Goal: Use online tool/utility: Utilize a website feature to perform a specific function

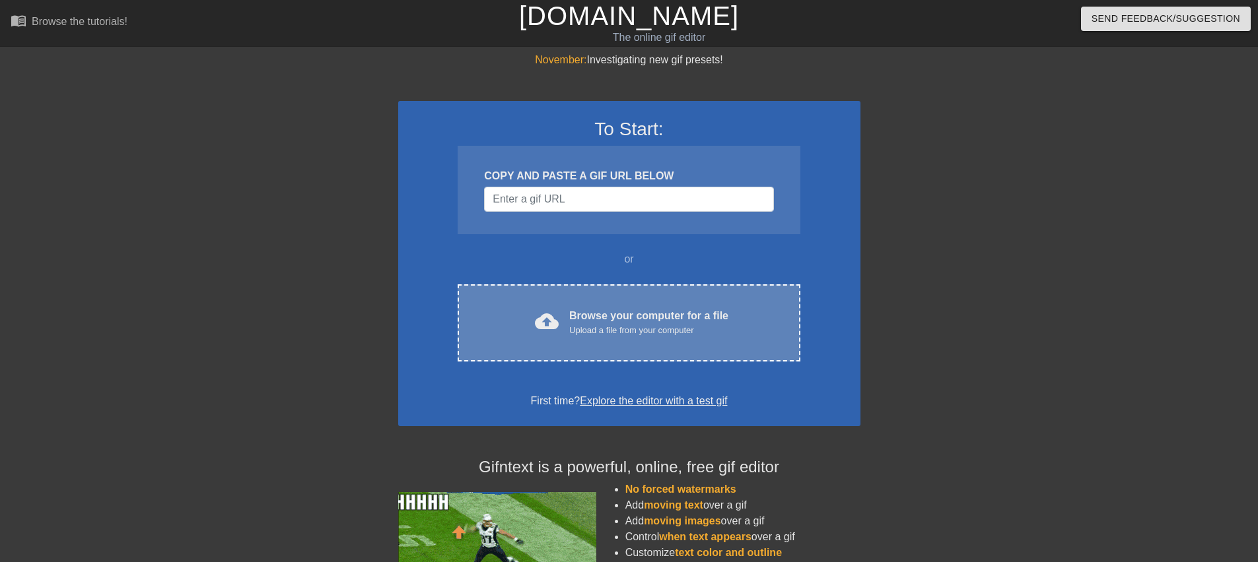
click at [625, 324] on div "Upload a file from your computer" at bounding box center [648, 330] width 159 height 13
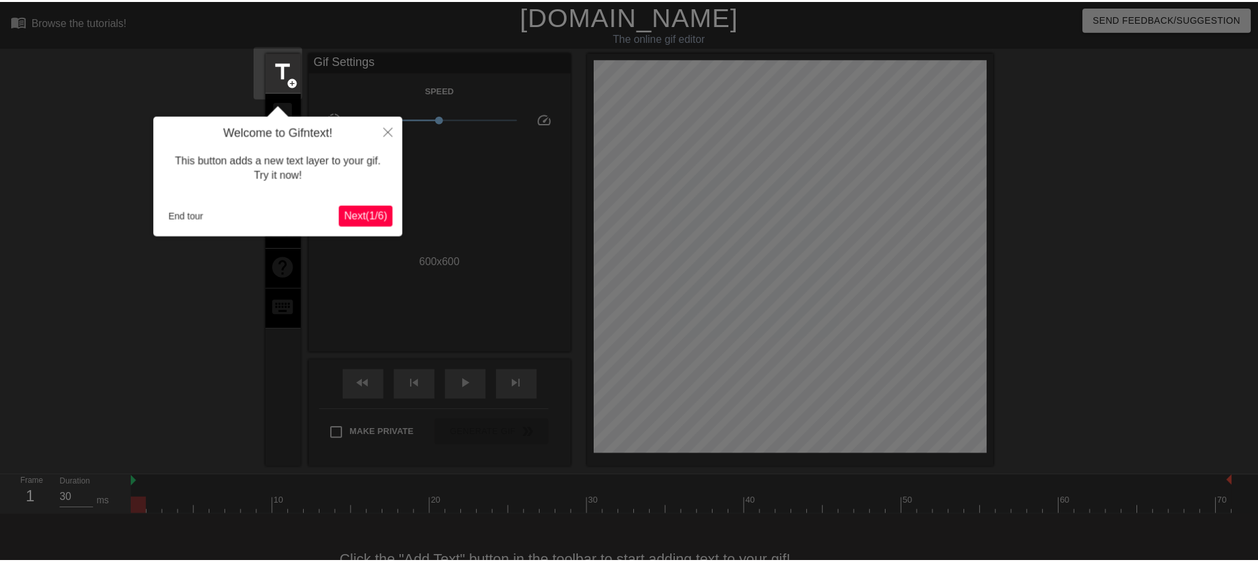
scroll to position [32, 0]
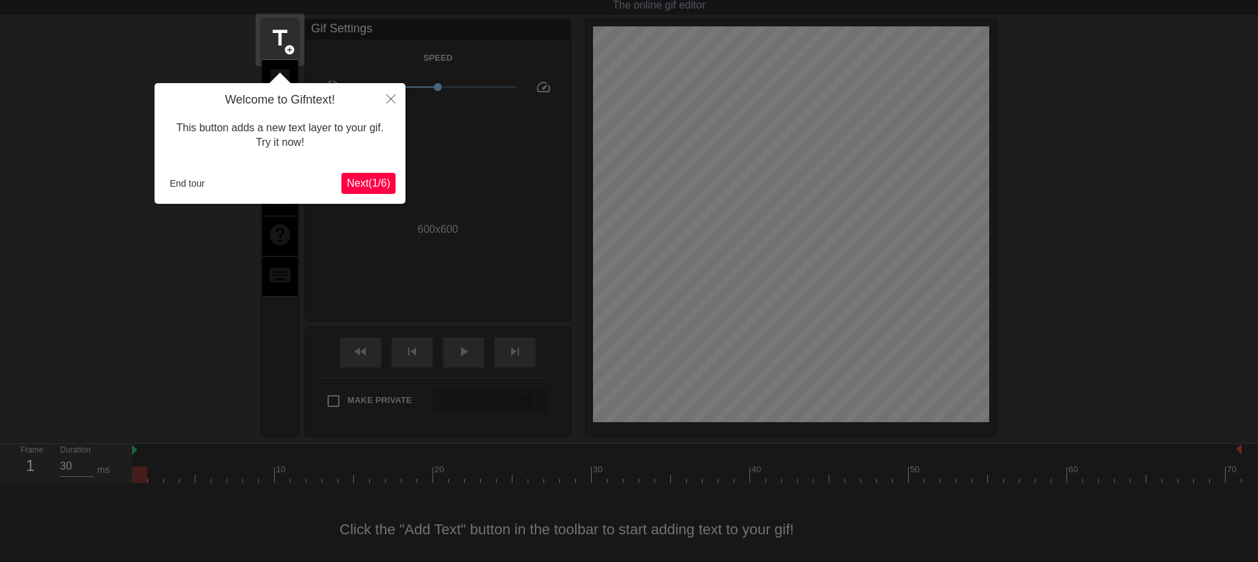
click at [381, 182] on span "Next ( 1 / 6 )" at bounding box center [369, 183] width 44 height 11
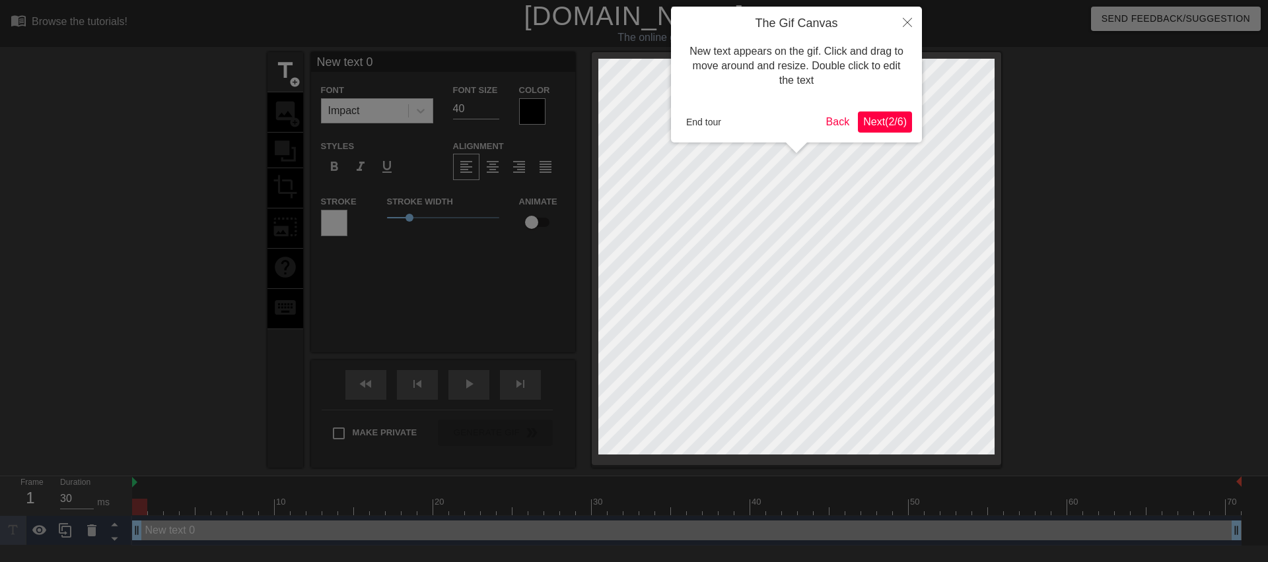
click at [881, 121] on span "Next ( 2 / 6 )" at bounding box center [885, 121] width 44 height 11
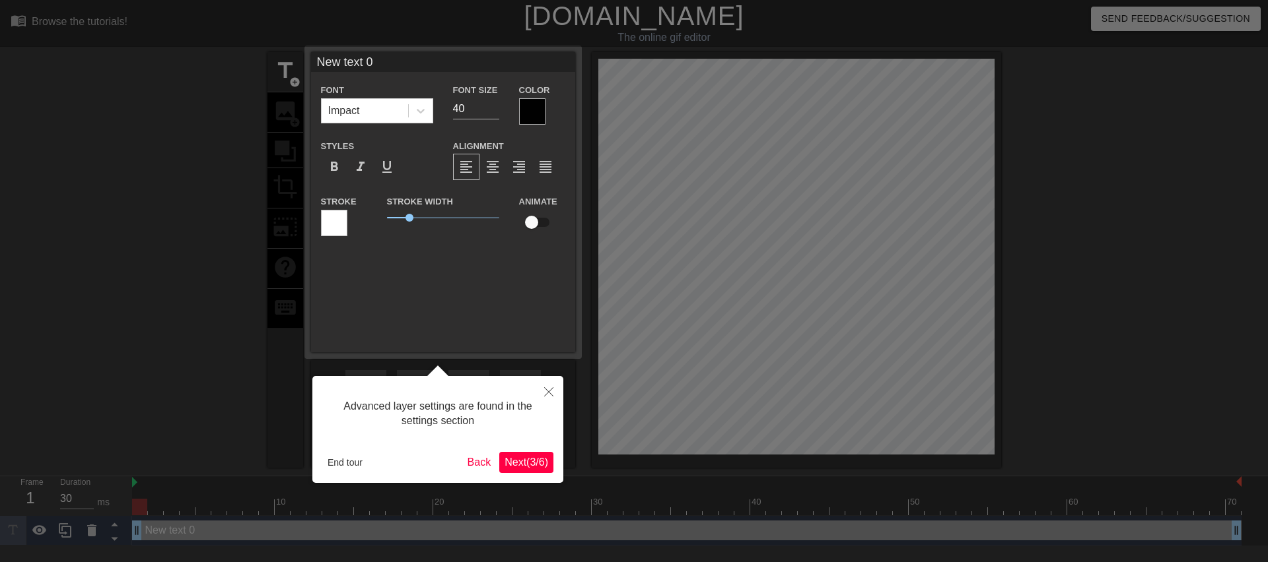
click at [546, 467] on span "Next ( 3 / 6 )" at bounding box center [526, 462] width 44 height 11
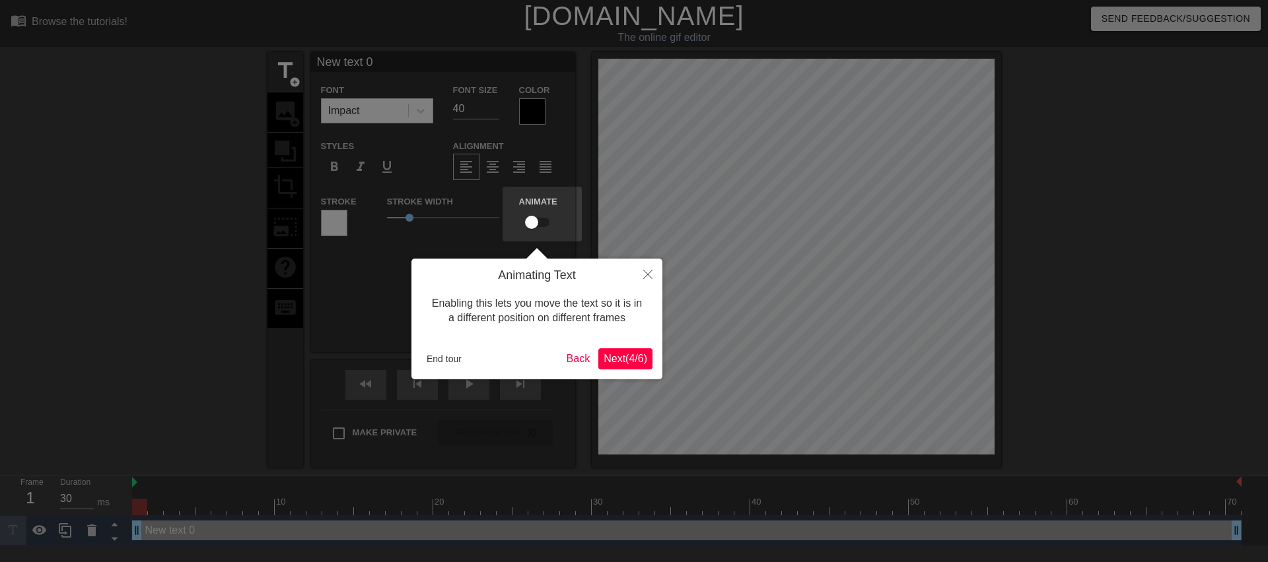
click at [647, 361] on button "Next ( 4 / 6 )" at bounding box center [625, 359] width 54 height 21
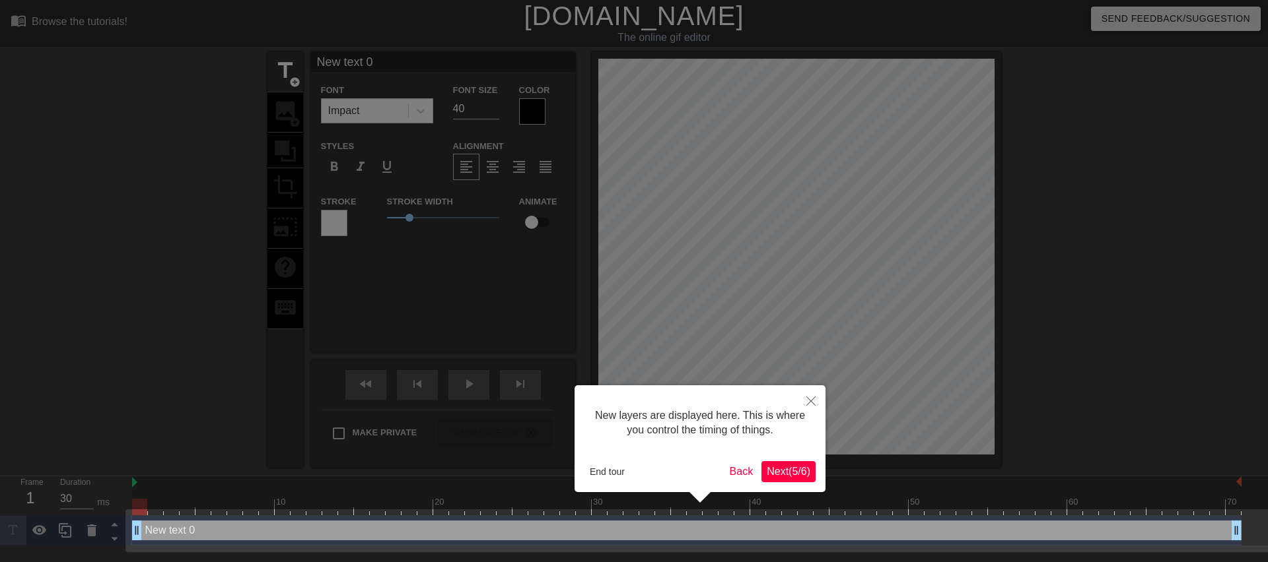
click at [790, 466] on span "Next ( 5 / 6 )" at bounding box center [789, 471] width 44 height 11
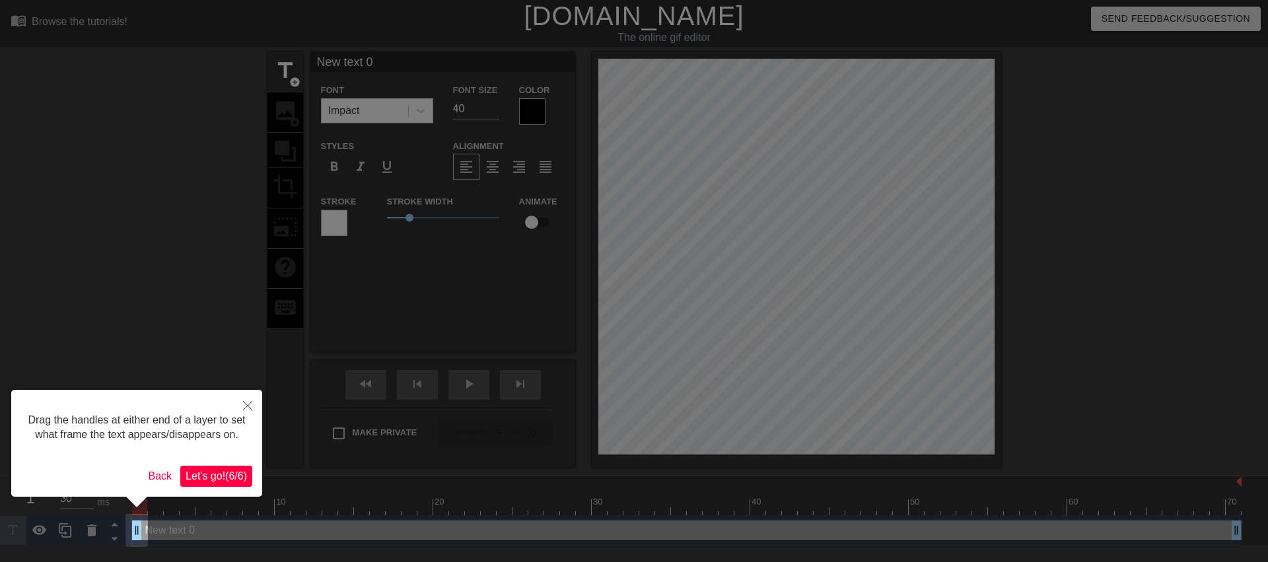
click at [236, 471] on span "Let's go! ( 6 / 6 )" at bounding box center [216, 476] width 61 height 11
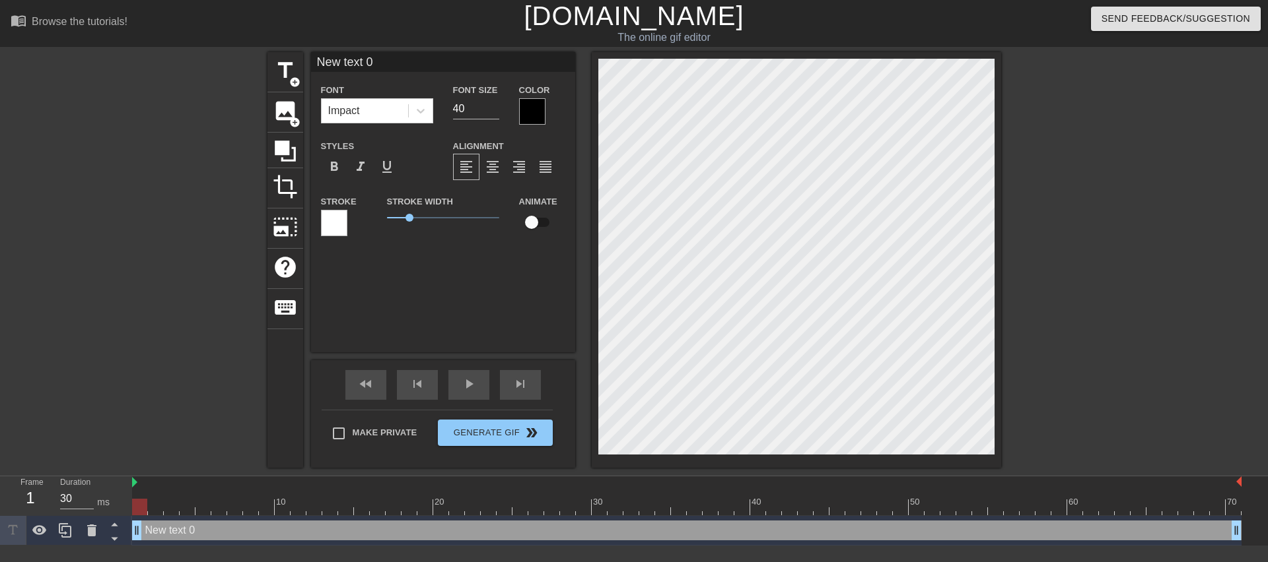
click at [945, 482] on div "menu_book Browse the tutorials! Gifntext.com The online gif editor Send Feedbac…" at bounding box center [634, 273] width 1268 height 546
click at [283, 108] on span "image" at bounding box center [285, 110] width 25 height 25
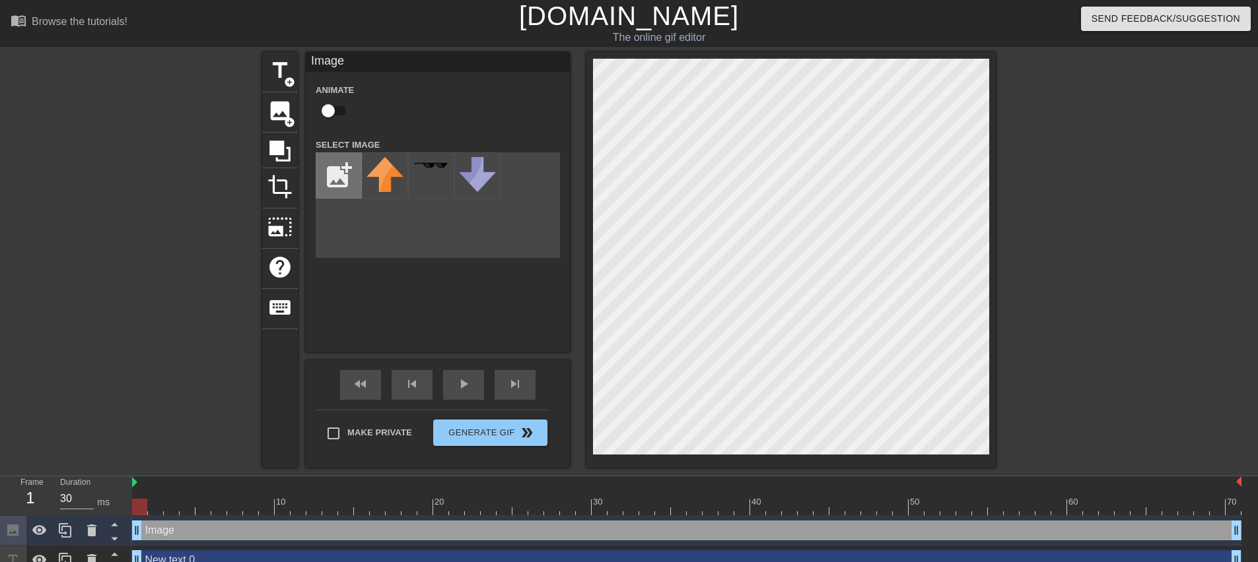
click at [331, 180] on input "file" at bounding box center [338, 175] width 45 height 45
type input "C:\fakepath\LVCP4498.JPG"
click at [870, 515] on div "menu_book Browse the tutorials! Gifntext.com The online gif editor Send Feedbac…" at bounding box center [629, 288] width 1258 height 576
click at [382, 164] on img at bounding box center [384, 177] width 37 height 41
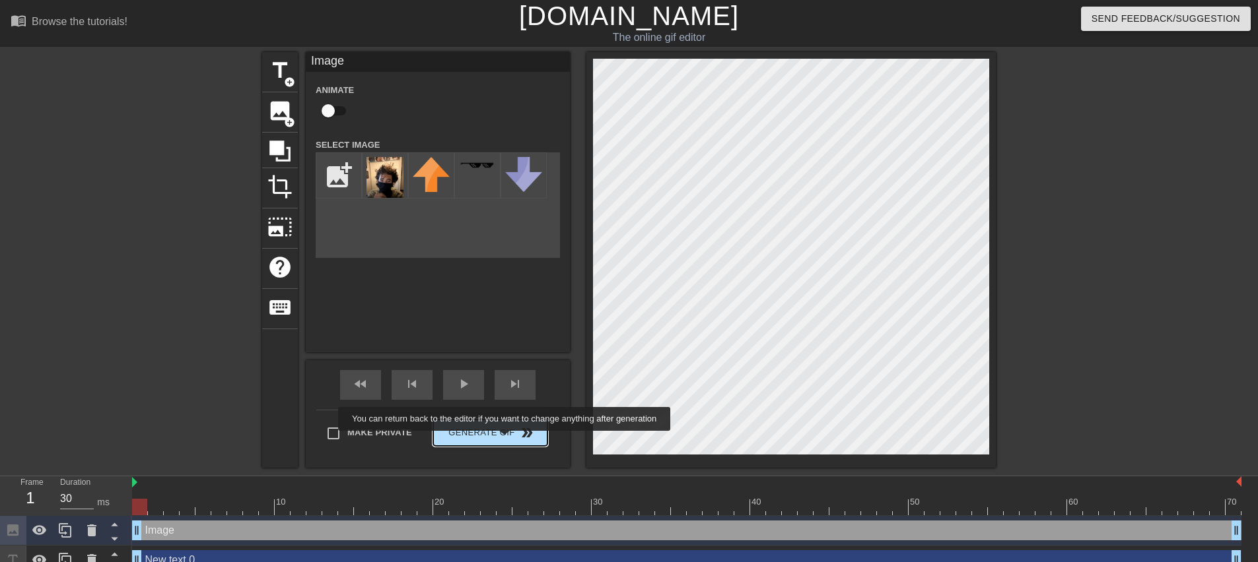
click at [506, 440] on button "Generate Gif double_arrow" at bounding box center [490, 433] width 114 height 26
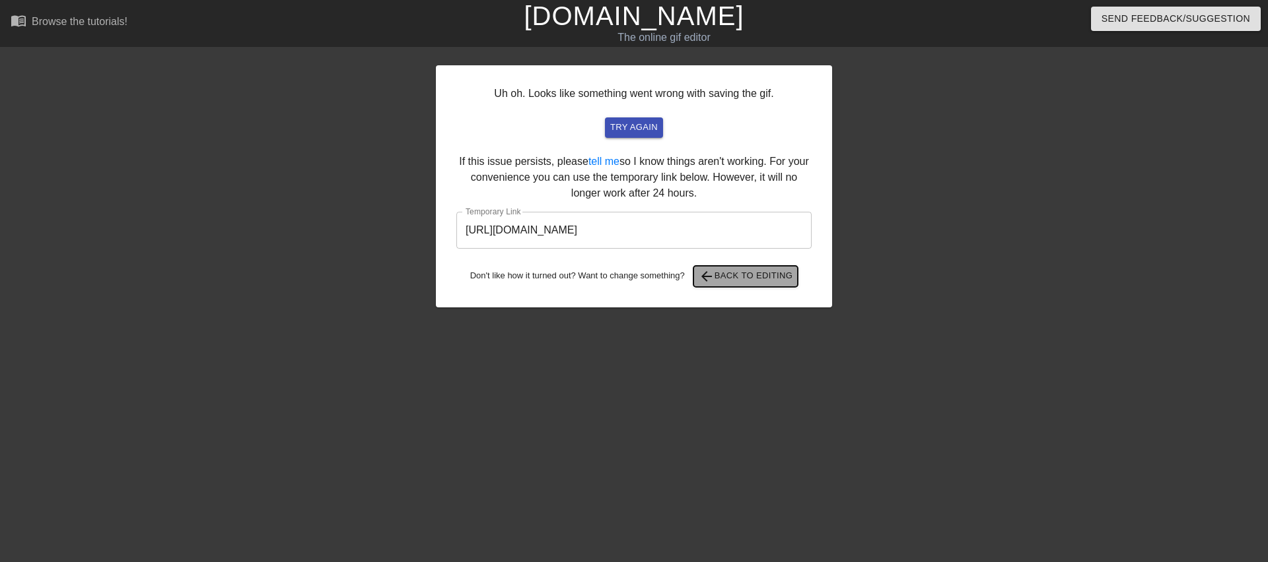
click at [763, 277] on span "arrow_back Back to Editing" at bounding box center [746, 277] width 94 height 16
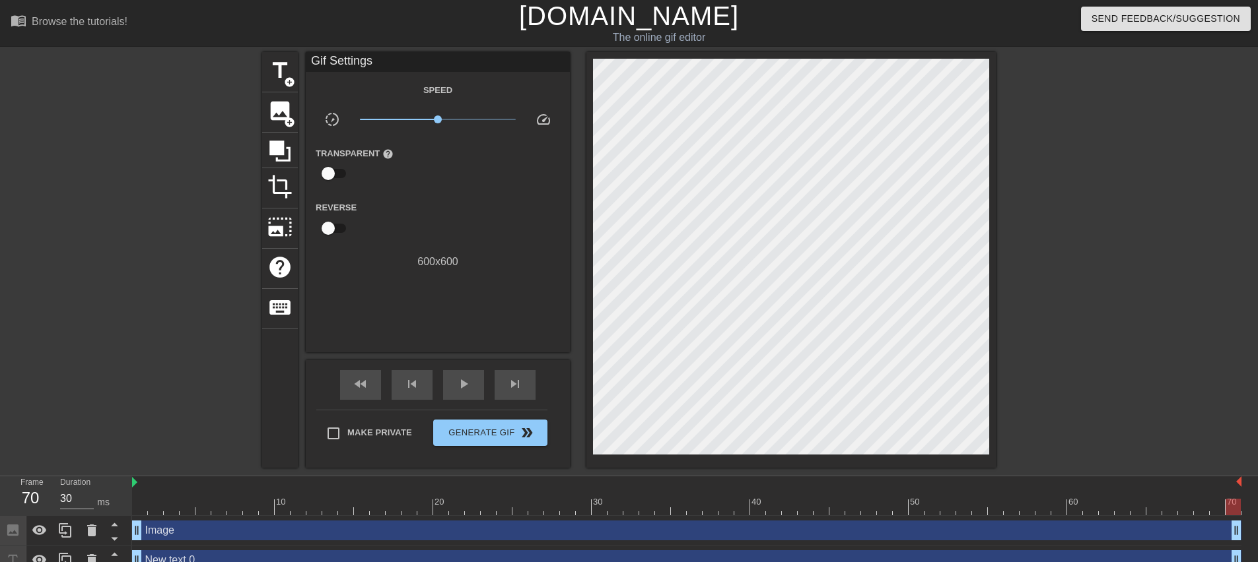
click at [335, 175] on input "checkbox" at bounding box center [327, 173] width 75 height 25
checkbox input "true"
click at [326, 226] on input "checkbox" at bounding box center [327, 229] width 75 height 25
click at [335, 228] on input "checkbox" at bounding box center [340, 229] width 75 height 25
click at [335, 228] on input "checkbox" at bounding box center [327, 229] width 75 height 25
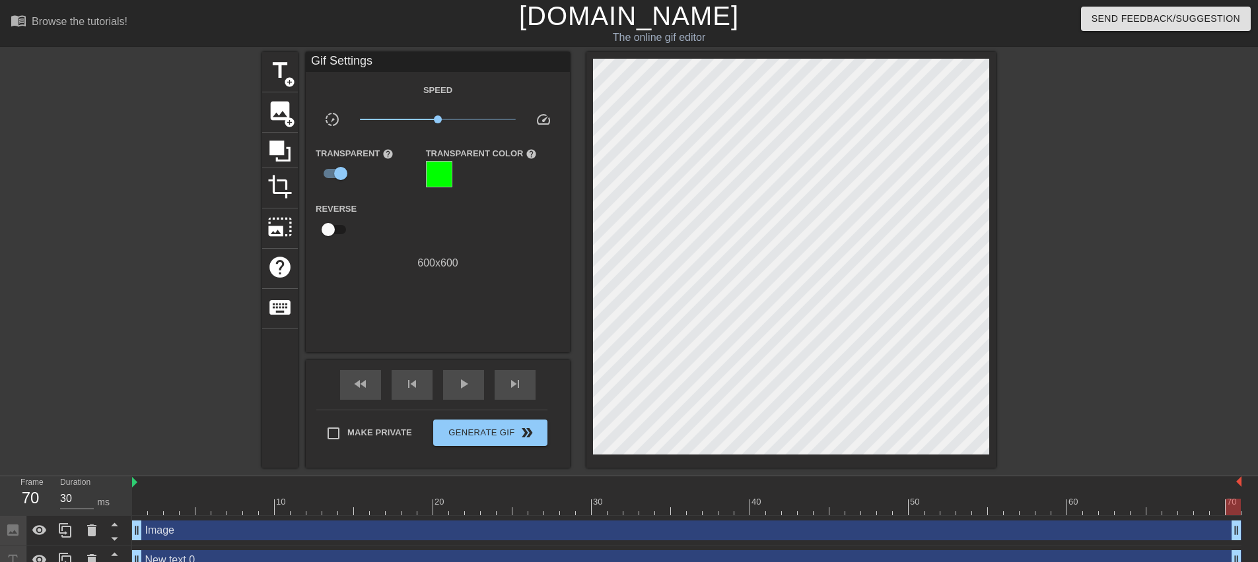
checkbox input "true"
click at [429, 169] on div at bounding box center [439, 174] width 26 height 26
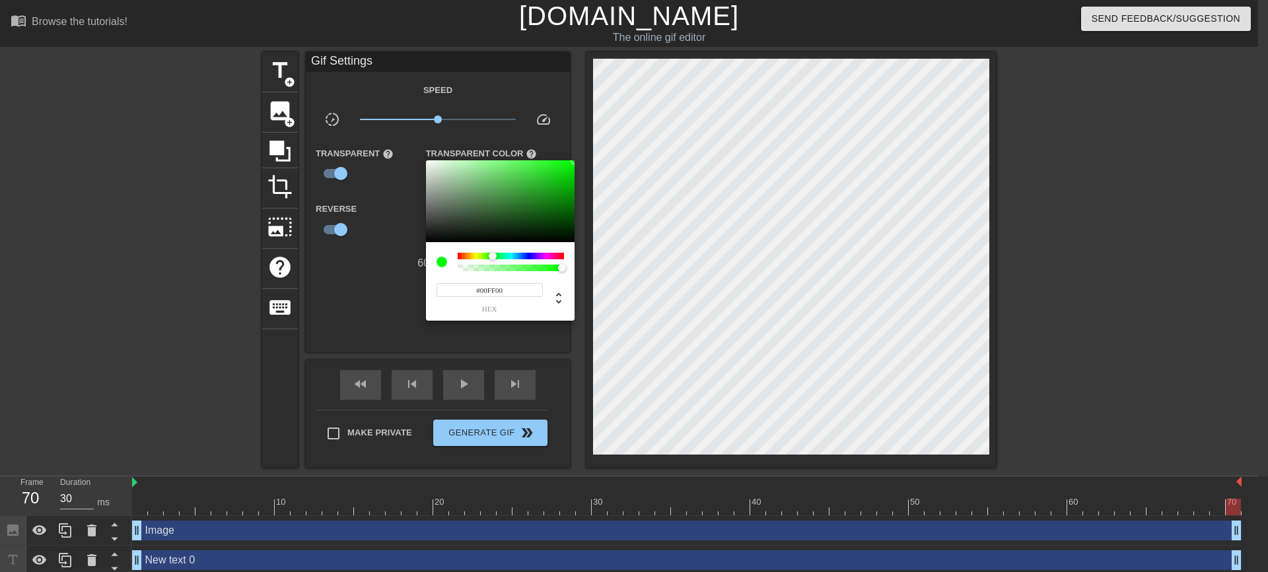
click at [347, 314] on div at bounding box center [634, 286] width 1268 height 572
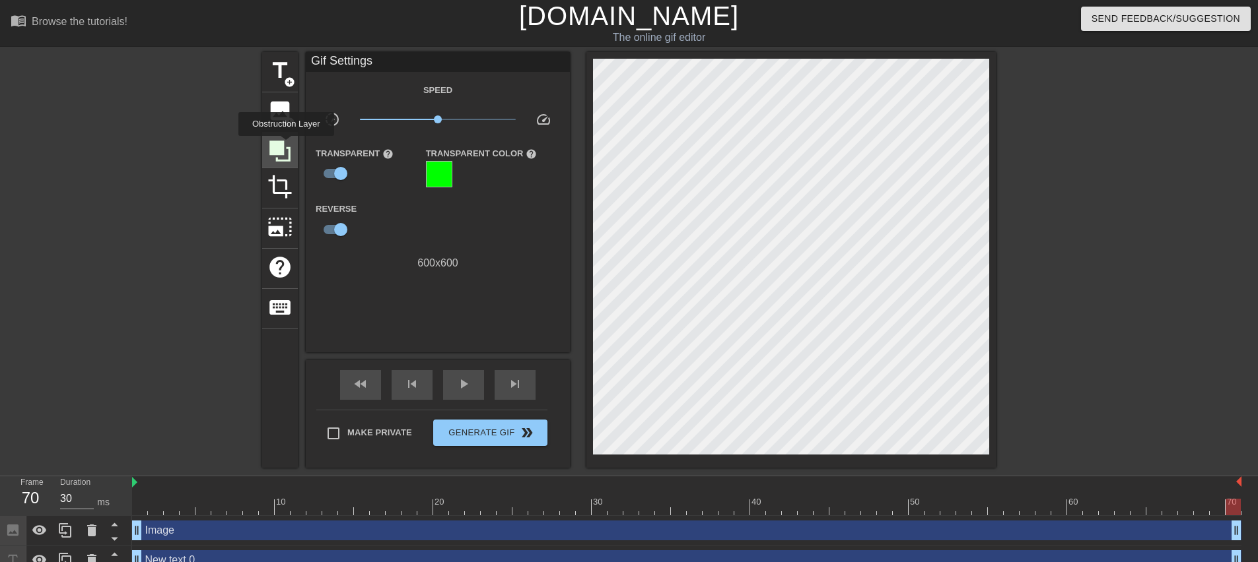
click at [286, 145] on icon at bounding box center [279, 151] width 25 height 25
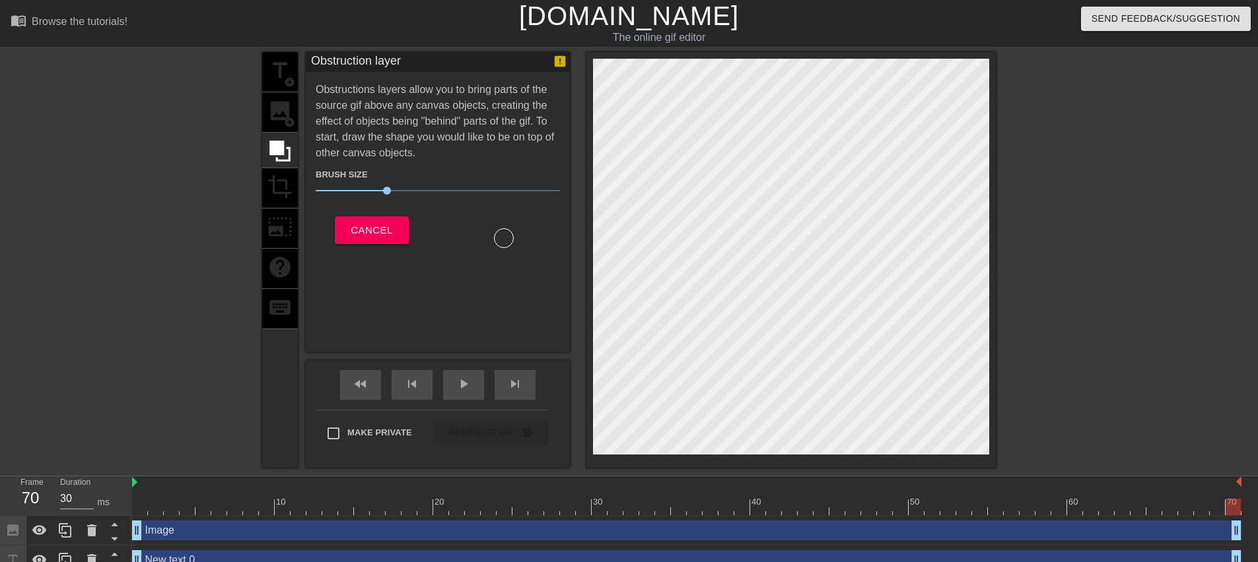
click at [277, 228] on div "title add_circle image add_circle crop photo_size_select_large help keyboard" at bounding box center [280, 260] width 36 height 416
click at [279, 143] on icon at bounding box center [279, 151] width 21 height 21
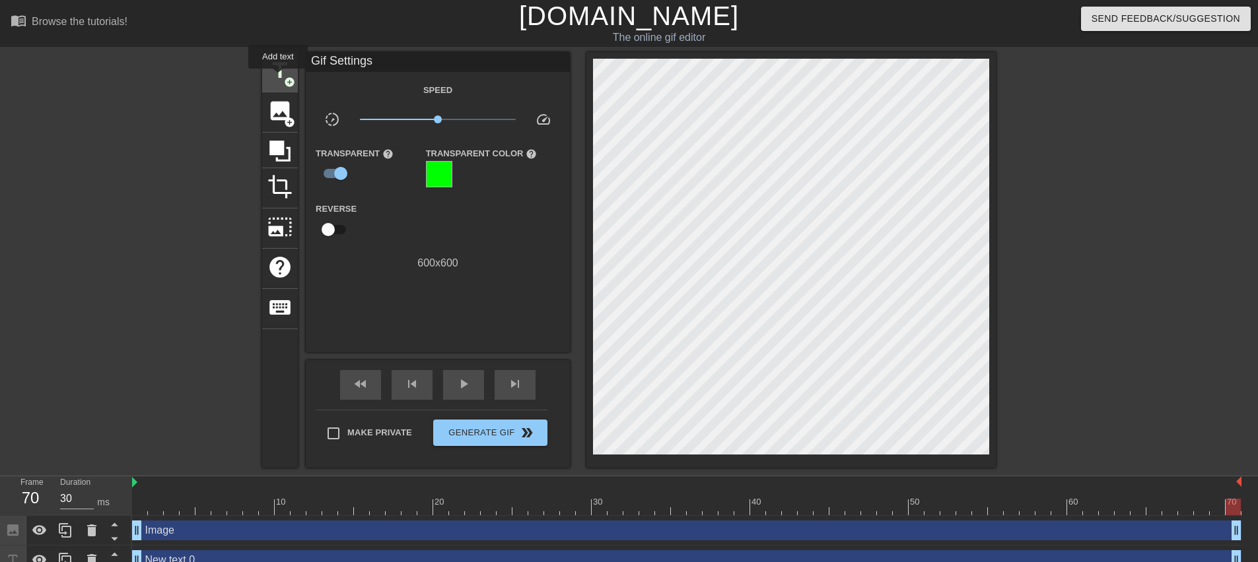
click at [278, 78] on span "title" at bounding box center [279, 70] width 25 height 25
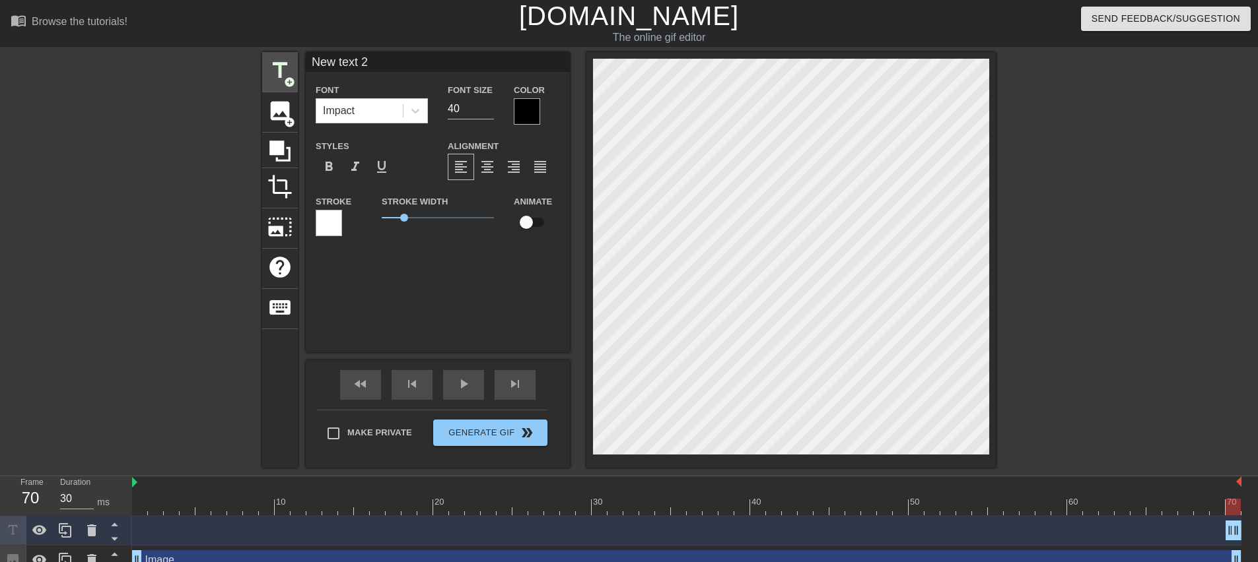
scroll to position [1, 3]
type input "v"
type textarea "v"
type input "vi"
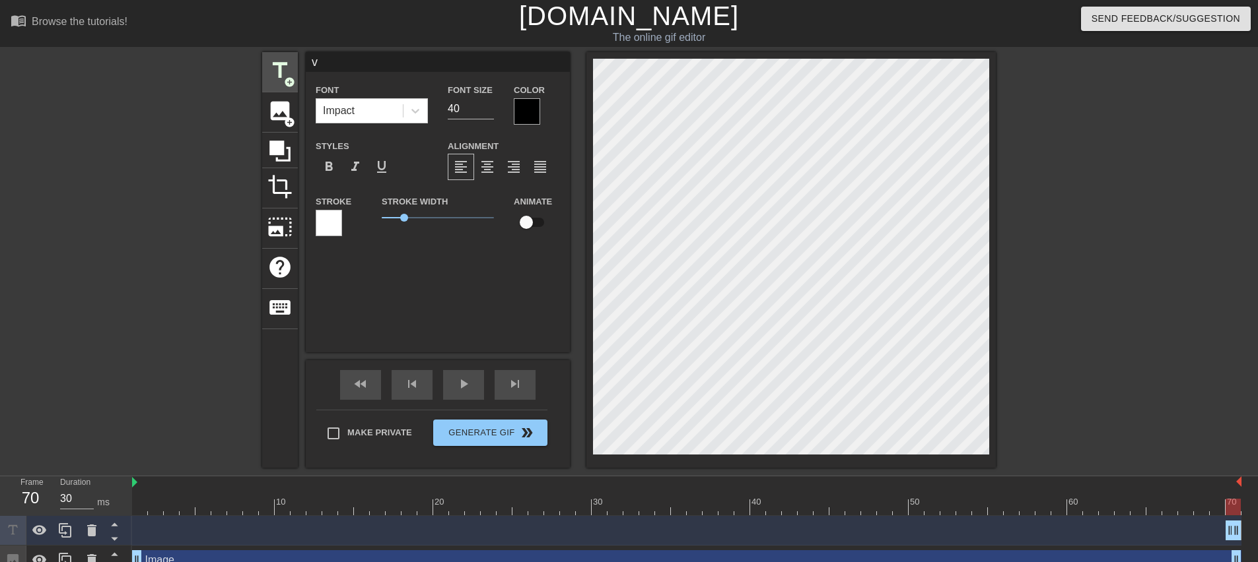
type textarea "vi"
type input "v"
type textarea "v"
type input "V"
type textarea "V"
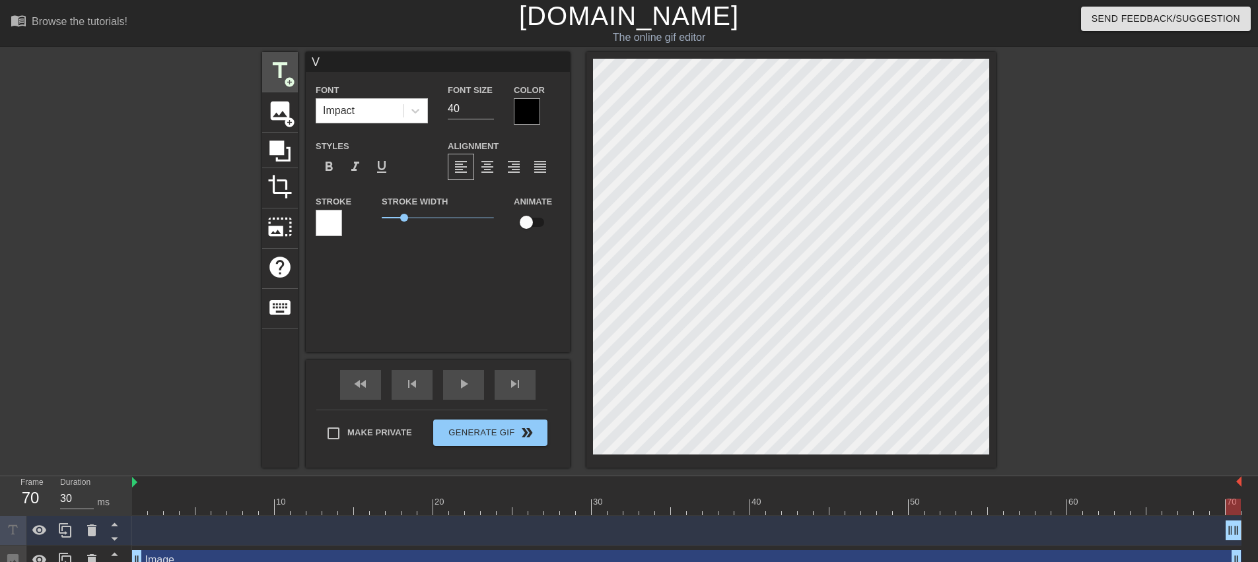
type input "VI"
type textarea "VI"
type input "VIP"
type textarea "VIP"
type input "VIPE"
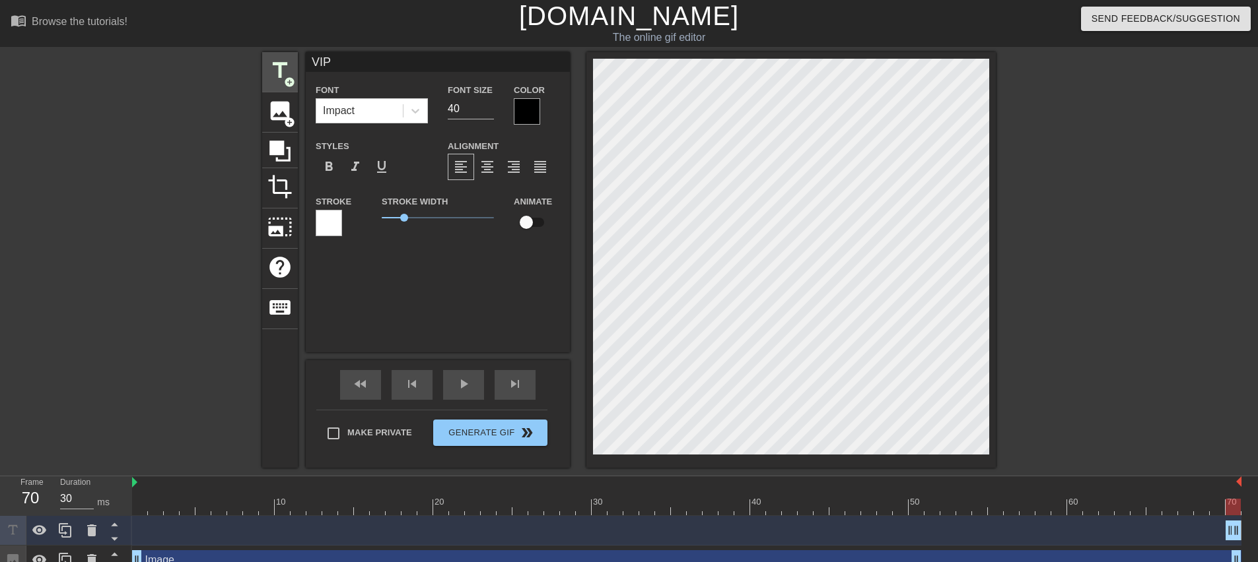
type textarea "VIPE"
type input "VIPER"
type textarea "VIPER"
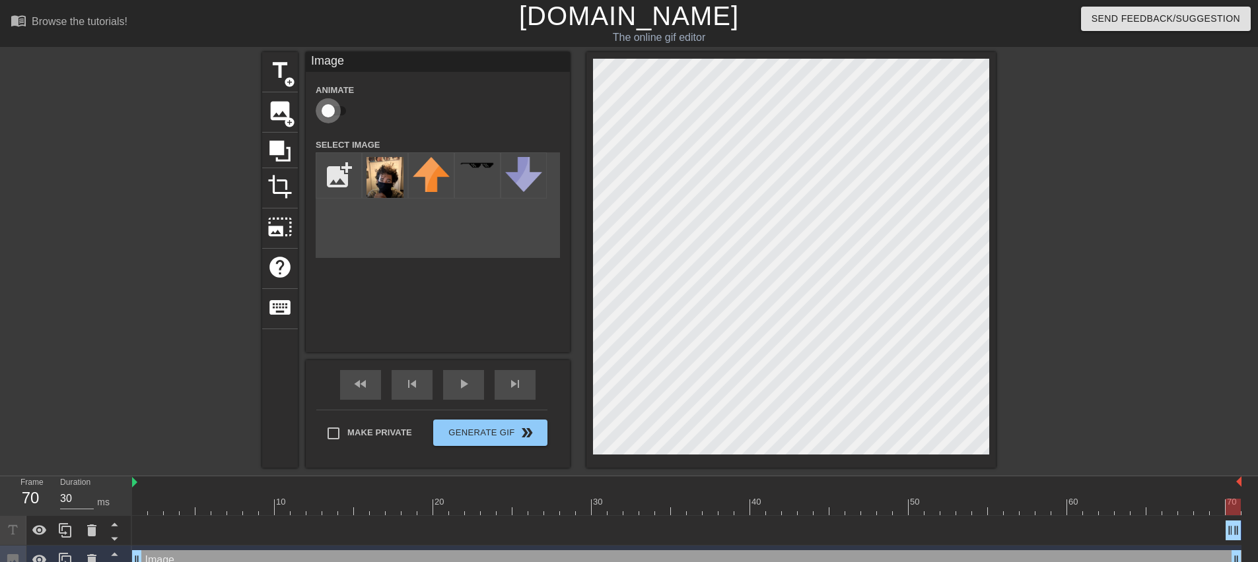
click at [326, 110] on input "checkbox" at bounding box center [327, 110] width 75 height 25
checkbox input "true"
click at [458, 430] on span "Generate Gif double_arrow" at bounding box center [490, 433] width 104 height 16
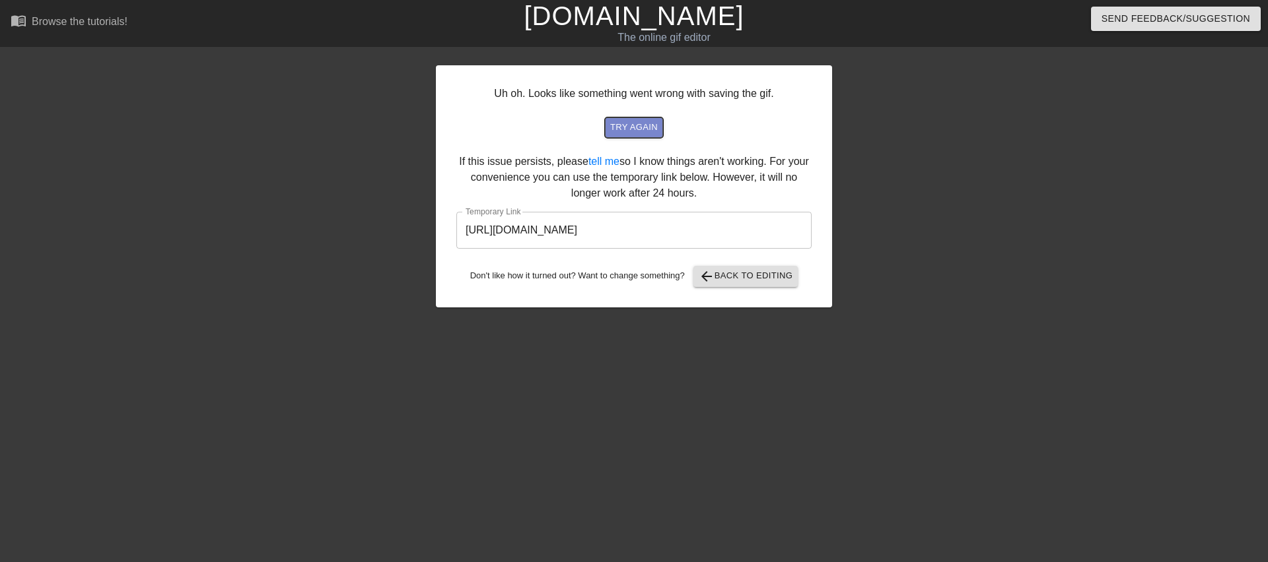
click at [641, 123] on span "try again" at bounding box center [634, 127] width 48 height 15
click at [658, 226] on input "https://www.gifntext.com/temp_generations/0Xmx6ACJ.gif" at bounding box center [633, 230] width 355 height 37
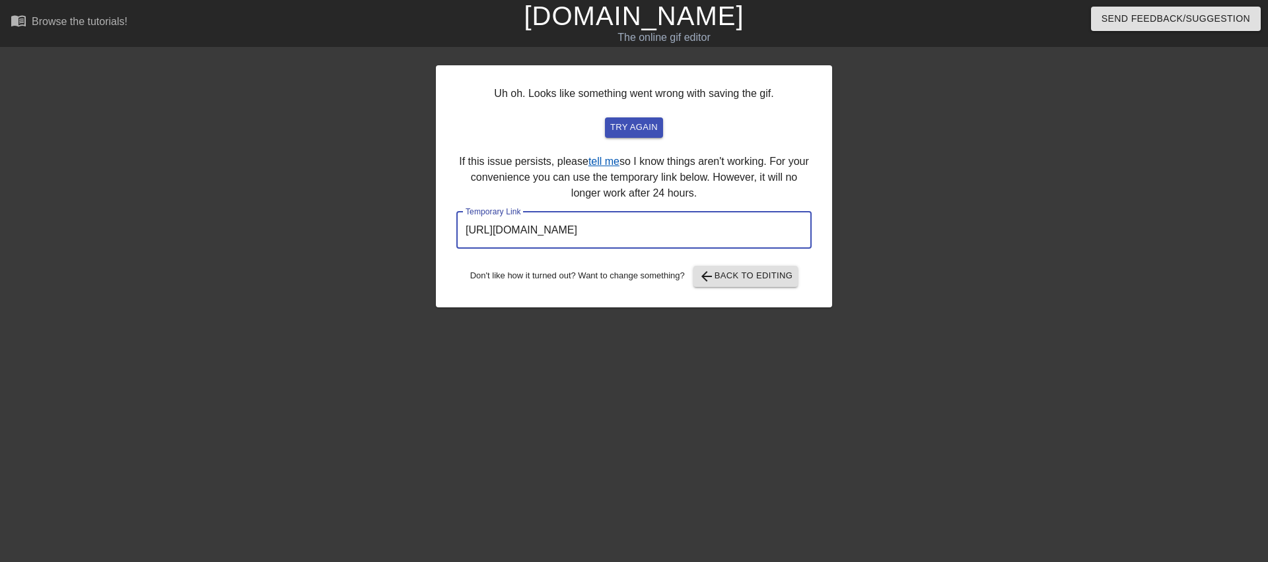
click at [615, 164] on link "tell me" at bounding box center [603, 161] width 31 height 11
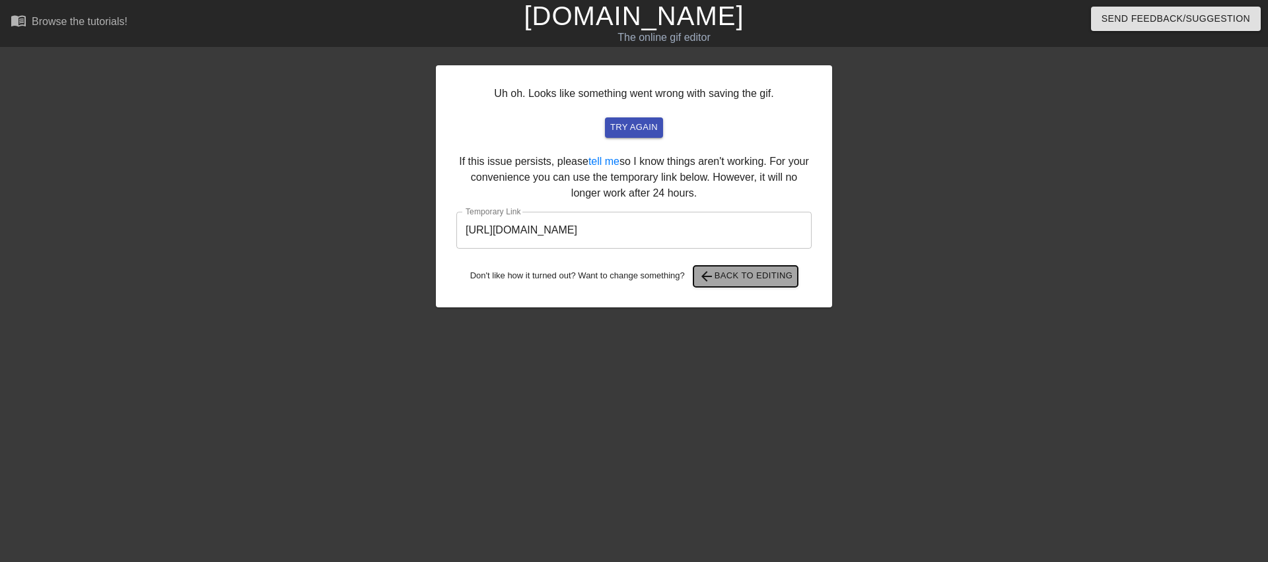
click at [730, 275] on span "arrow_back Back to Editing" at bounding box center [746, 277] width 94 height 16
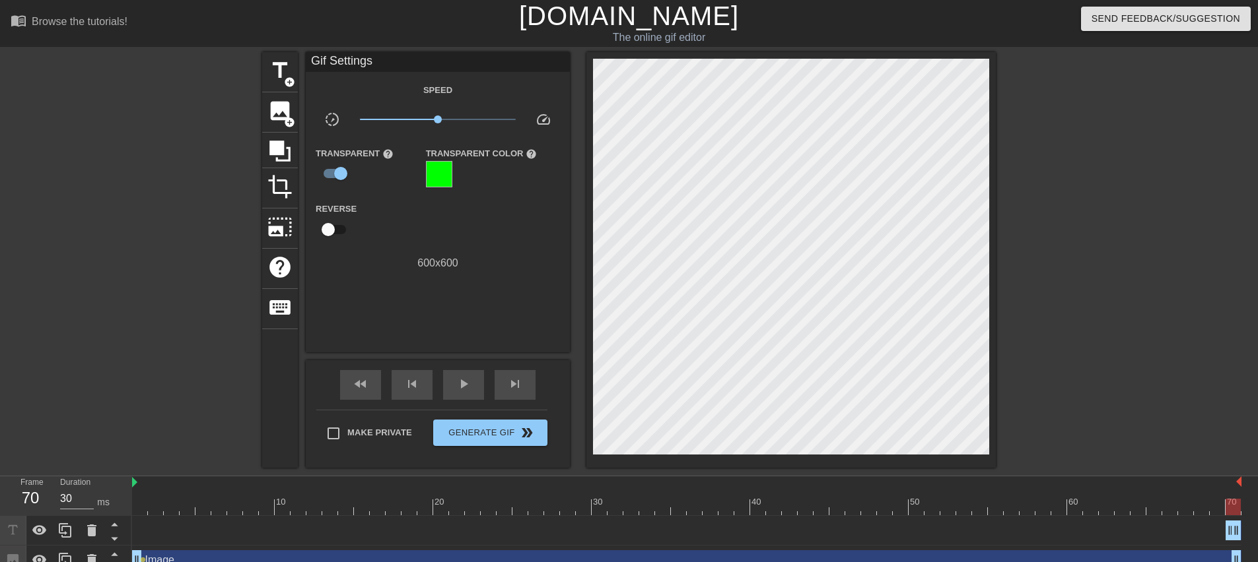
drag, startPoint x: 134, startPoint y: 482, endPoint x: 142, endPoint y: 483, distance: 7.9
drag, startPoint x: 135, startPoint y: 482, endPoint x: 131, endPoint y: 472, distance: 10.4
click at [131, 472] on div "menu_book Browse the tutorials! Gifntext.com The online gif editor Send Feedbac…" at bounding box center [629, 302] width 1258 height 605
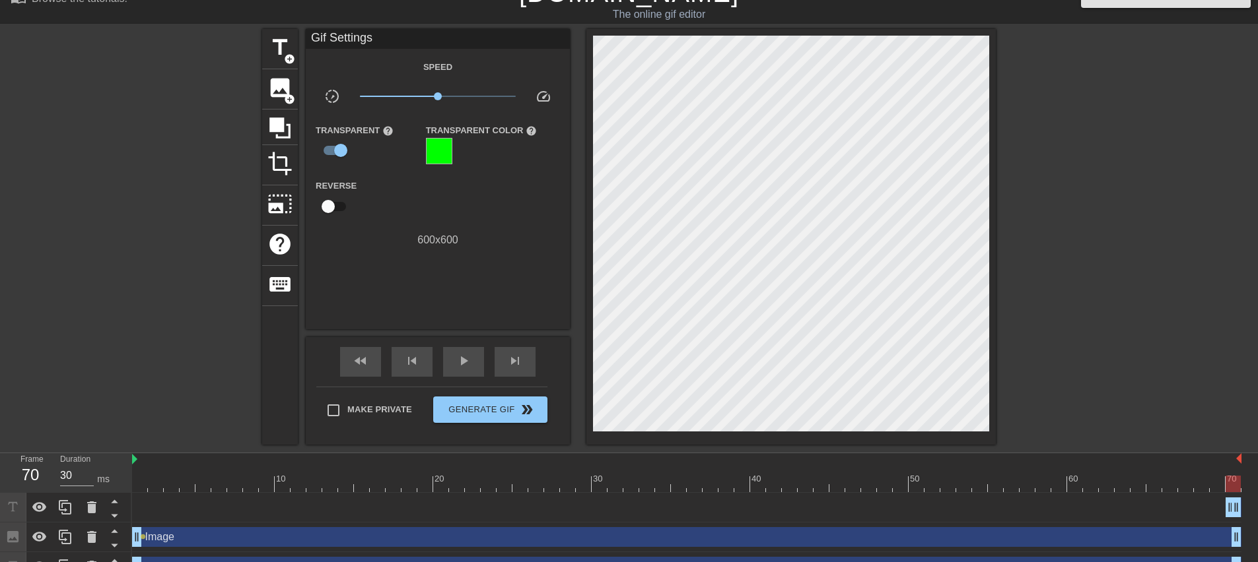
scroll to position [46, 0]
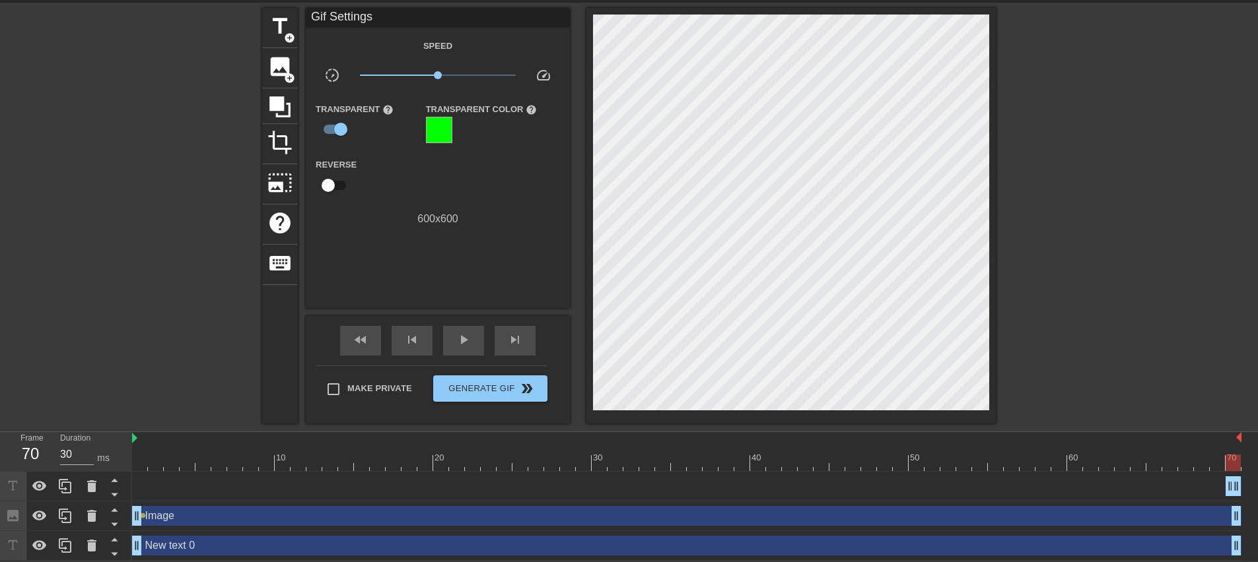
click at [221, 518] on div "Image drag_handle drag_handle" at bounding box center [686, 516] width 1109 height 20
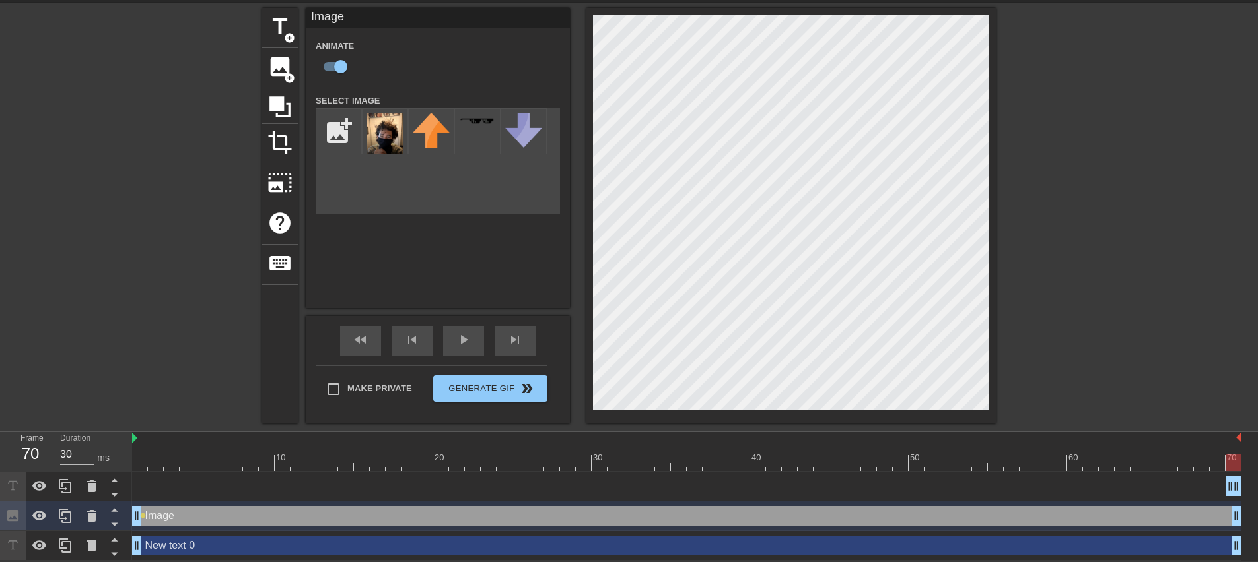
click at [217, 545] on div "New text 0 drag_handle drag_handle" at bounding box center [686, 546] width 1109 height 20
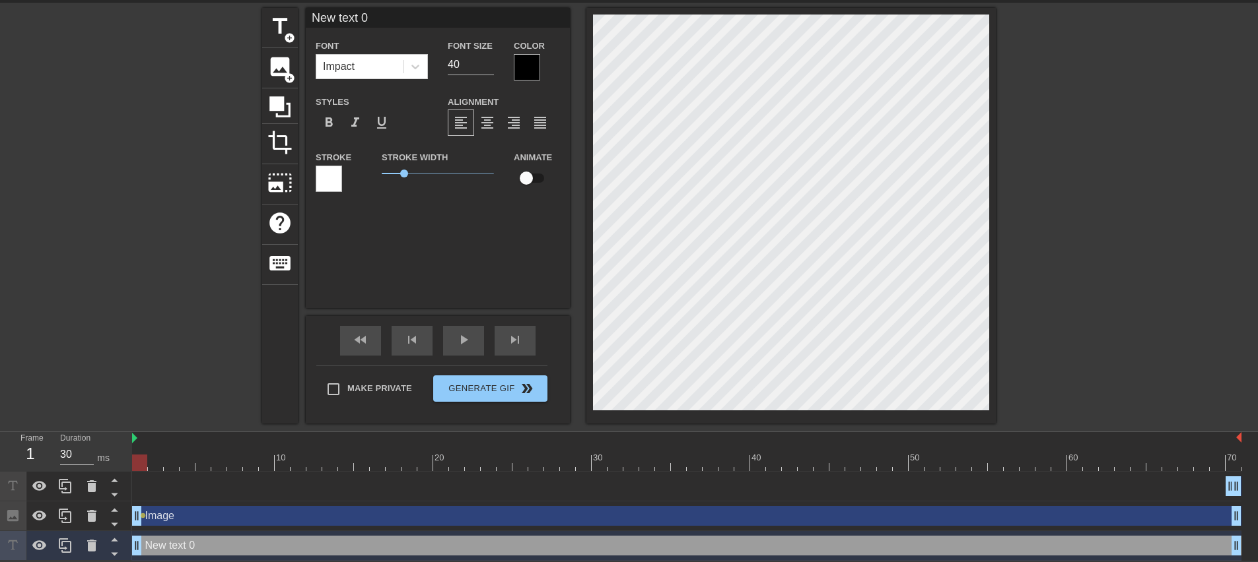
click at [246, 517] on div "Image drag_handle drag_handle" at bounding box center [686, 516] width 1109 height 20
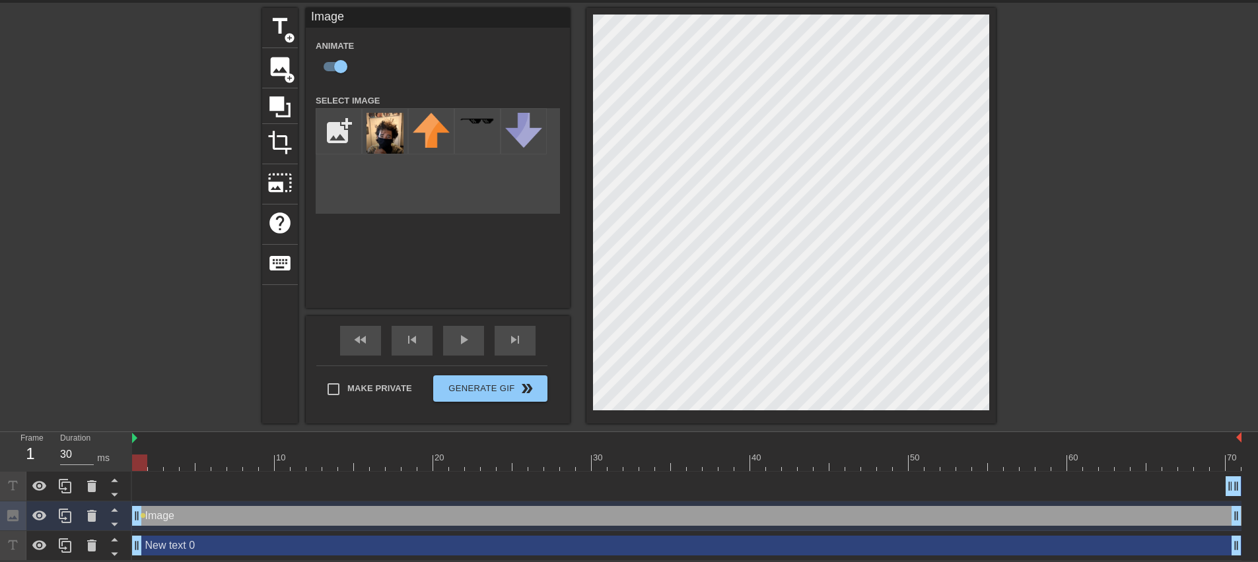
click at [274, 546] on div "New text 0 drag_handle drag_handle" at bounding box center [686, 546] width 1109 height 20
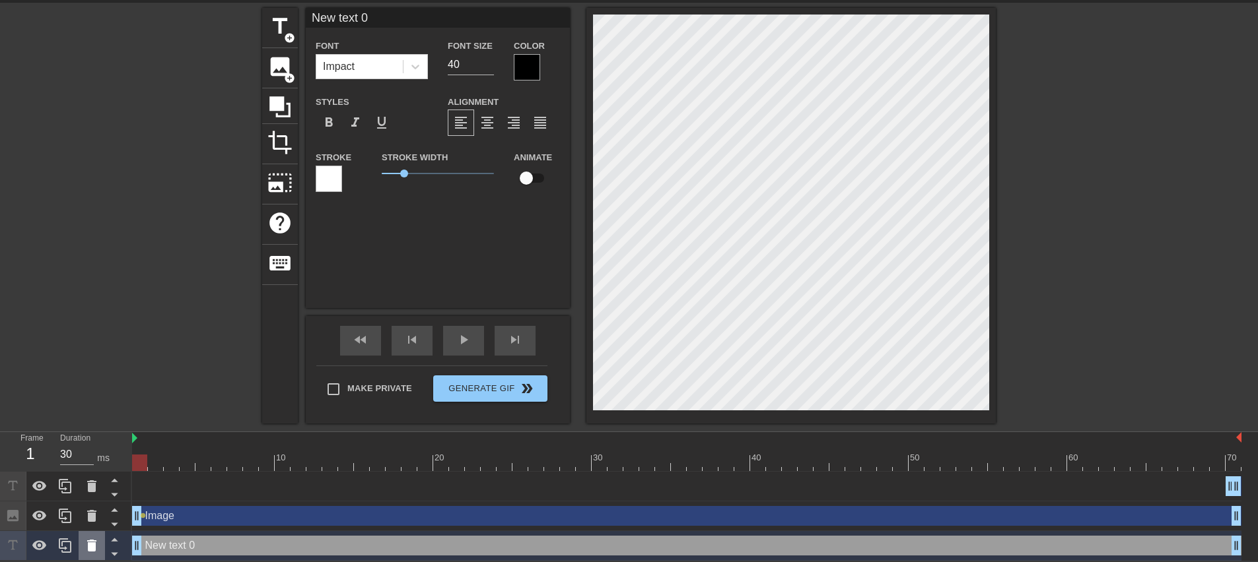
click at [101, 547] on div at bounding box center [92, 545] width 26 height 29
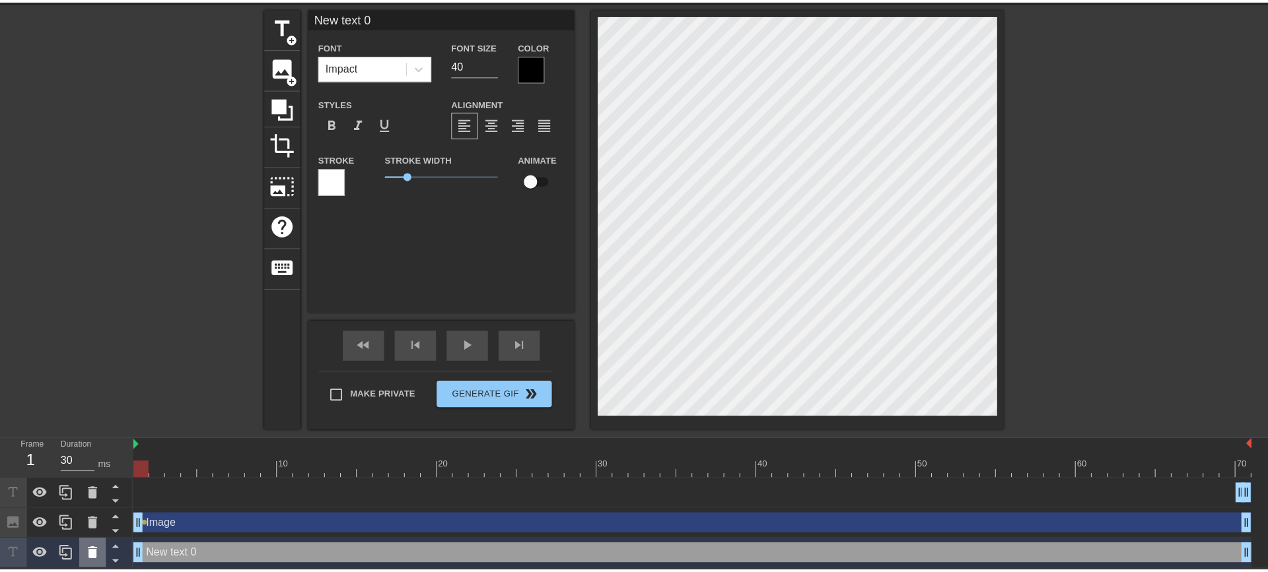
scroll to position [36, 0]
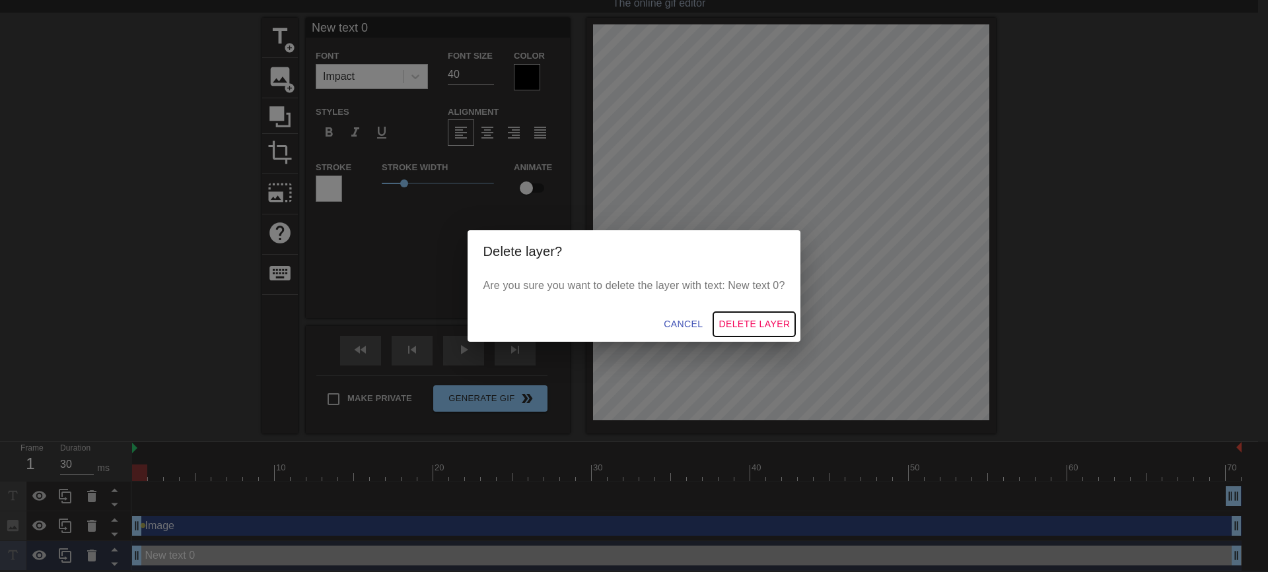
click at [736, 320] on span "Delete Layer" at bounding box center [753, 324] width 71 height 17
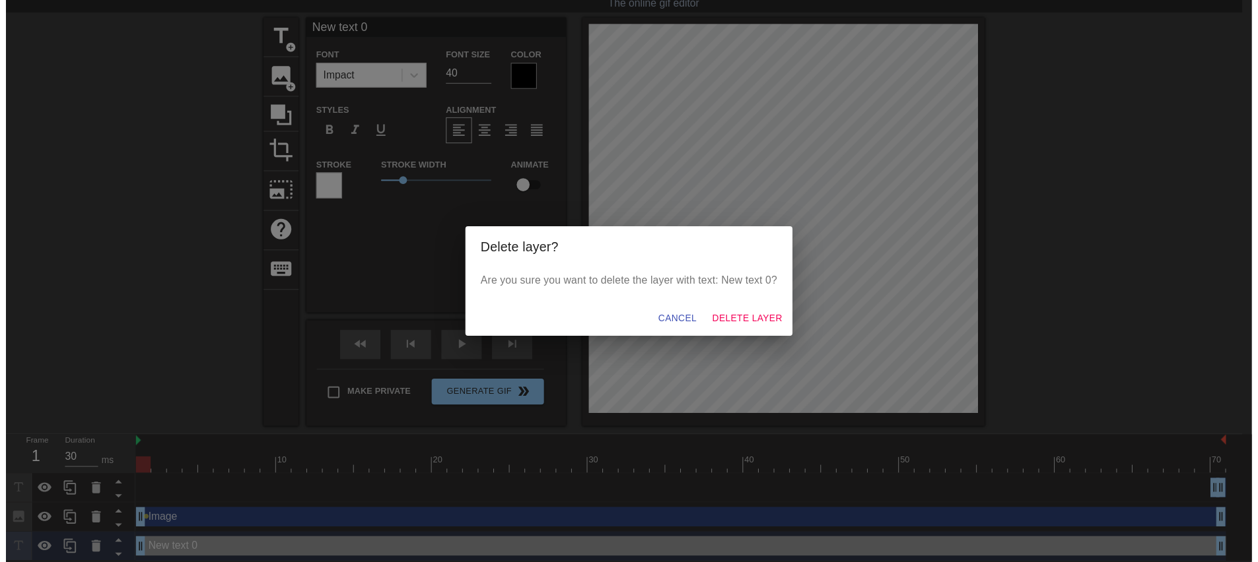
scroll to position [16, 0]
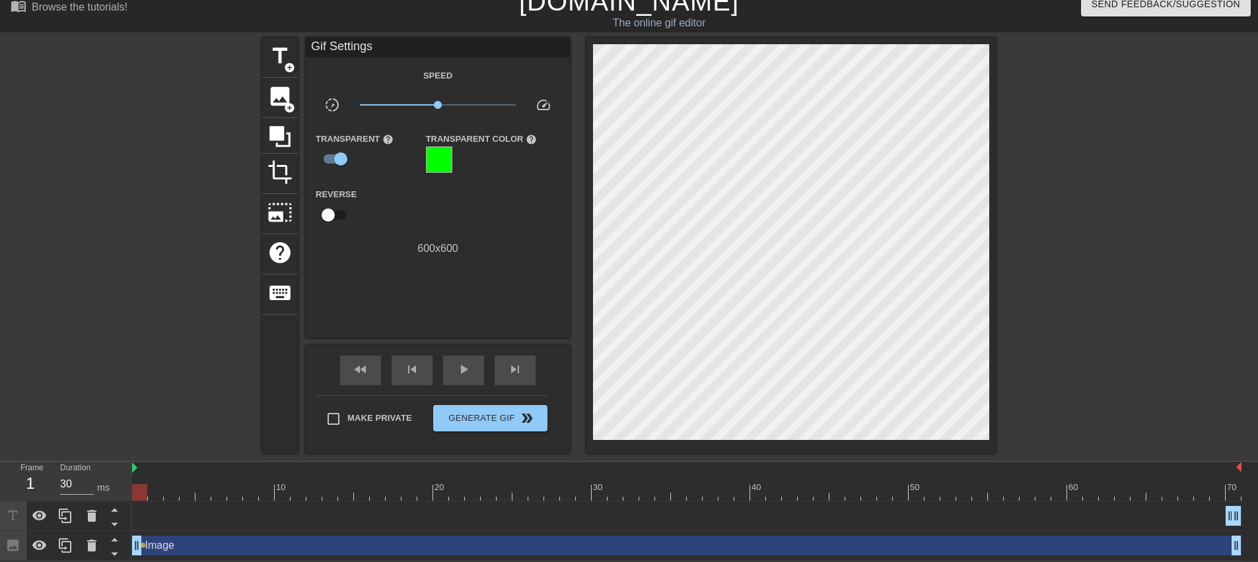
click at [223, 516] on div "VIPER drag_handle drag_handle" at bounding box center [686, 516] width 1109 height 20
click at [332, 549] on div "Image drag_handle drag_handle" at bounding box center [686, 546] width 1109 height 20
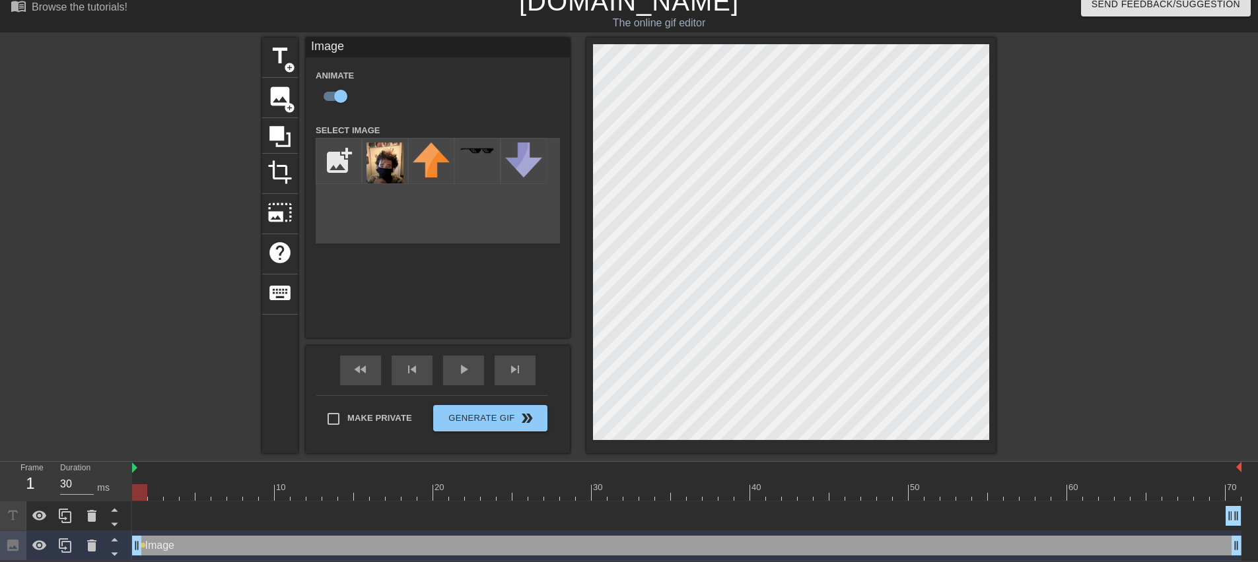
click at [287, 508] on div "VIPER drag_handle drag_handle" at bounding box center [686, 516] width 1109 height 20
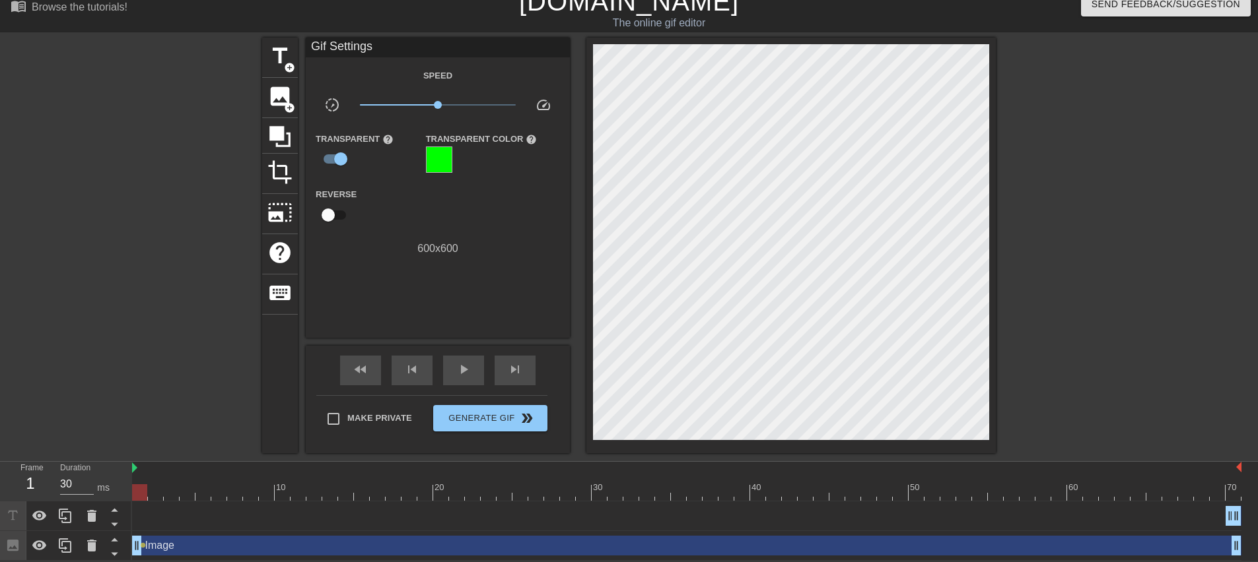
click at [287, 508] on div "VIPER drag_handle drag_handle" at bounding box center [686, 516] width 1109 height 20
click at [294, 508] on div "VIPER drag_handle drag_handle" at bounding box center [686, 516] width 1109 height 20
click at [47, 518] on icon at bounding box center [40, 516] width 16 height 16
click at [47, 520] on icon at bounding box center [40, 516] width 16 height 16
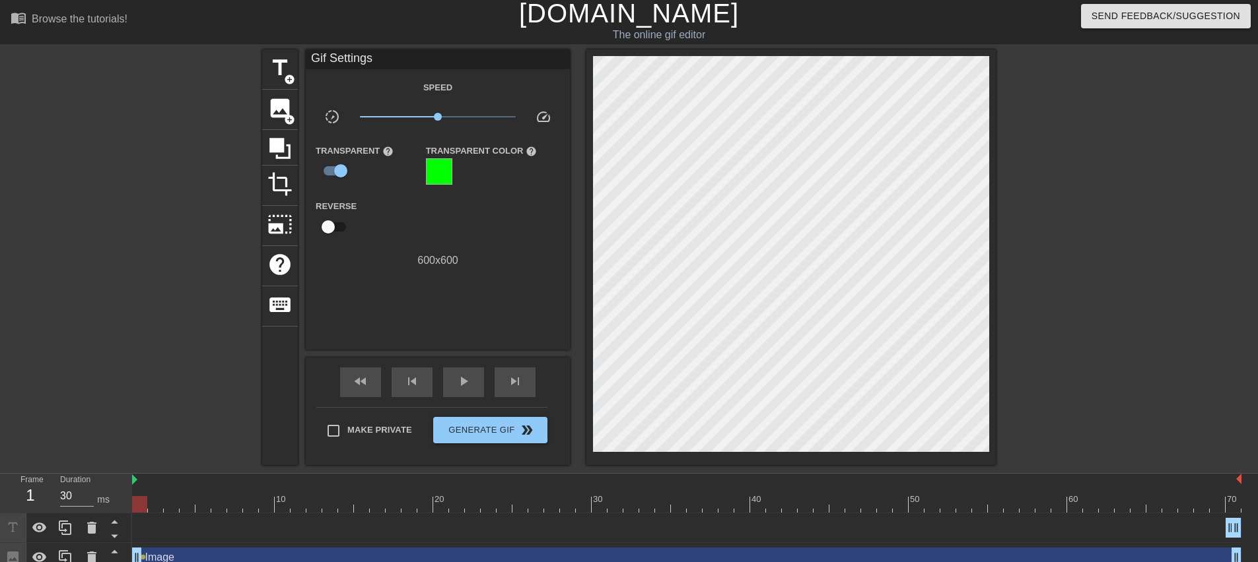
scroll to position [0, 0]
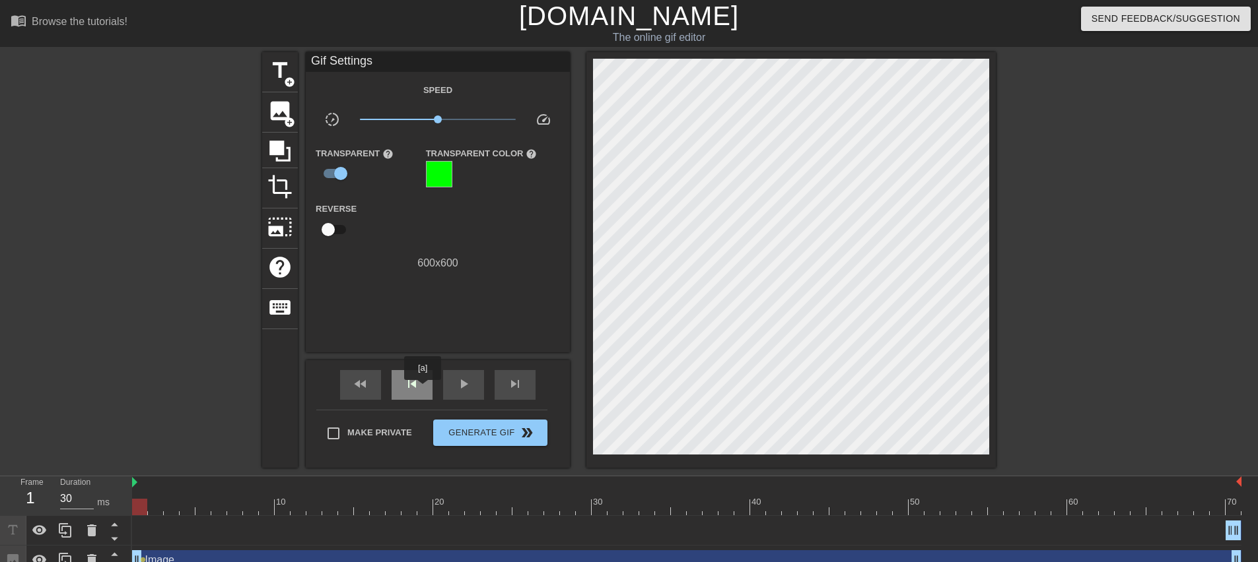
click at [423, 390] on div "skip_previous" at bounding box center [412, 385] width 41 height 30
click at [451, 383] on div "play_arrow" at bounding box center [463, 385] width 41 height 30
type input "30"
click at [329, 226] on input "checkbox" at bounding box center [327, 229] width 75 height 25
checkbox input "true"
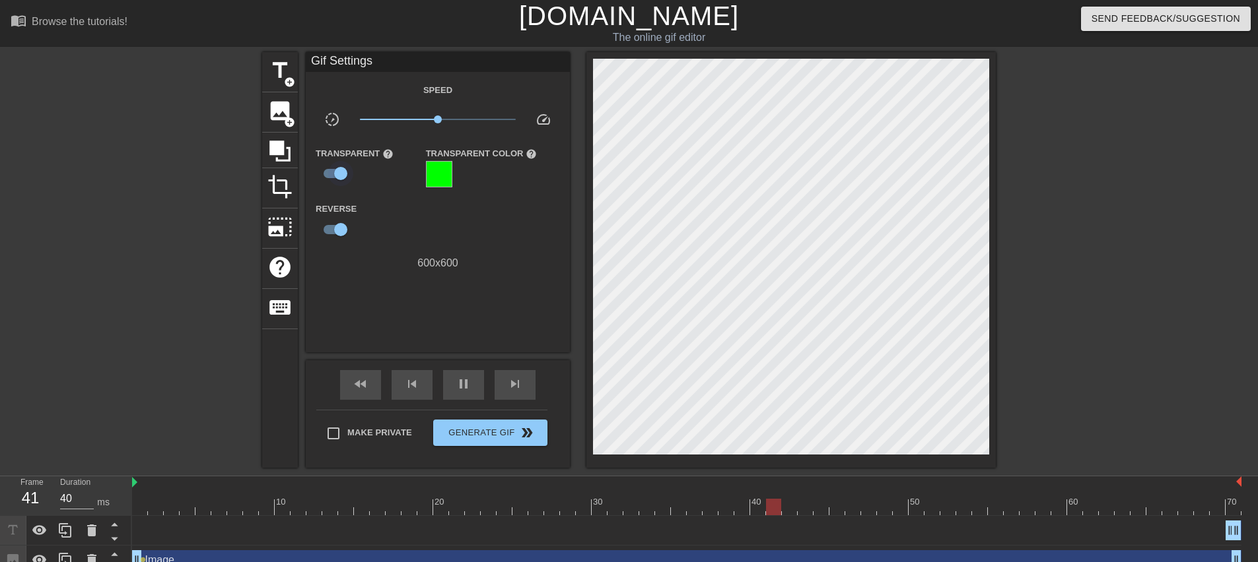
type input "30"
click at [337, 172] on input "checkbox" at bounding box center [340, 173] width 75 height 25
checkbox input "false"
type input "30"
click at [337, 172] on input "checkbox" at bounding box center [327, 173] width 75 height 25
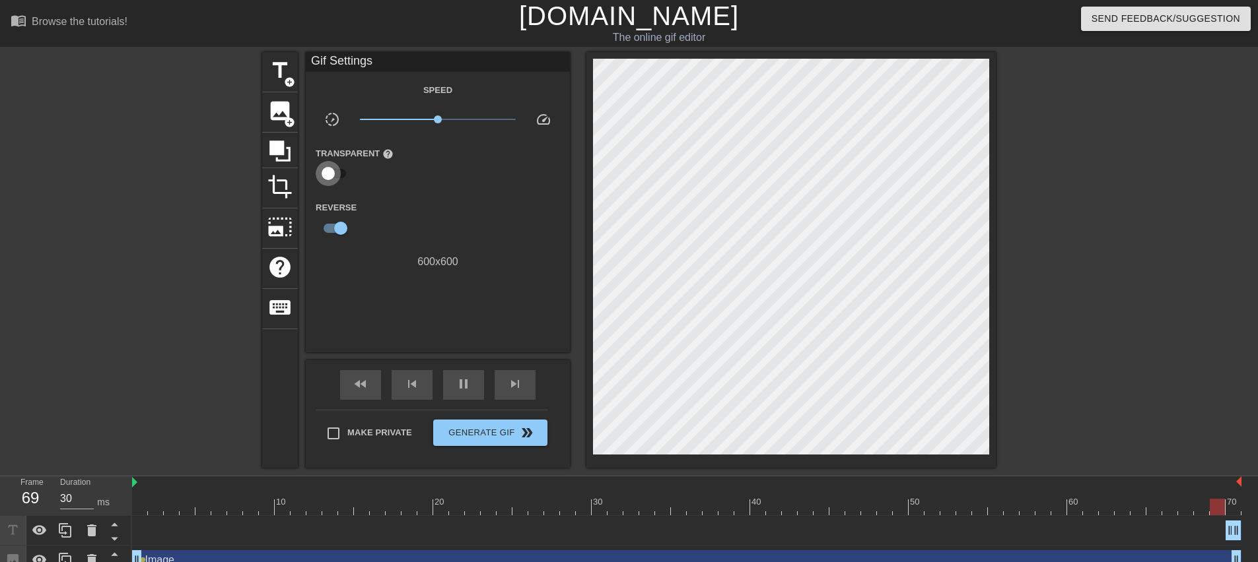
checkbox input "true"
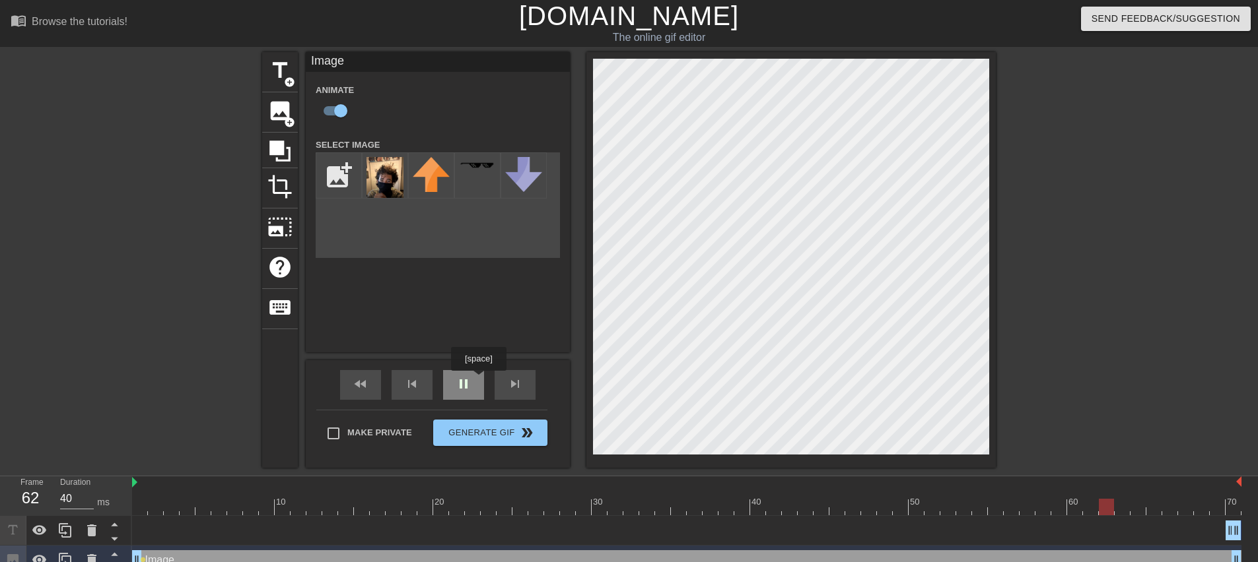
type input "30"
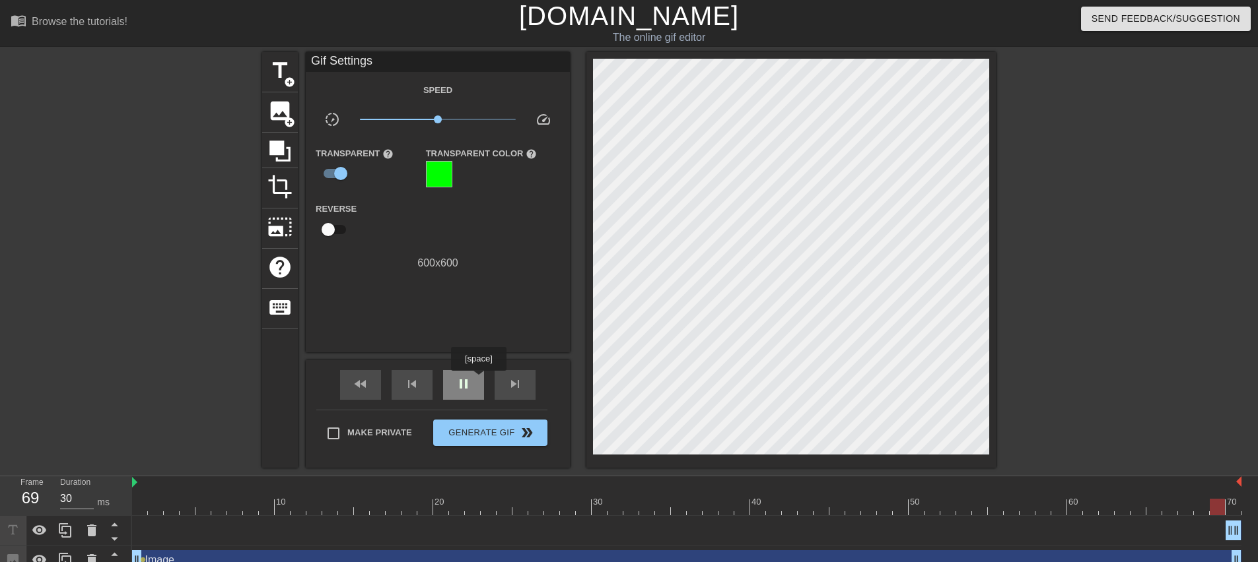
click at [478, 380] on div "pause" at bounding box center [463, 385] width 41 height 30
click at [289, 211] on div "photo_size_select_large" at bounding box center [280, 229] width 36 height 40
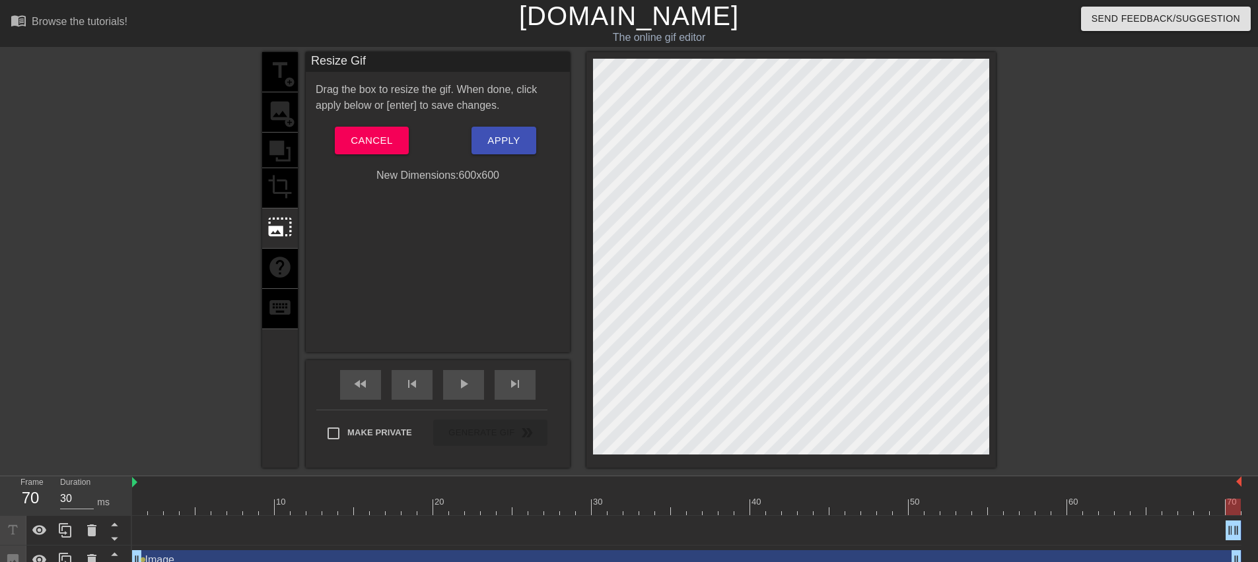
click at [283, 182] on div "title add_circle image add_circle crop photo_size_select_large help keyboard" at bounding box center [280, 260] width 36 height 416
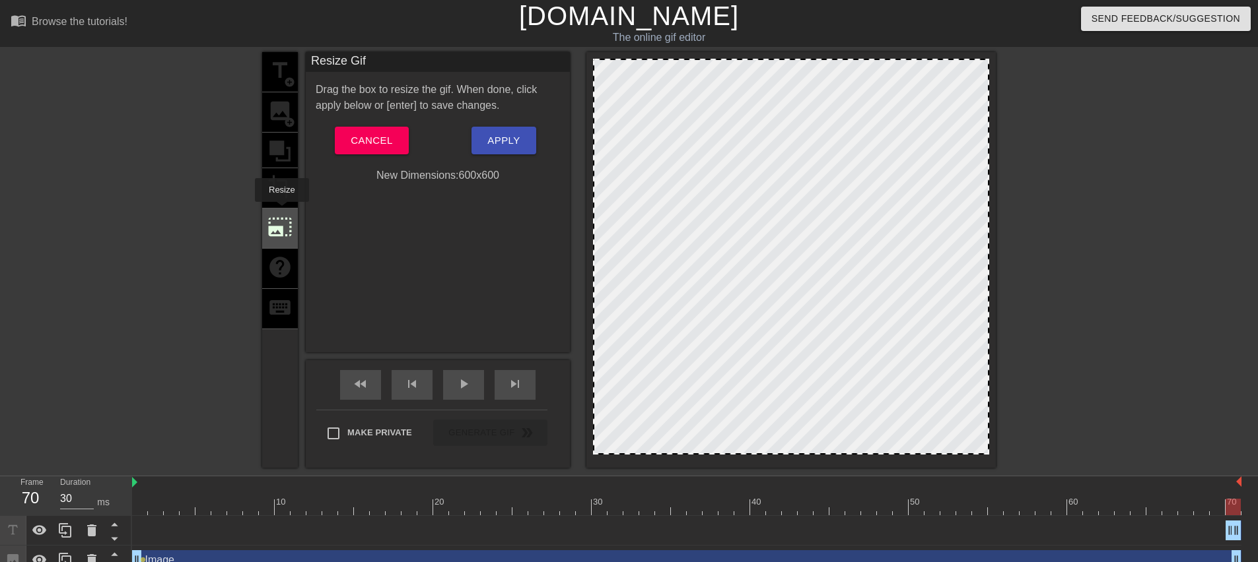
click at [280, 222] on span "photo_size_select_large" at bounding box center [279, 227] width 25 height 25
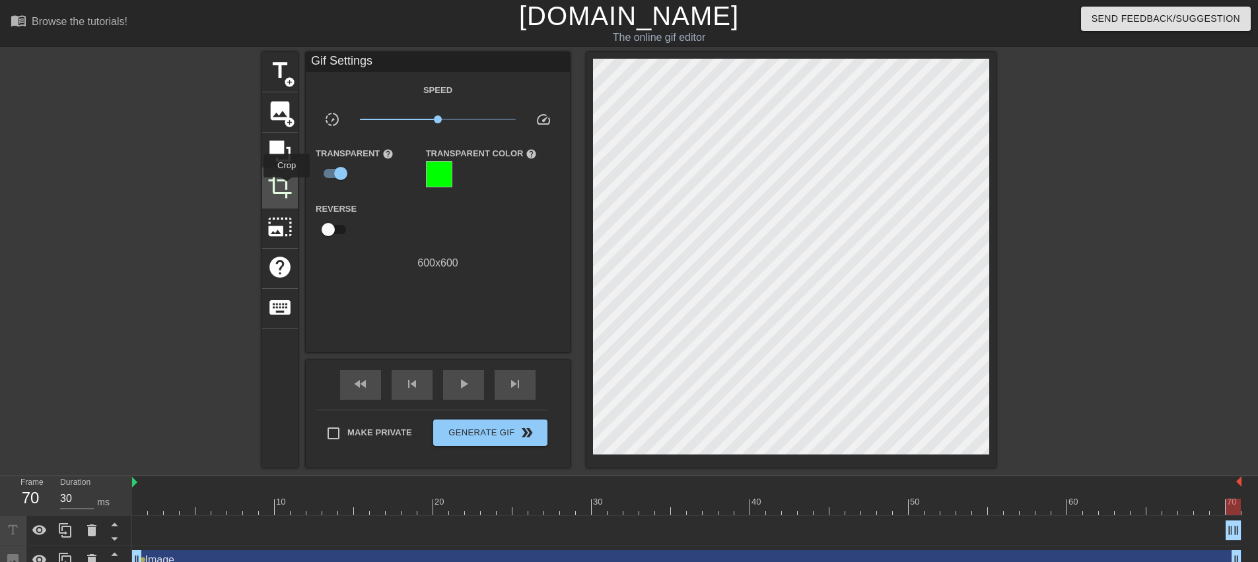
click at [287, 187] on span "crop" at bounding box center [279, 186] width 25 height 25
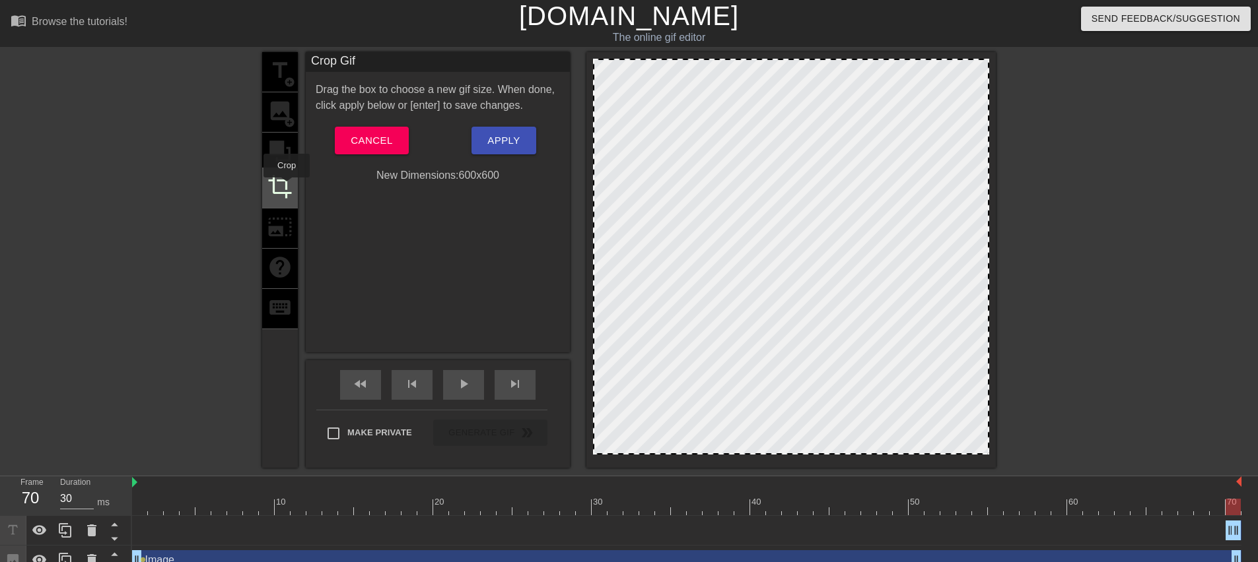
click at [287, 187] on span "crop" at bounding box center [279, 186] width 25 height 25
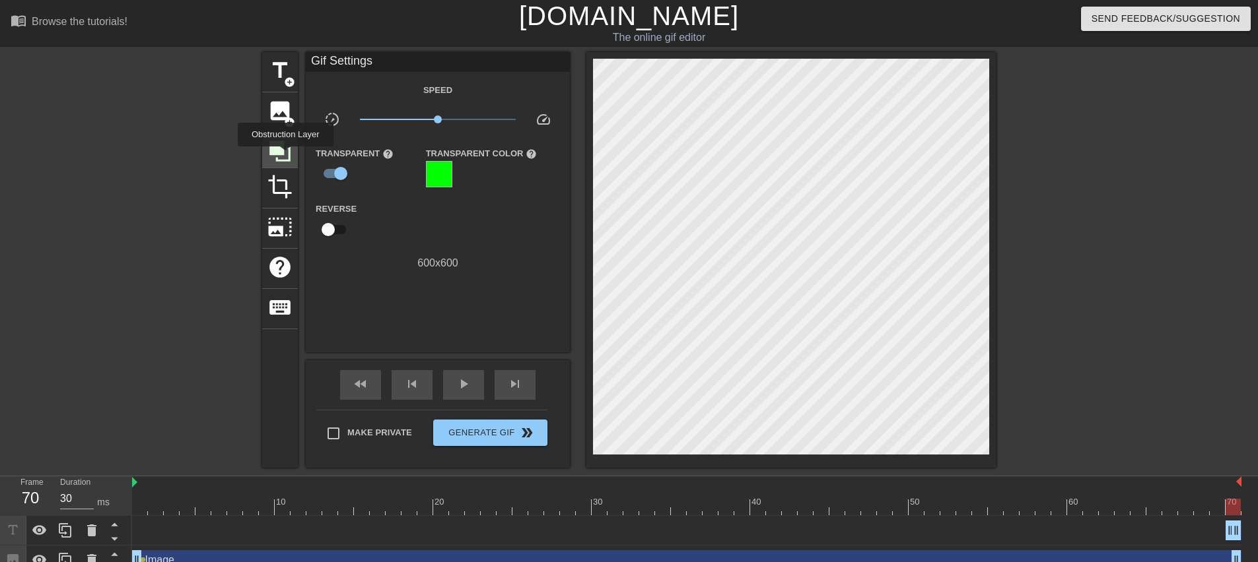
click at [285, 156] on icon at bounding box center [279, 151] width 25 height 25
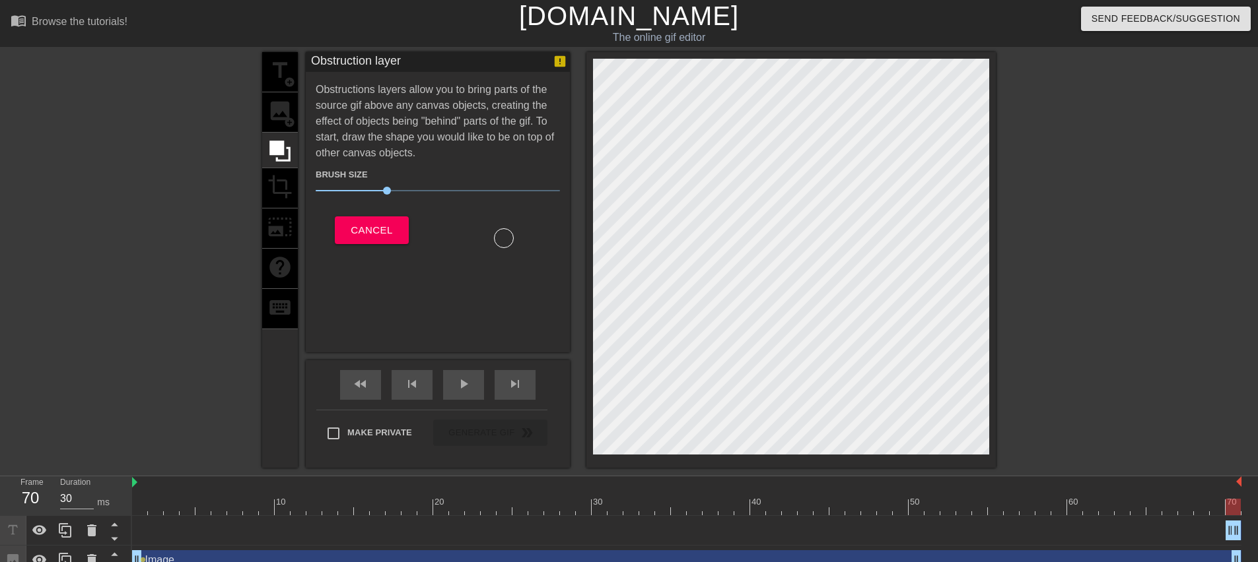
click at [500, 233] on div at bounding box center [504, 238] width 20 height 20
drag, startPoint x: 386, startPoint y: 191, endPoint x: 505, endPoint y: 218, distance: 122.4
click at [514, 193] on span "81" at bounding box center [513, 191] width 8 height 8
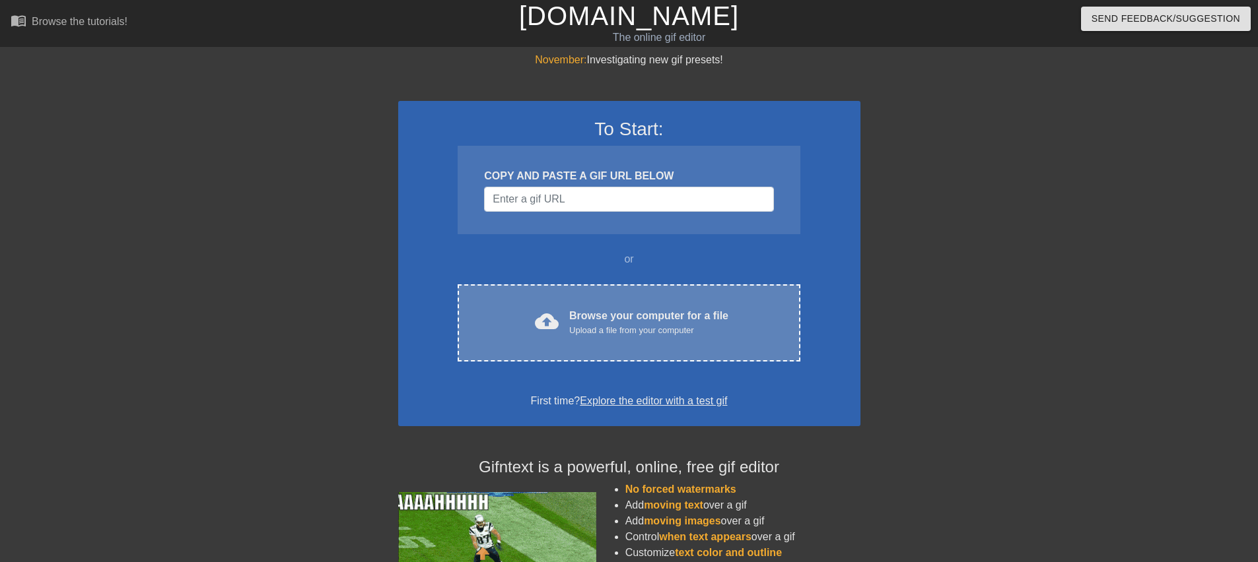
click at [566, 332] on div "cloud_upload Browse your computer for a file Upload a file from your computer" at bounding box center [628, 323] width 287 height 30
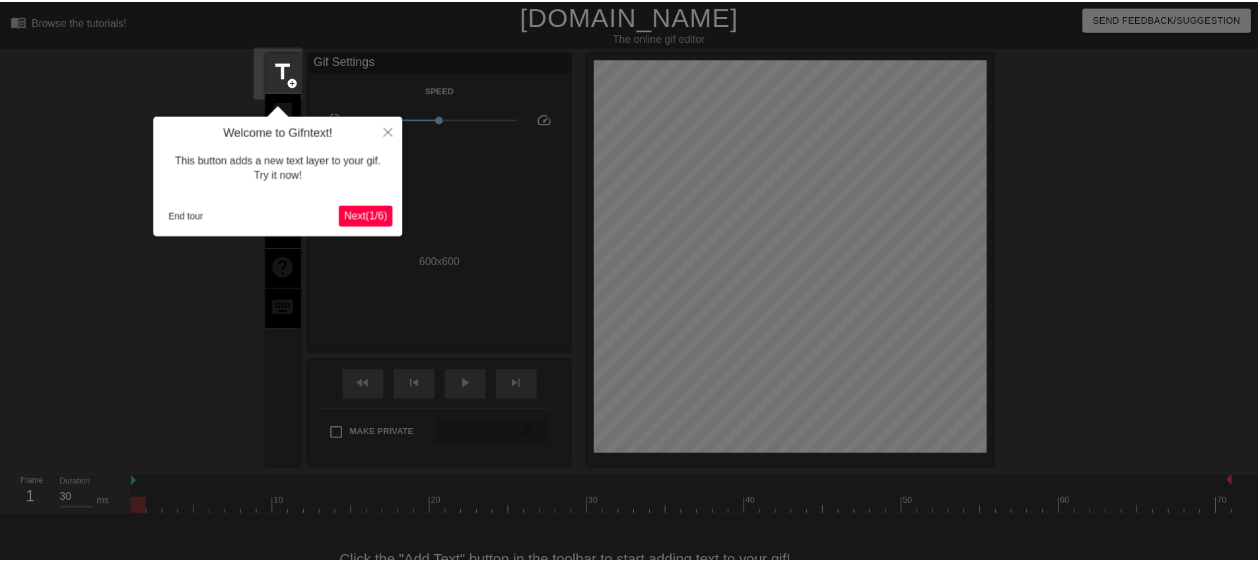
scroll to position [32, 0]
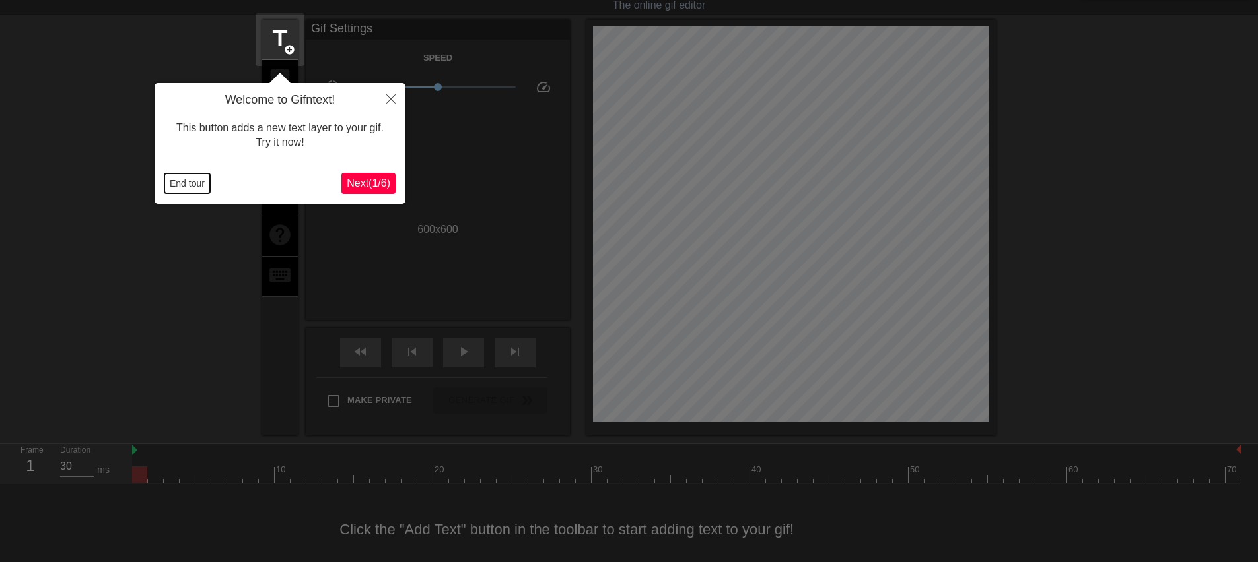
click at [186, 181] on button "End tour" at bounding box center [187, 184] width 46 height 20
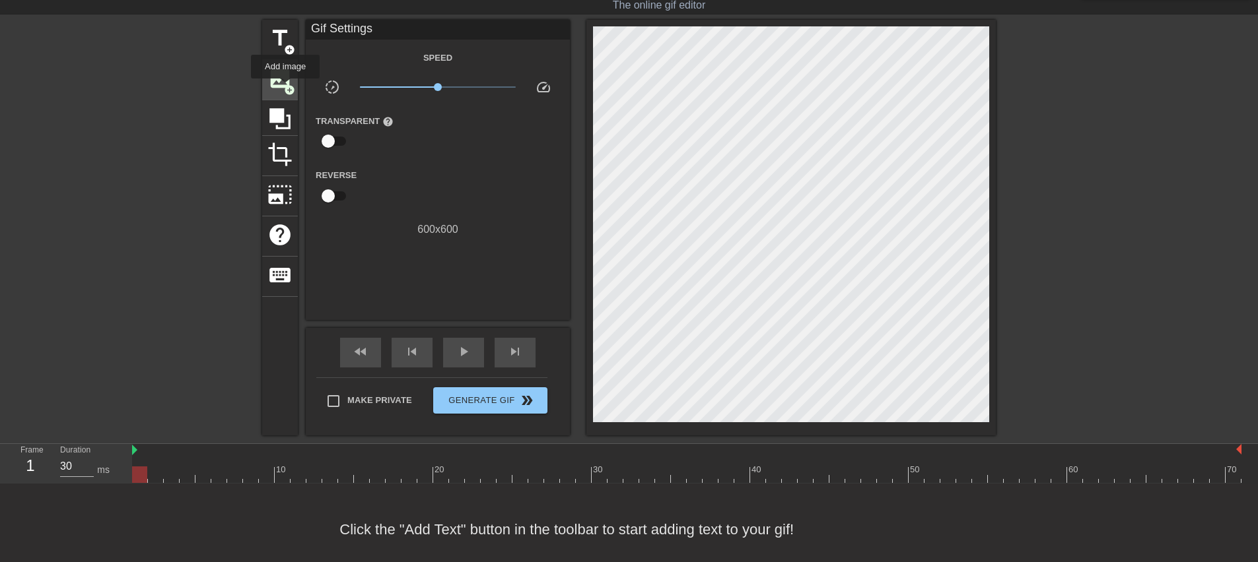
click at [285, 88] on span "add_circle" at bounding box center [289, 90] width 11 height 11
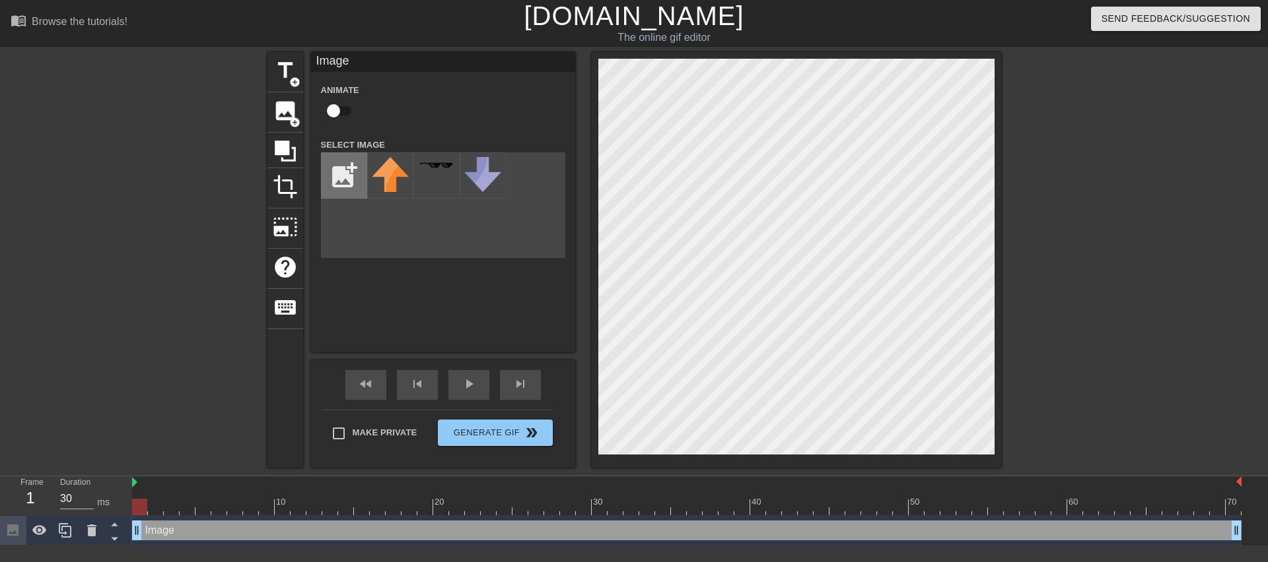
click at [345, 183] on input "file" at bounding box center [344, 175] width 45 height 45
type input "C:\fakepath\LVCP4498.JPG"
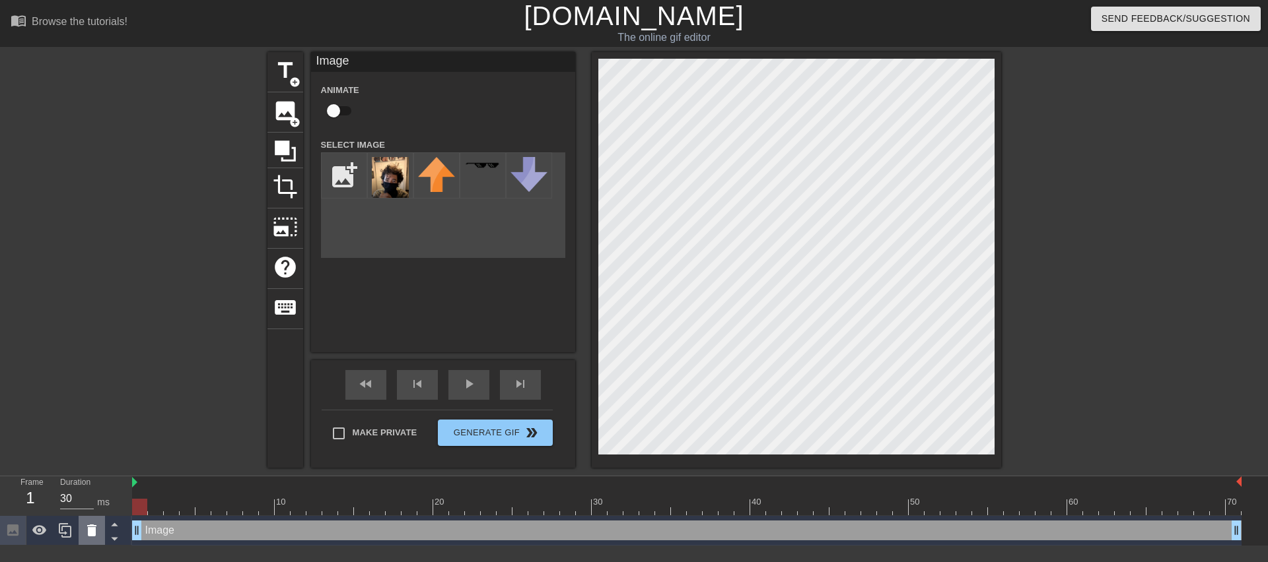
click at [101, 531] on div at bounding box center [92, 530] width 26 height 29
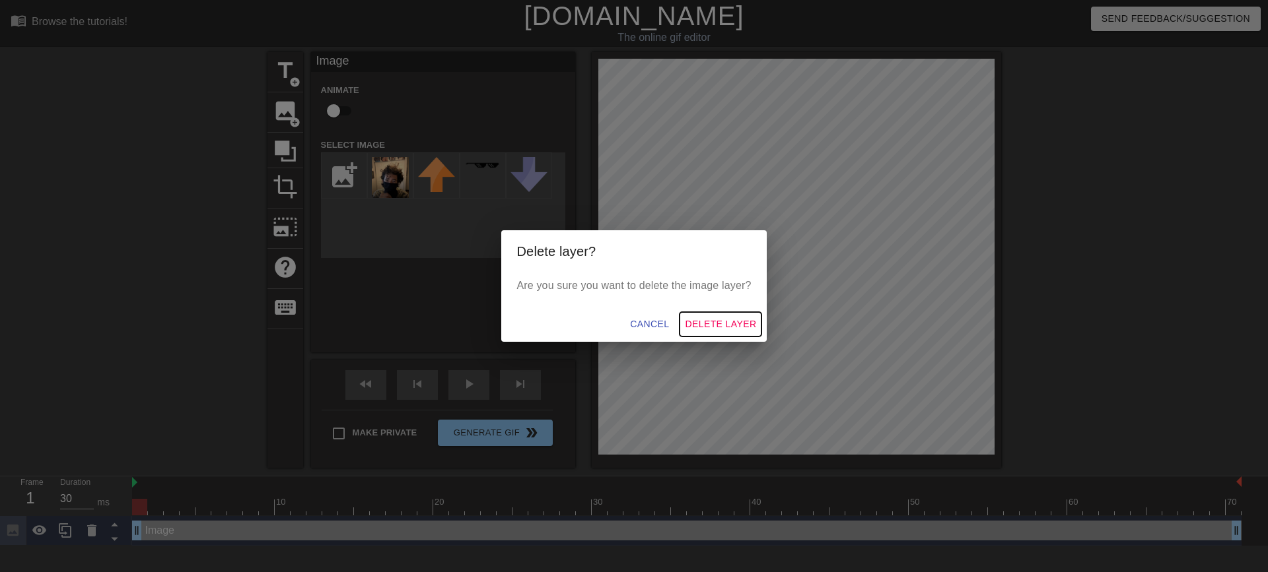
click at [705, 322] on span "Delete Layer" at bounding box center [720, 324] width 71 height 17
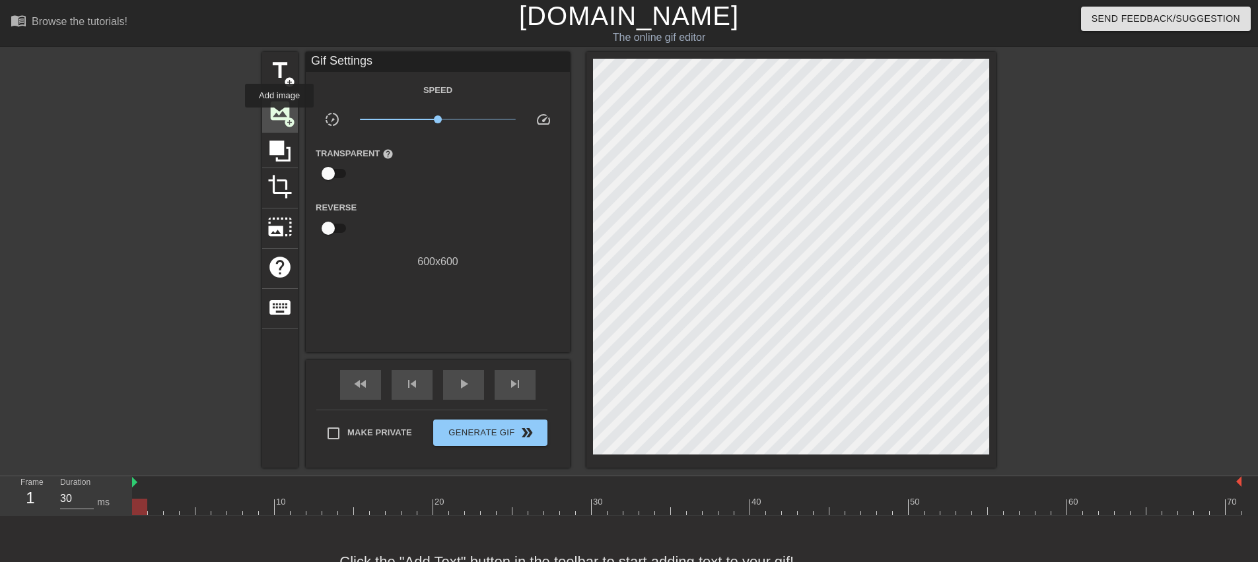
click at [279, 117] on span "image" at bounding box center [279, 110] width 25 height 25
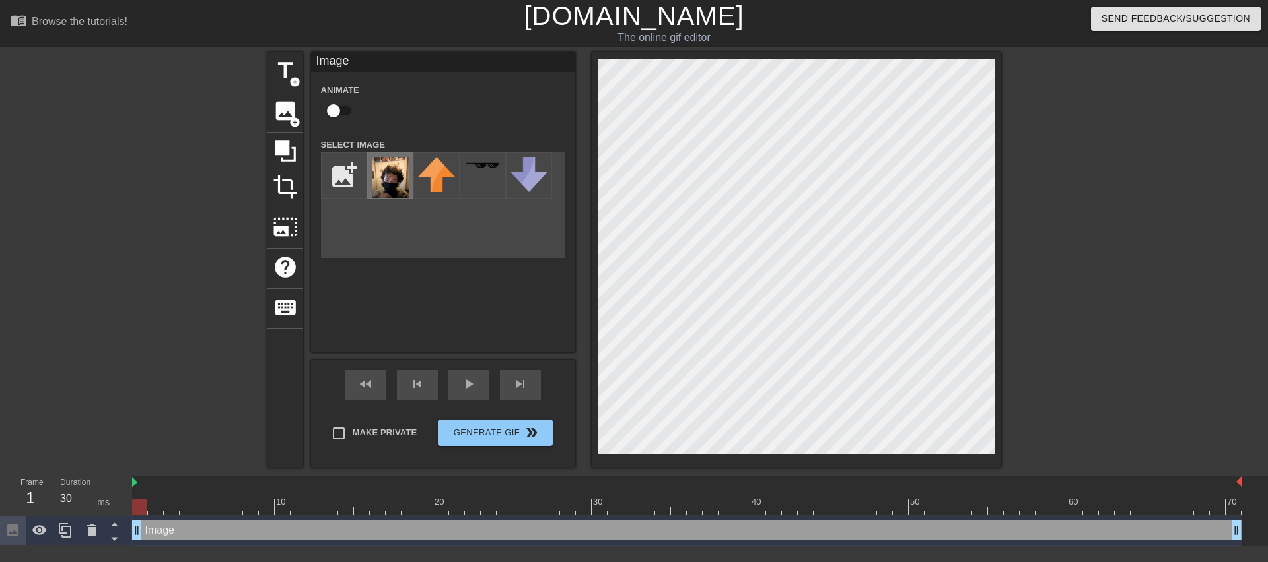
click at [397, 186] on img at bounding box center [390, 177] width 37 height 41
click at [481, 380] on div "play_arrow" at bounding box center [468, 385] width 41 height 30
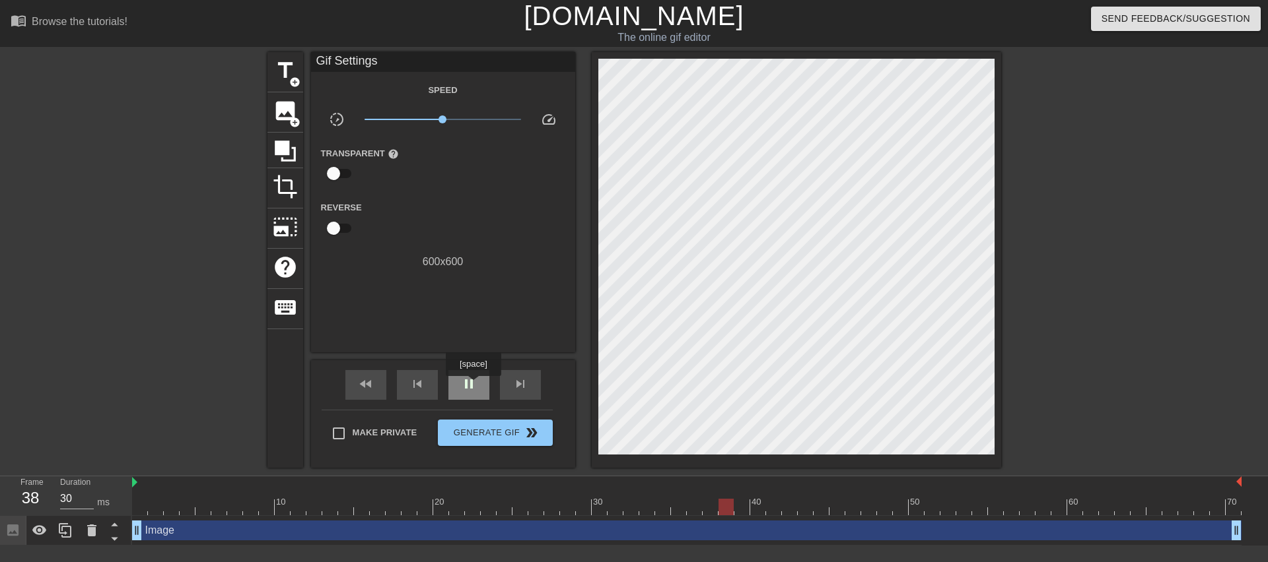
click at [473, 384] on span "pause" at bounding box center [469, 384] width 16 height 16
type input "30"
drag, startPoint x: 808, startPoint y: 504, endPoint x: 131, endPoint y: 496, distance: 676.8
click at [131, 496] on div "Frame 1 Duration 30 ms 10 20 30 40 50 60 70 Image drag_handle drag_handle" at bounding box center [634, 511] width 1268 height 69
click at [44, 531] on icon at bounding box center [39, 531] width 15 height 10
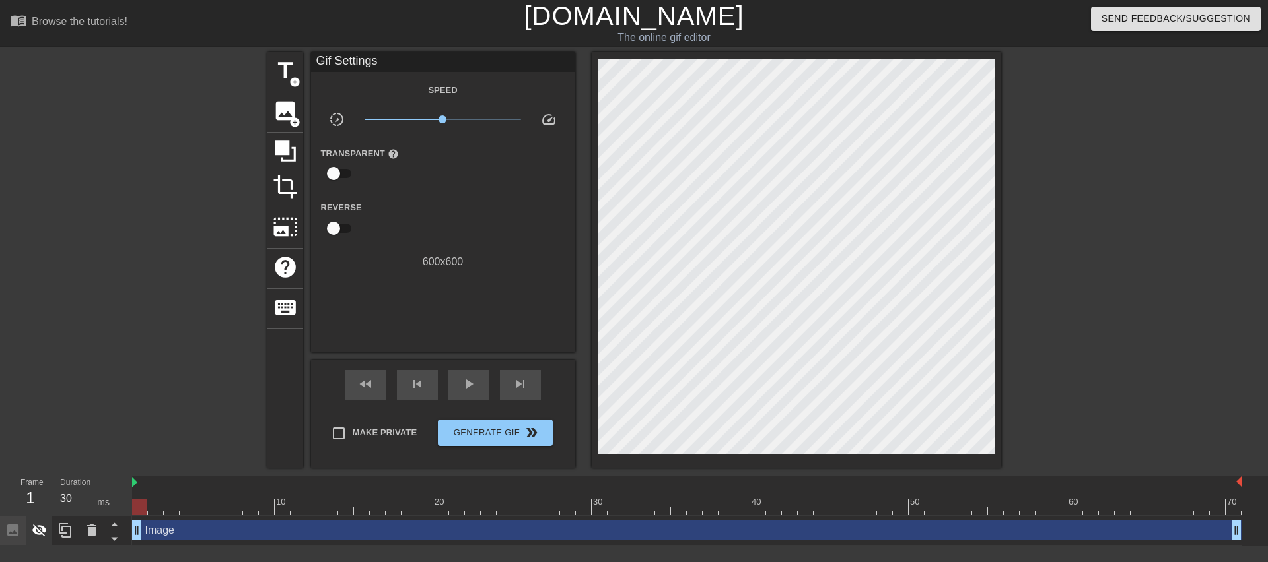
click at [44, 531] on icon at bounding box center [39, 531] width 15 height 13
click at [68, 529] on icon at bounding box center [65, 531] width 16 height 16
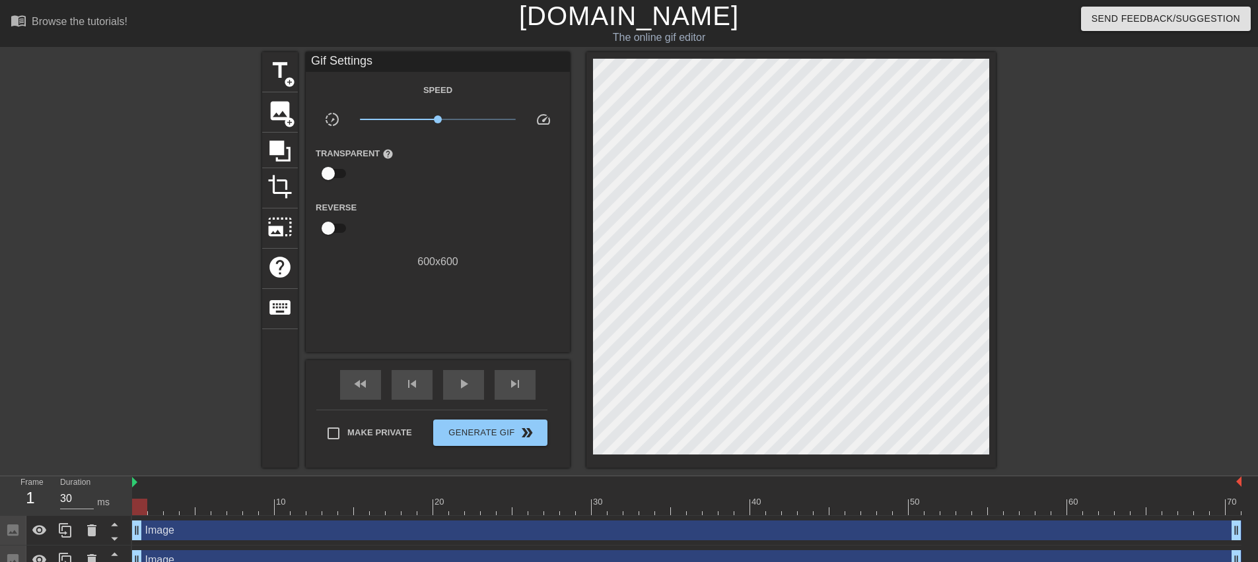
click at [197, 549] on div "Image drag_handle drag_handle" at bounding box center [686, 561] width 1109 height 30
click at [201, 550] on div "Image drag_handle drag_handle" at bounding box center [686, 561] width 1109 height 30
click at [202, 557] on div "Image drag_handle drag_handle" at bounding box center [686, 561] width 1109 height 20
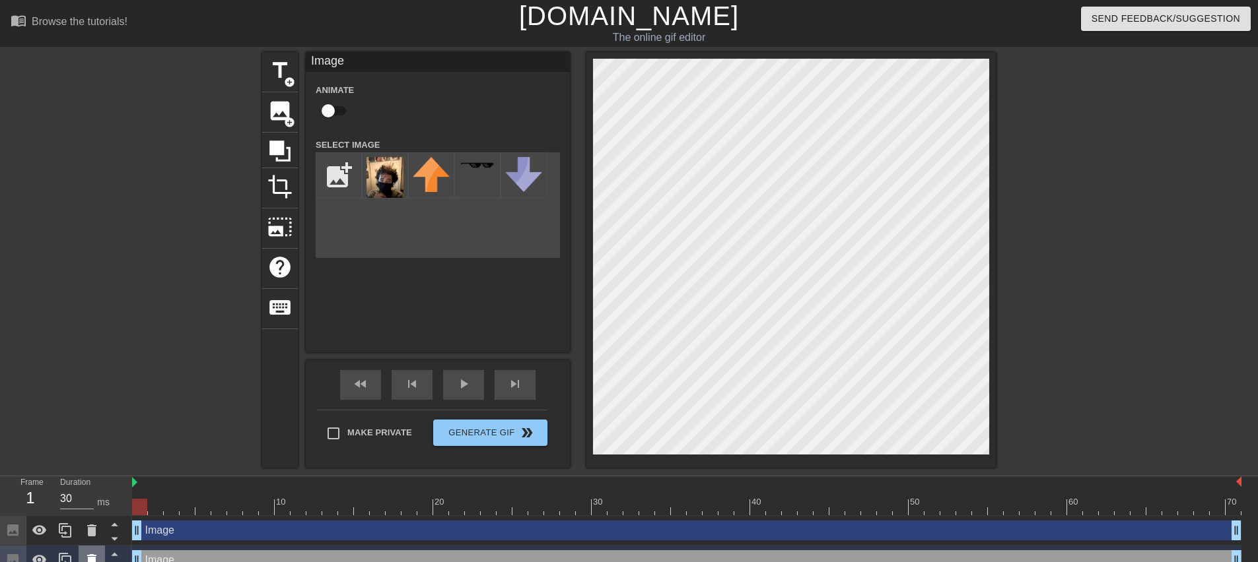
click at [92, 554] on icon at bounding box center [92, 561] width 16 height 16
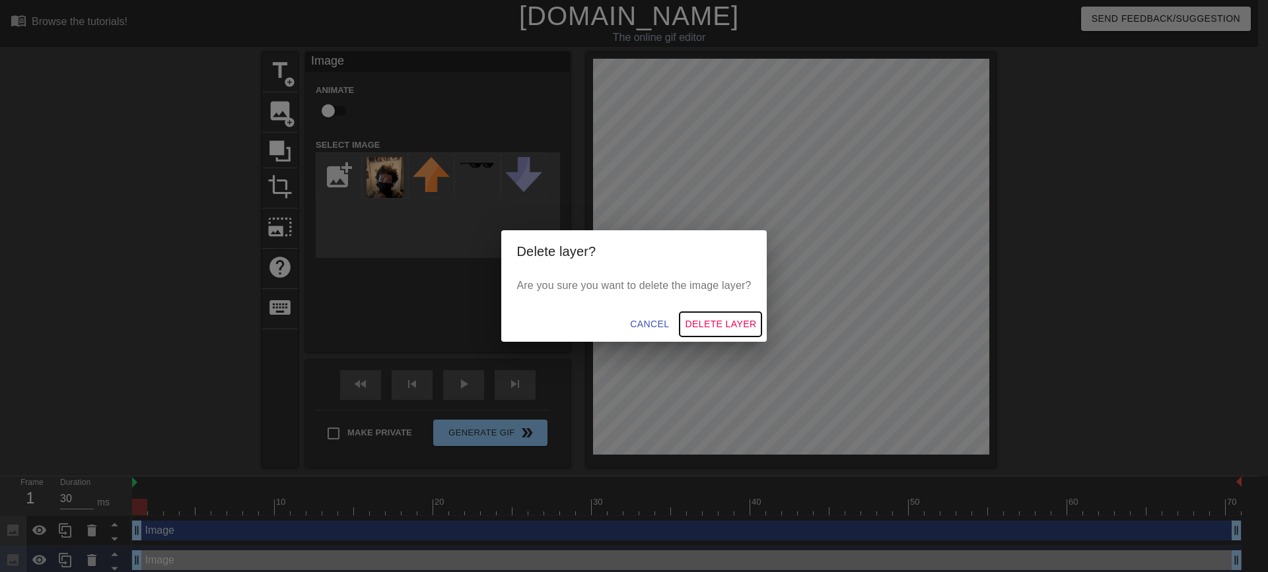
click at [750, 324] on span "Delete Layer" at bounding box center [720, 324] width 71 height 17
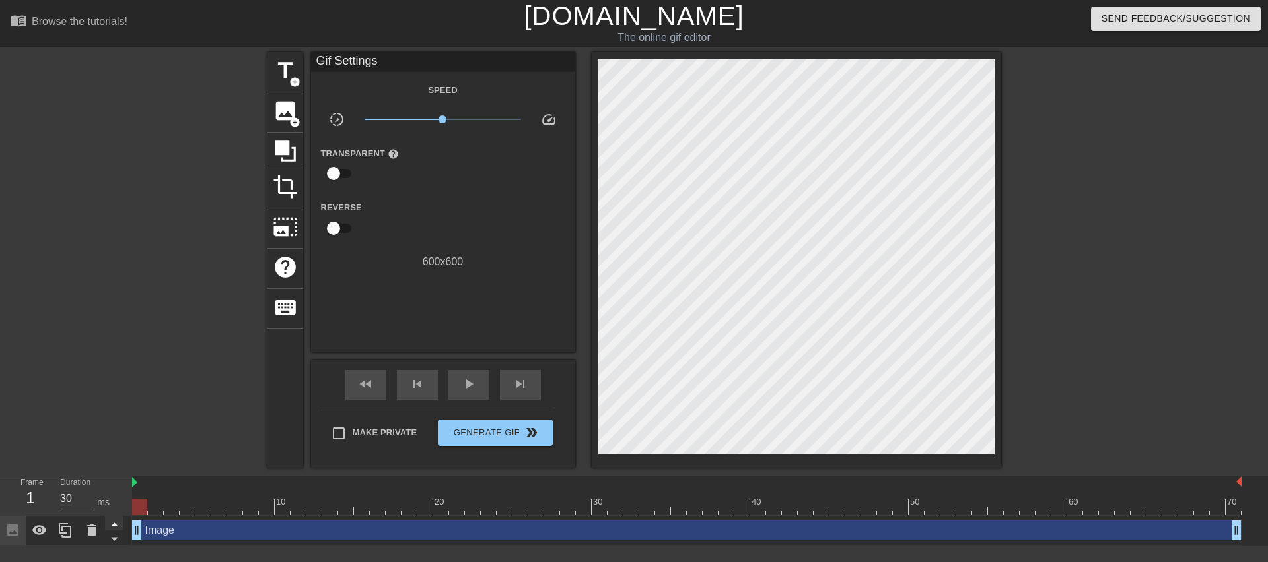
click at [112, 527] on icon at bounding box center [114, 525] width 7 height 3
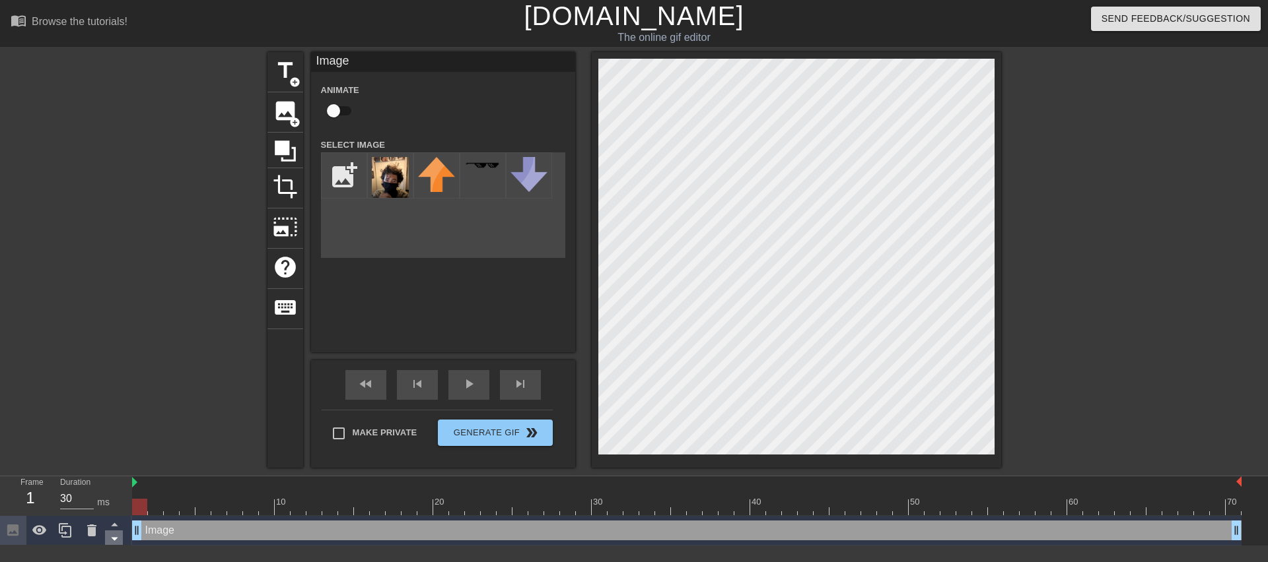
click at [116, 539] on icon at bounding box center [114, 539] width 7 height 3
click at [335, 114] on input "checkbox" at bounding box center [333, 110] width 75 height 25
checkbox input "true"
click at [477, 384] on div "play_arrow" at bounding box center [468, 385] width 41 height 30
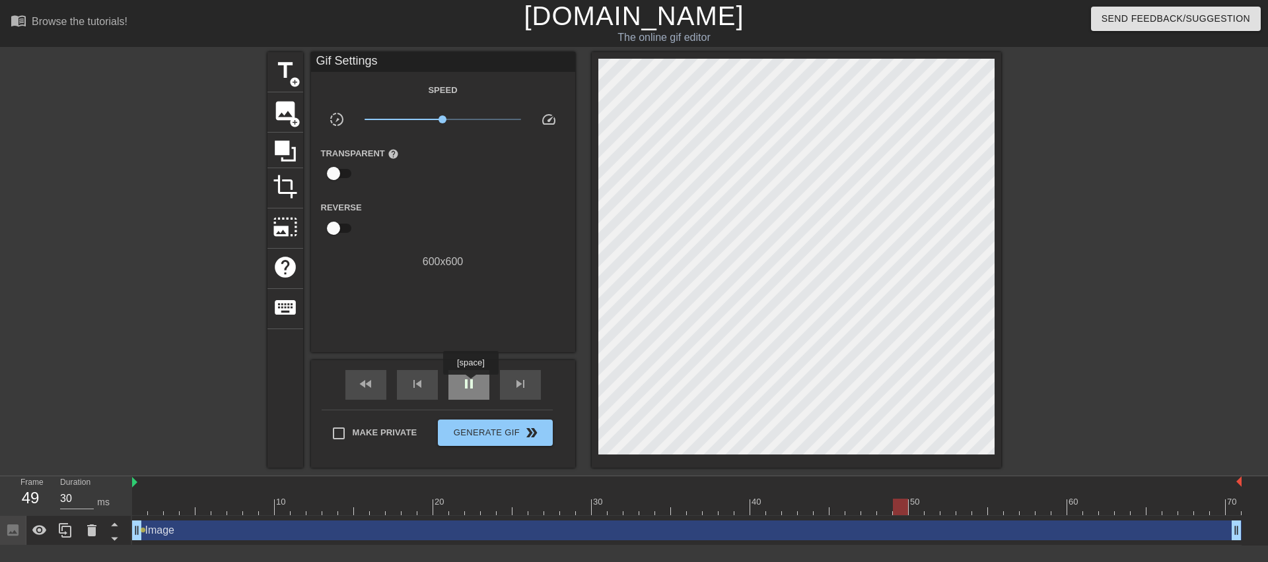
click at [470, 384] on span "pause" at bounding box center [469, 384] width 16 height 16
click at [470, 384] on span "play_arrow" at bounding box center [469, 384] width 16 height 16
click at [470, 384] on span "pause" at bounding box center [469, 384] width 16 height 16
click at [467, 385] on span "play_arrow" at bounding box center [469, 384] width 16 height 16
click at [467, 385] on span "pause" at bounding box center [469, 384] width 16 height 16
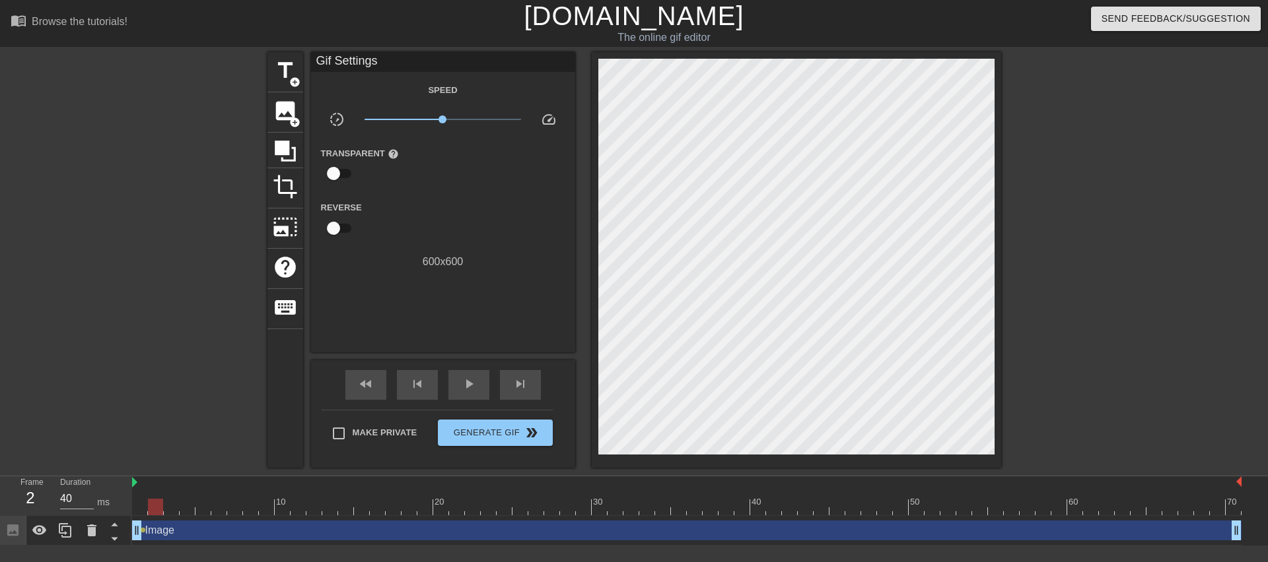
type input "30"
drag, startPoint x: 251, startPoint y: 508, endPoint x: 134, endPoint y: 506, distance: 116.9
click at [134, 506] on div at bounding box center [139, 507] width 15 height 17
click at [287, 112] on span "image" at bounding box center [285, 110] width 25 height 25
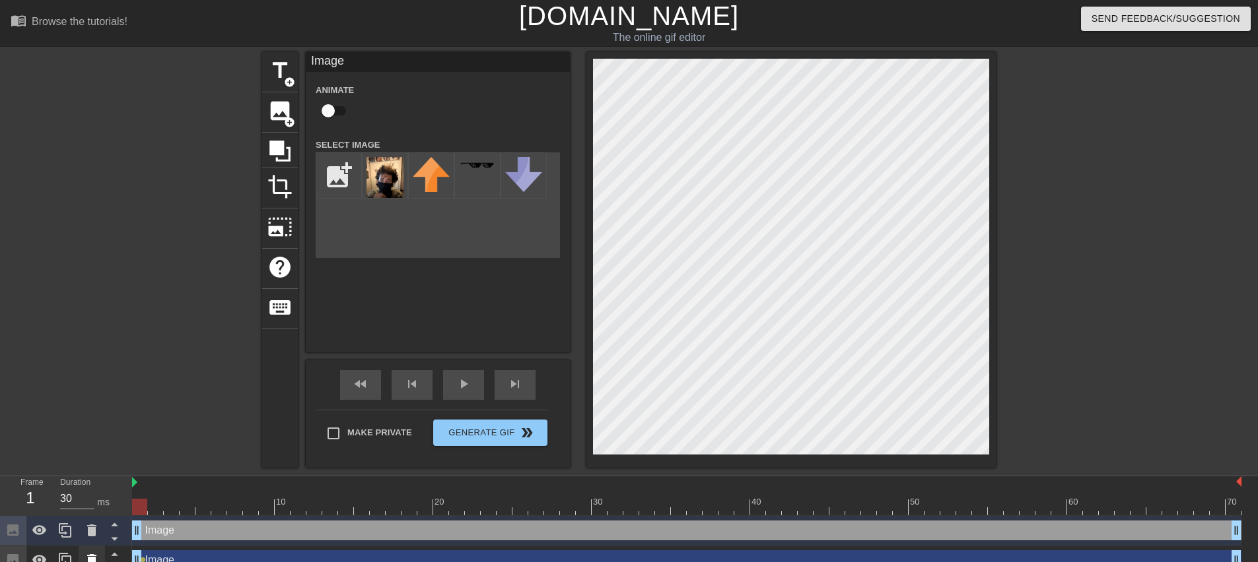
click at [100, 553] on div at bounding box center [92, 560] width 26 height 29
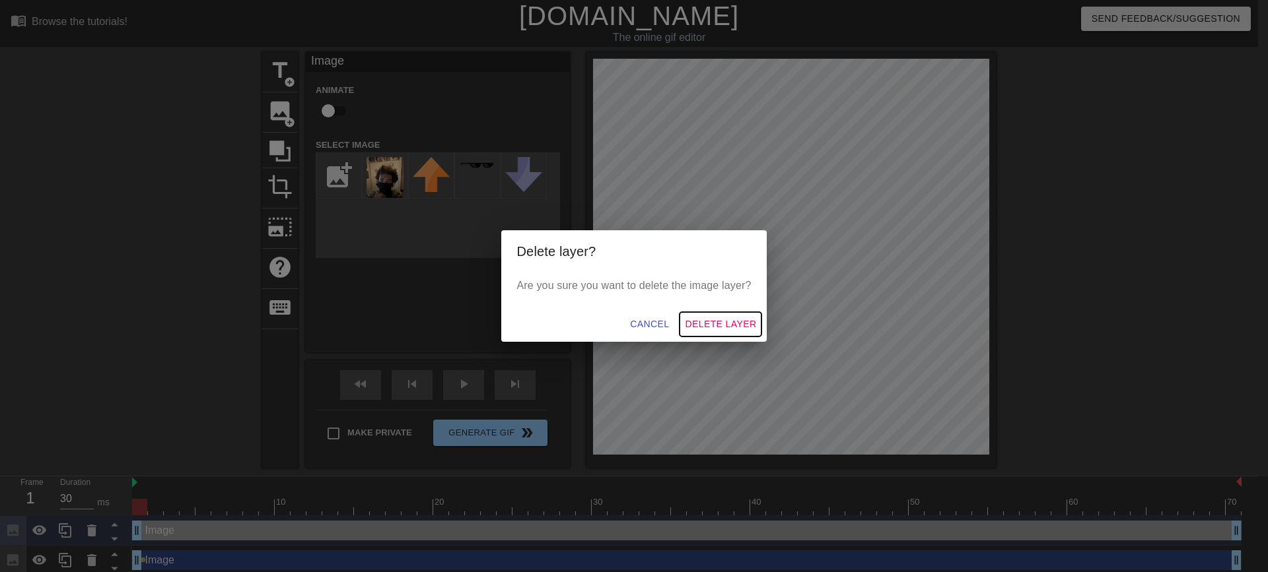
click at [728, 320] on span "Delete Layer" at bounding box center [720, 324] width 71 height 17
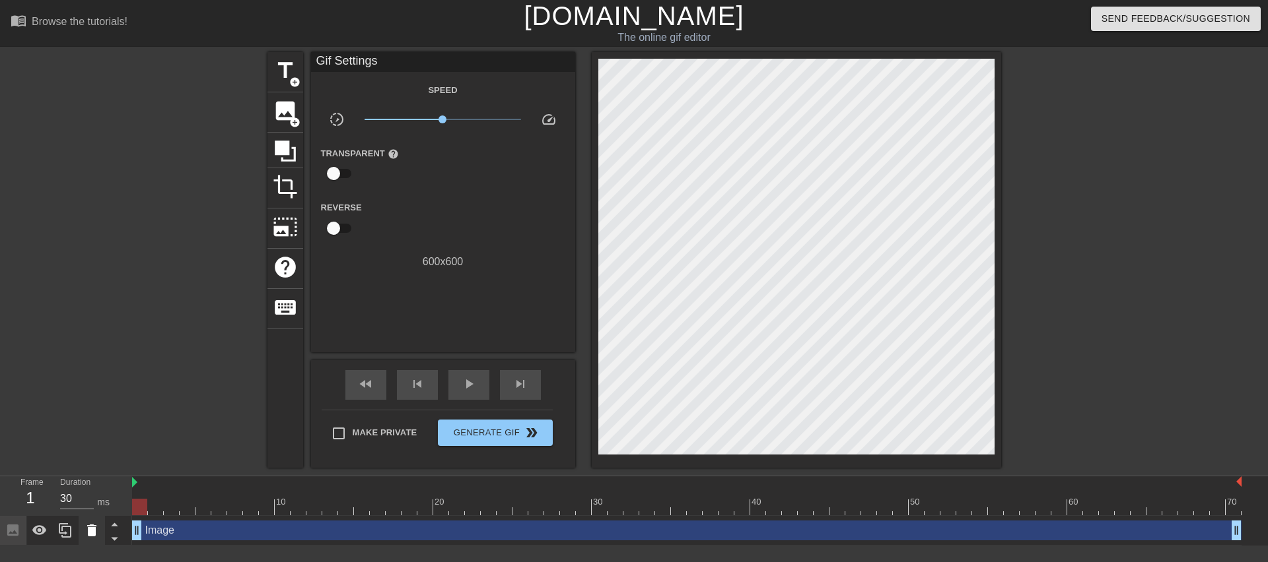
click at [94, 531] on icon at bounding box center [91, 531] width 9 height 12
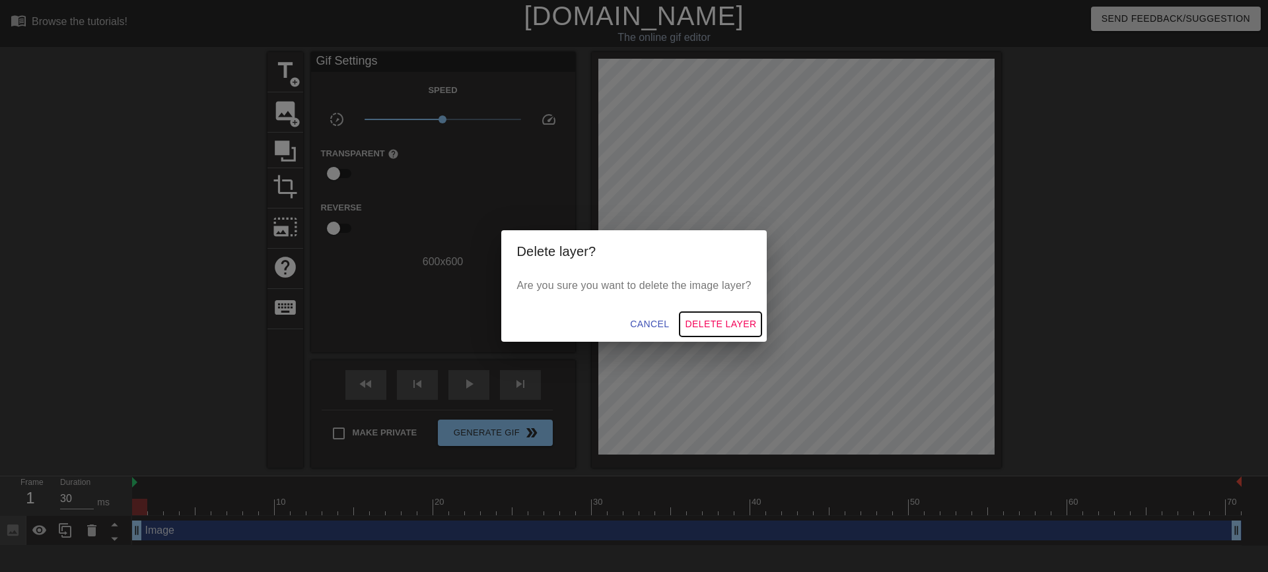
click at [718, 320] on span "Delete Layer" at bounding box center [720, 324] width 71 height 17
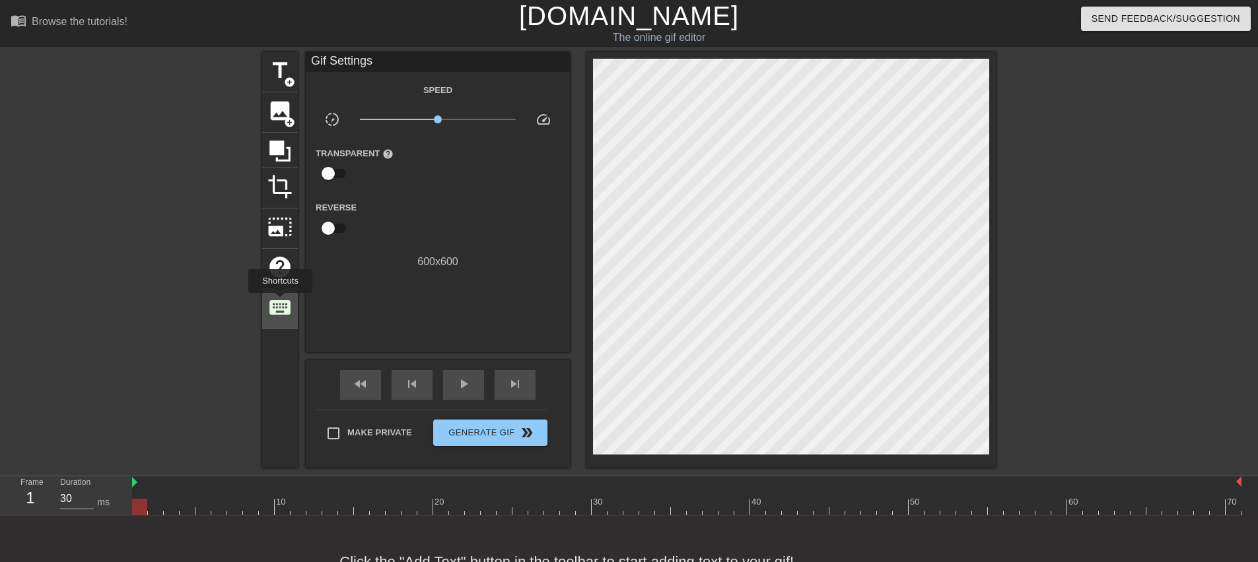
click at [280, 302] on span "keyboard" at bounding box center [279, 307] width 25 height 25
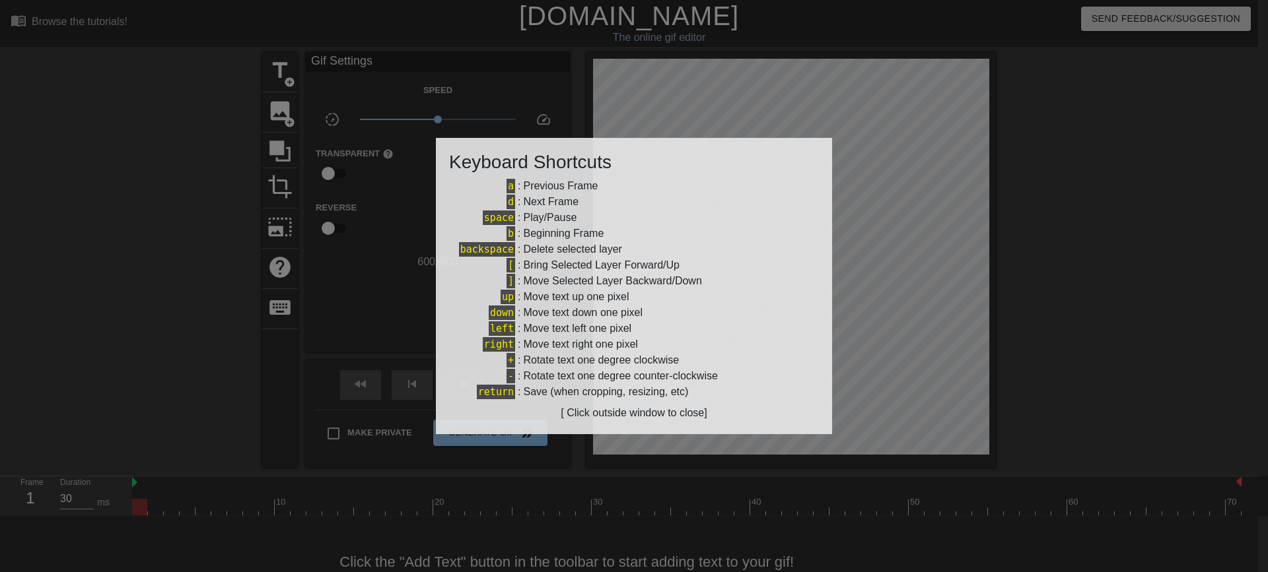
drag, startPoint x: 645, startPoint y: 418, endPoint x: 712, endPoint y: 412, distance: 67.6
click at [646, 417] on div "[ Click outside window to close]" at bounding box center [634, 413] width 370 height 16
click at [1023, 384] on div at bounding box center [634, 286] width 1268 height 572
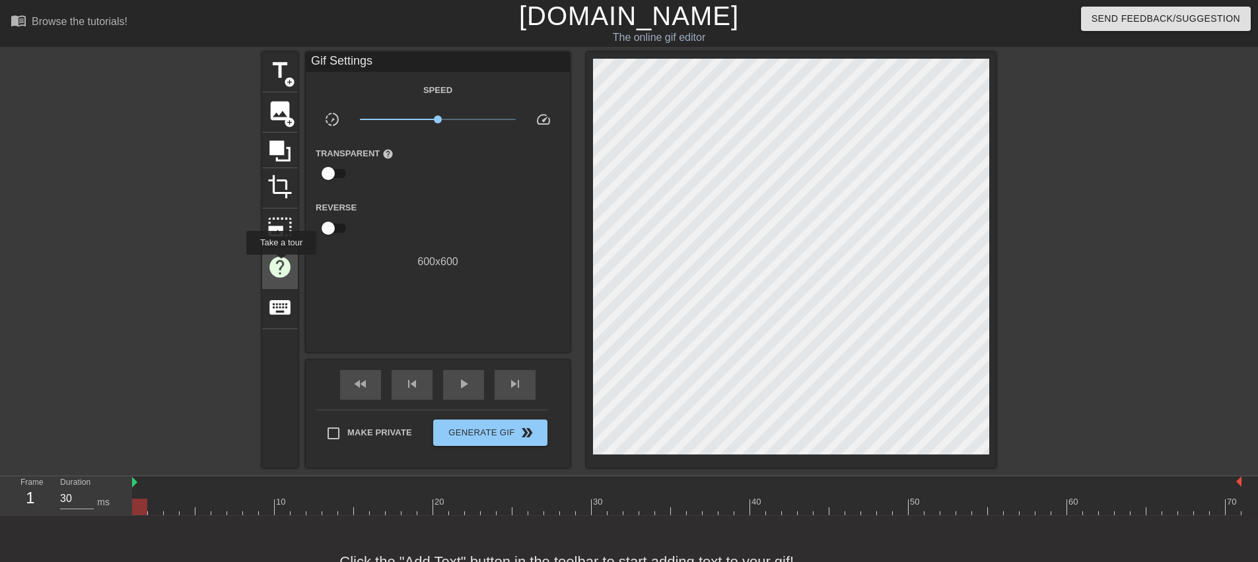
click at [282, 263] on span "help" at bounding box center [279, 267] width 25 height 25
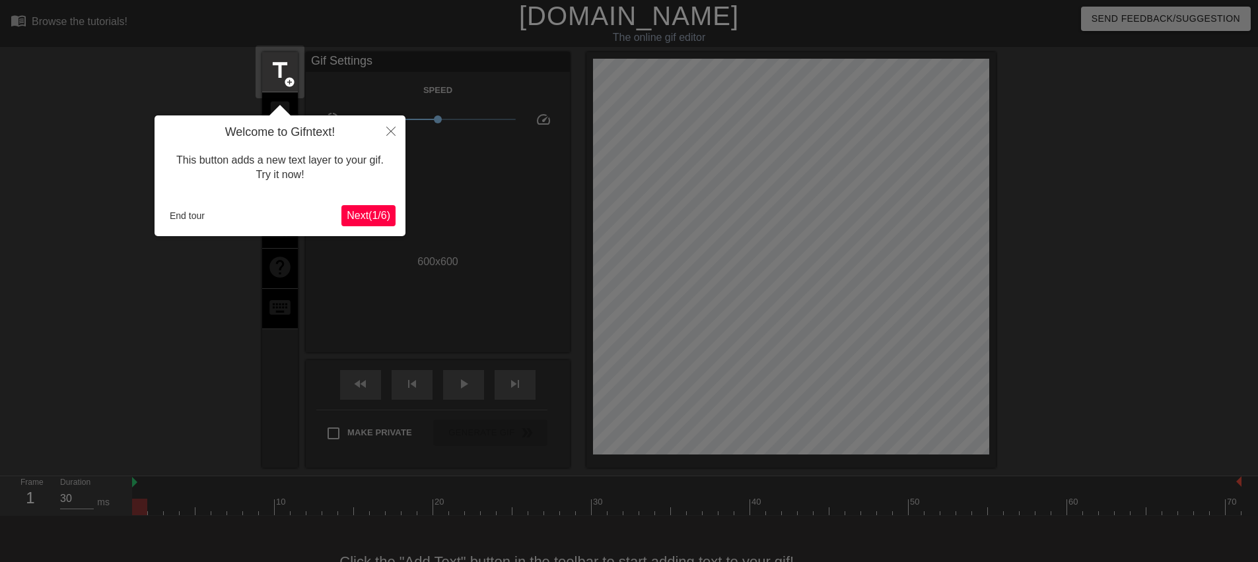
scroll to position [32, 0]
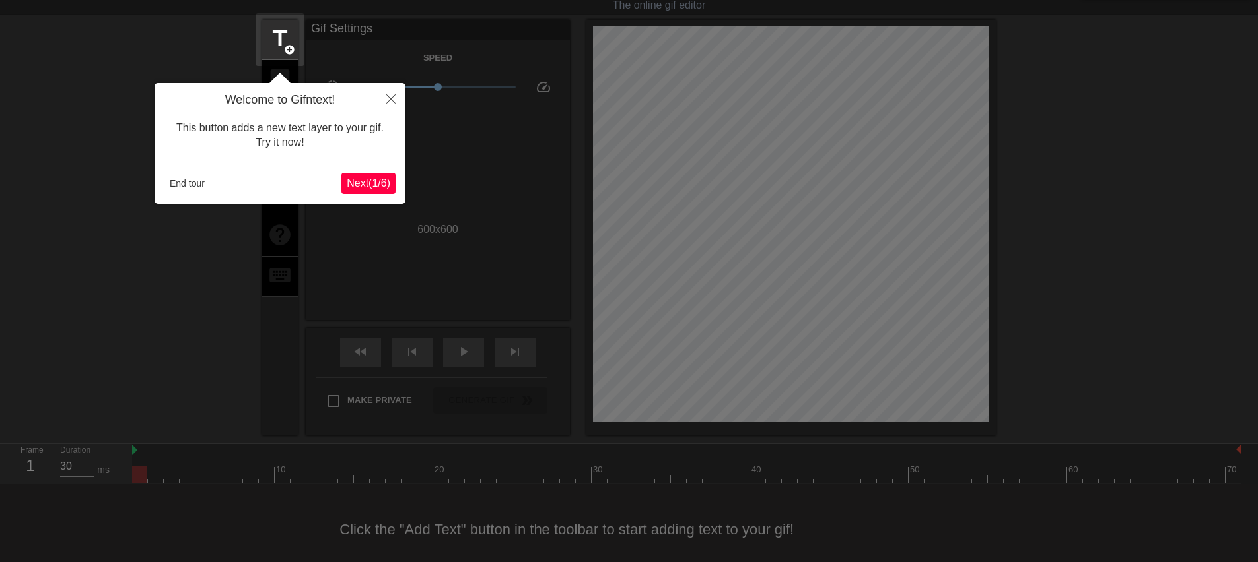
click at [371, 186] on span "Next ( 1 / 6 )" at bounding box center [369, 183] width 44 height 11
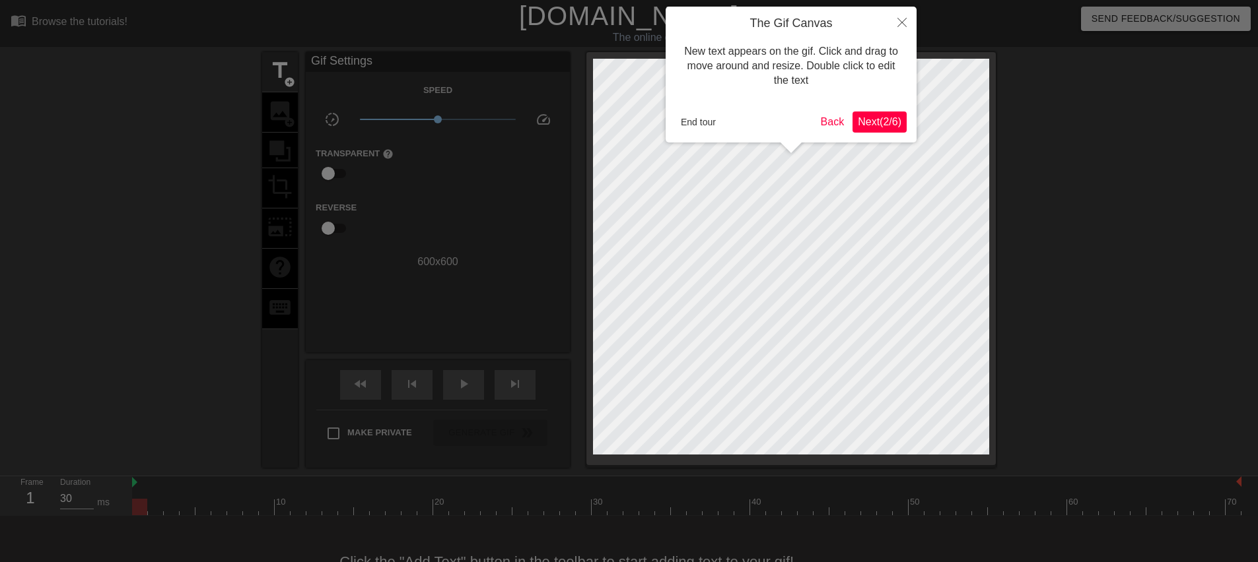
click at [891, 118] on span "Next ( 2 / 6 )" at bounding box center [880, 121] width 44 height 11
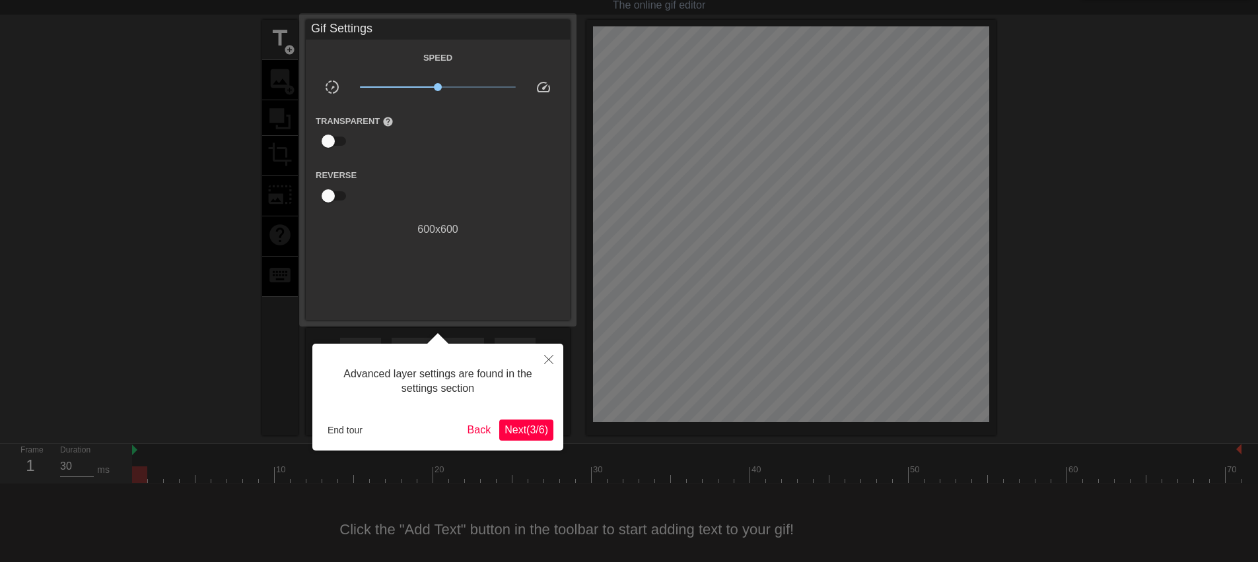
click at [529, 436] on span "Next ( 3 / 6 )" at bounding box center [526, 430] width 44 height 11
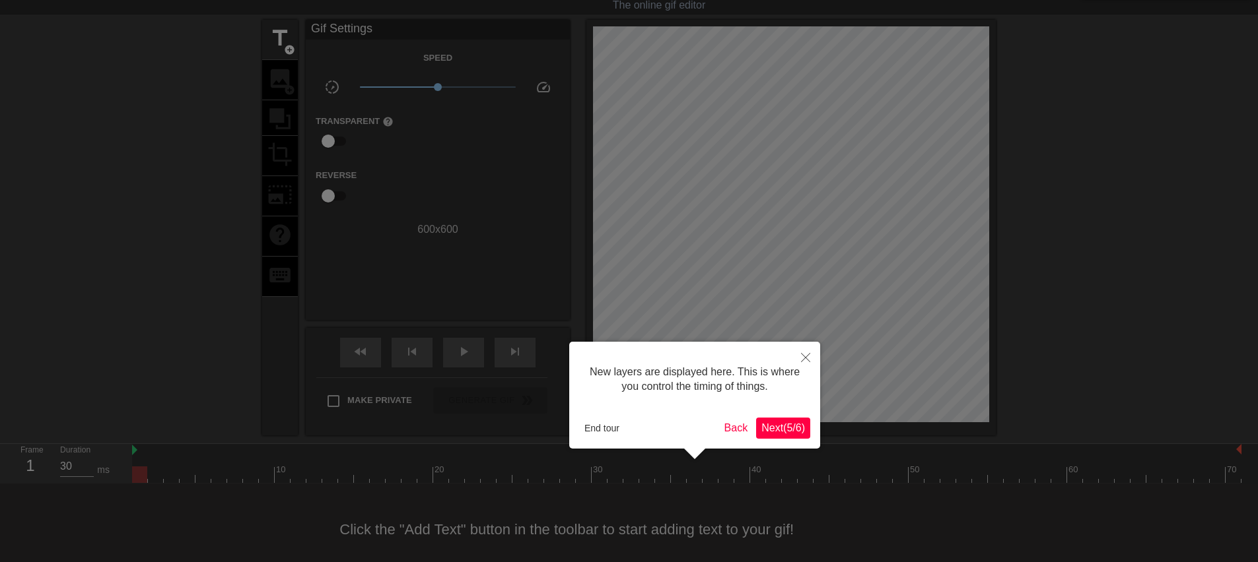
scroll to position [11, 0]
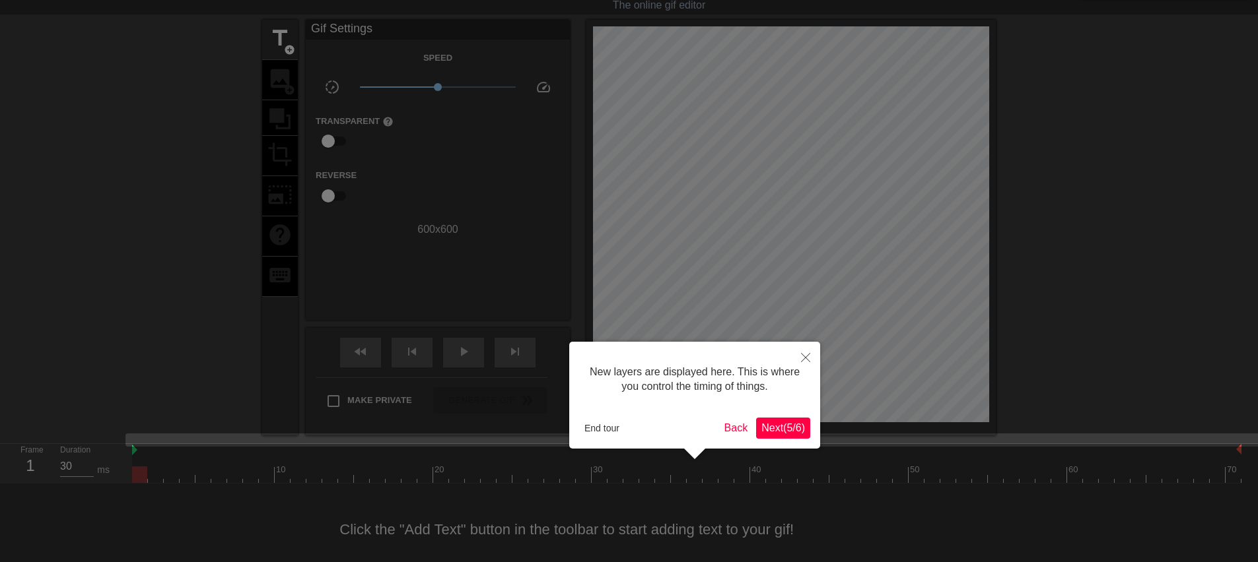
click at [800, 428] on span "Next ( 5 / 6 )" at bounding box center [783, 428] width 44 height 11
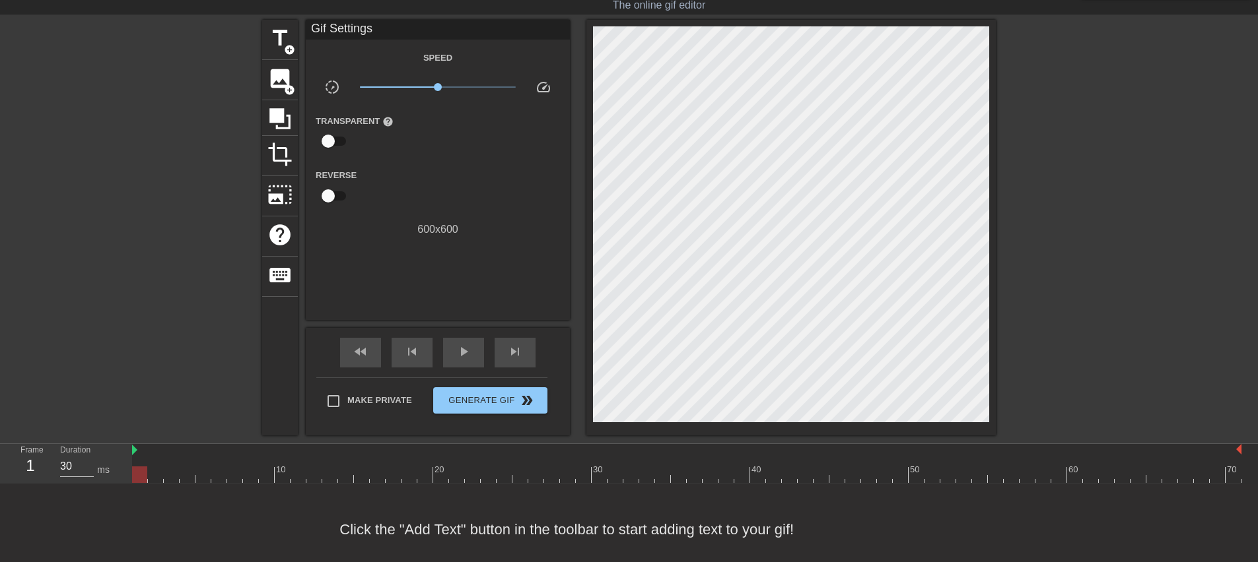
click at [335, 145] on input "checkbox" at bounding box center [327, 141] width 75 height 25
checkbox input "true"
click at [435, 148] on div at bounding box center [439, 142] width 26 height 26
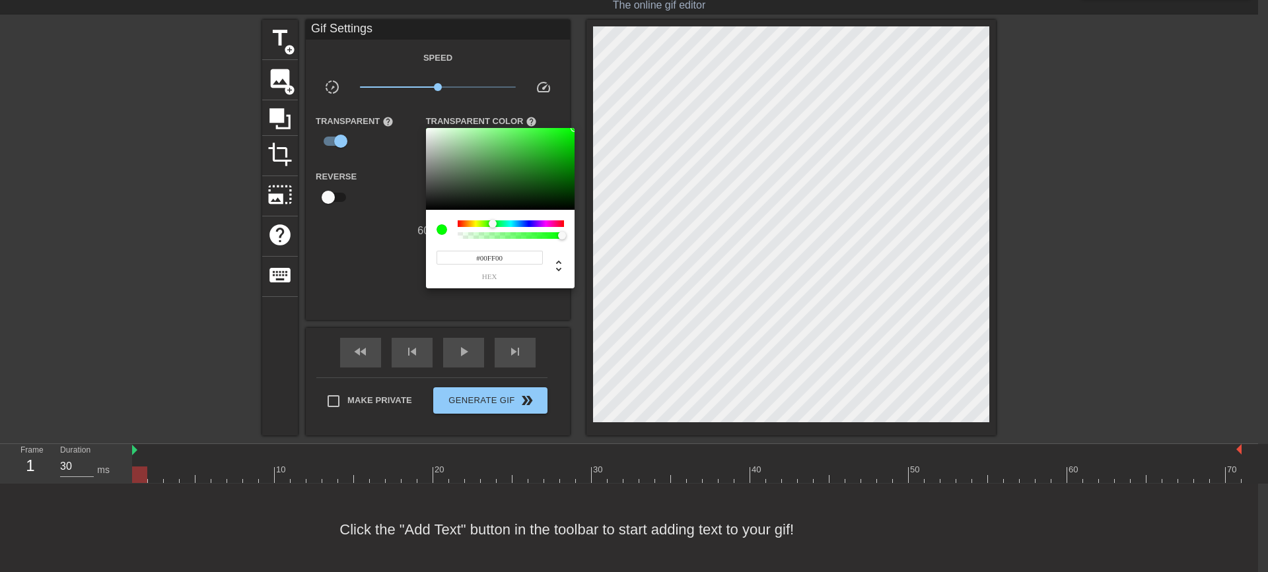
type input "0"
drag, startPoint x: 562, startPoint y: 237, endPoint x: 447, endPoint y: 240, distance: 115.6
click at [447, 240] on div "0 r 255 g 0 b 0 a" at bounding box center [500, 249] width 149 height 79
click at [273, 73] on div at bounding box center [634, 286] width 1268 height 572
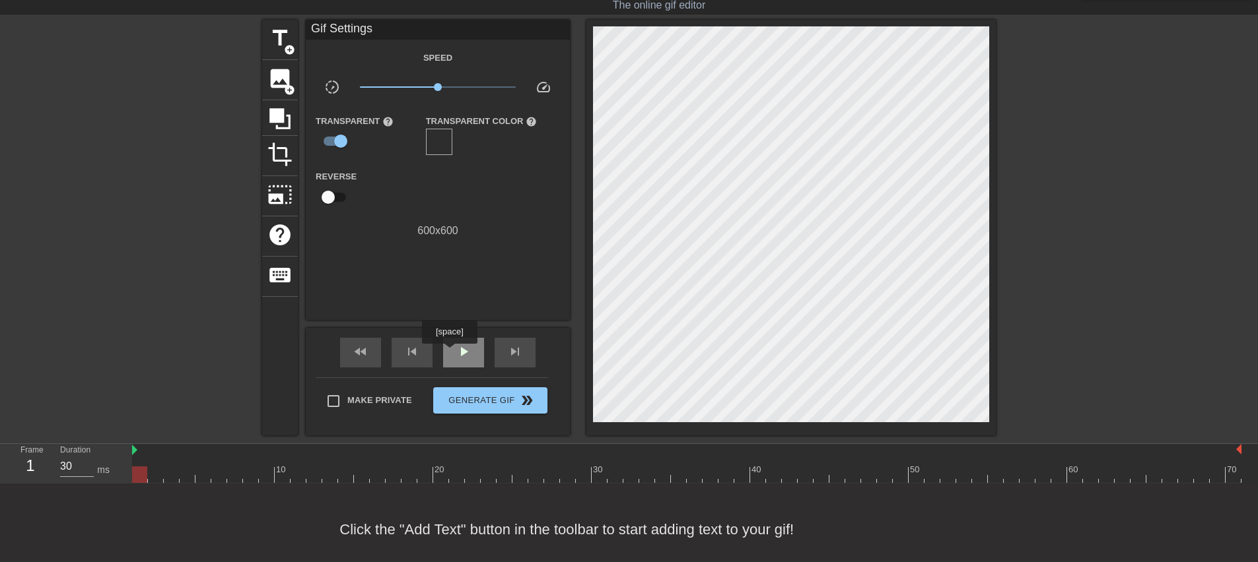
click at [460, 349] on span "play_arrow" at bounding box center [464, 352] width 16 height 16
click at [462, 350] on span "pause" at bounding box center [464, 352] width 16 height 16
click at [141, 474] on div at bounding box center [686, 475] width 1109 height 17
click at [264, 71] on div "image add_circle" at bounding box center [280, 80] width 36 height 40
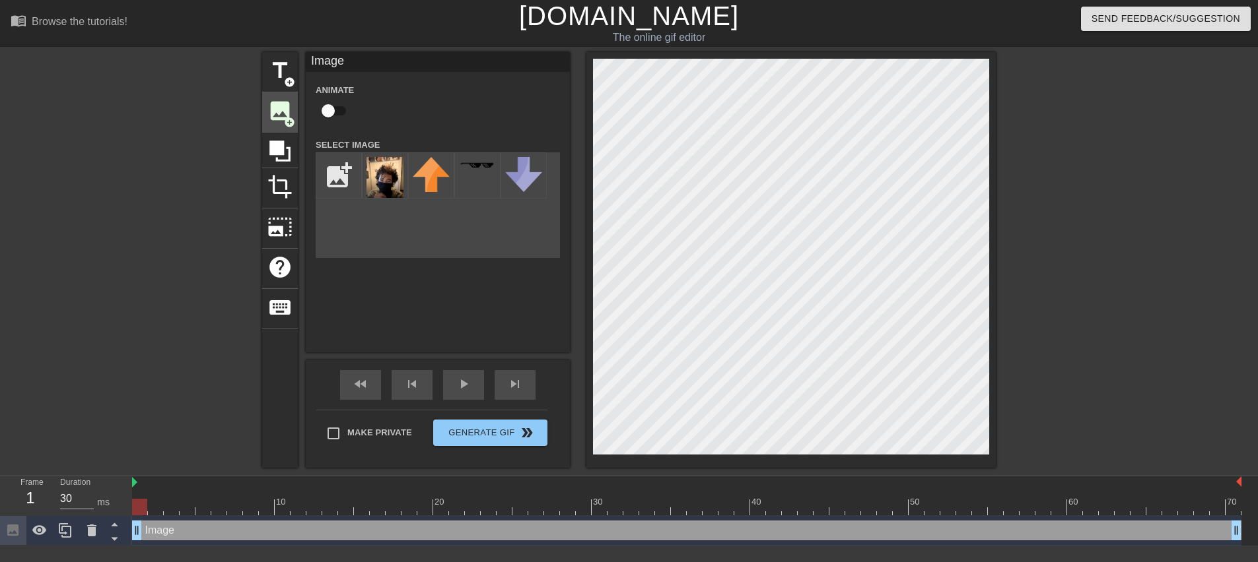
scroll to position [0, 0]
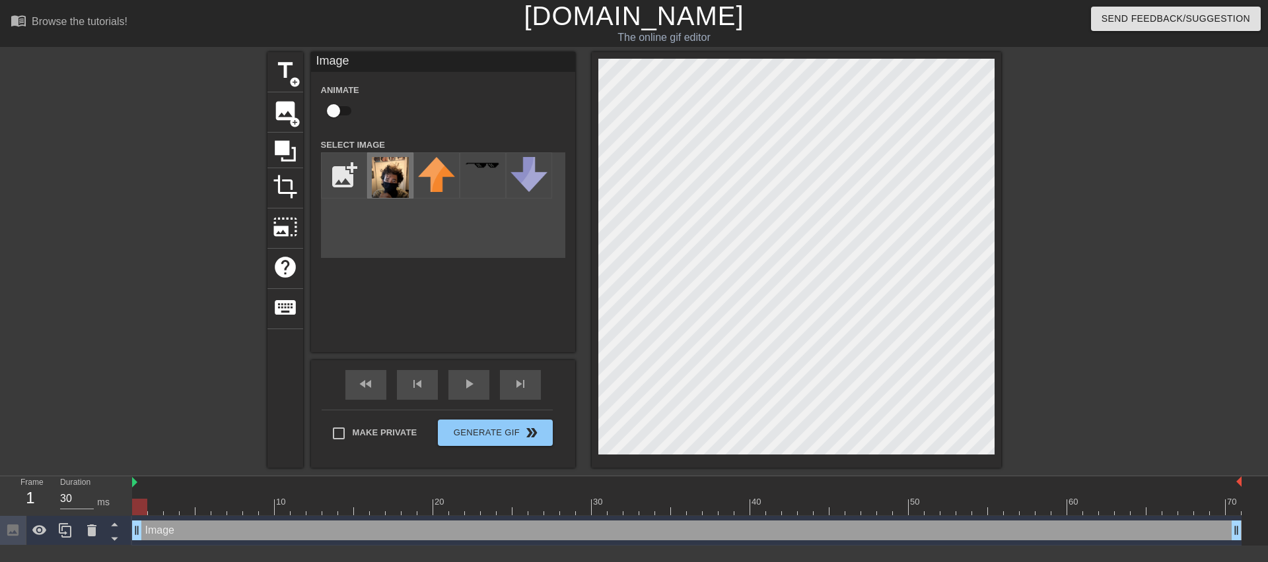
click at [393, 173] on img at bounding box center [390, 177] width 37 height 41
click at [468, 380] on span "play_arrow" at bounding box center [469, 384] width 16 height 16
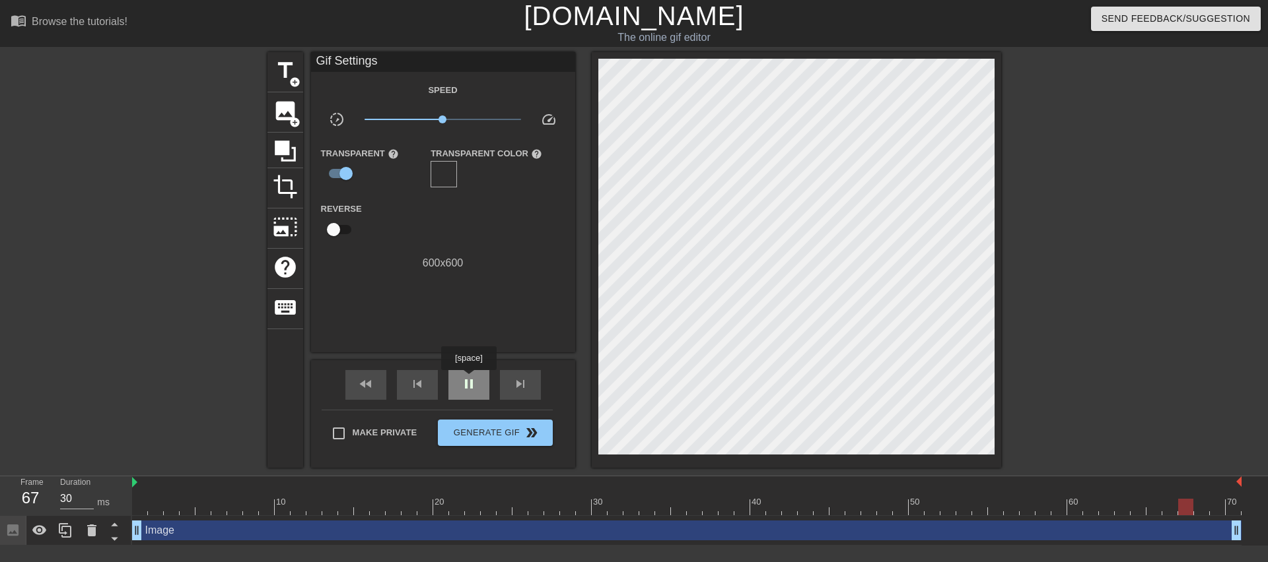
click at [468, 380] on span "pause" at bounding box center [469, 384] width 16 height 16
drag, startPoint x: 138, startPoint y: 510, endPoint x: 148, endPoint y: 508, distance: 10.1
click at [139, 510] on div at bounding box center [686, 507] width 1109 height 17
click at [181, 529] on div "Image drag_handle drag_handle" at bounding box center [686, 531] width 1109 height 20
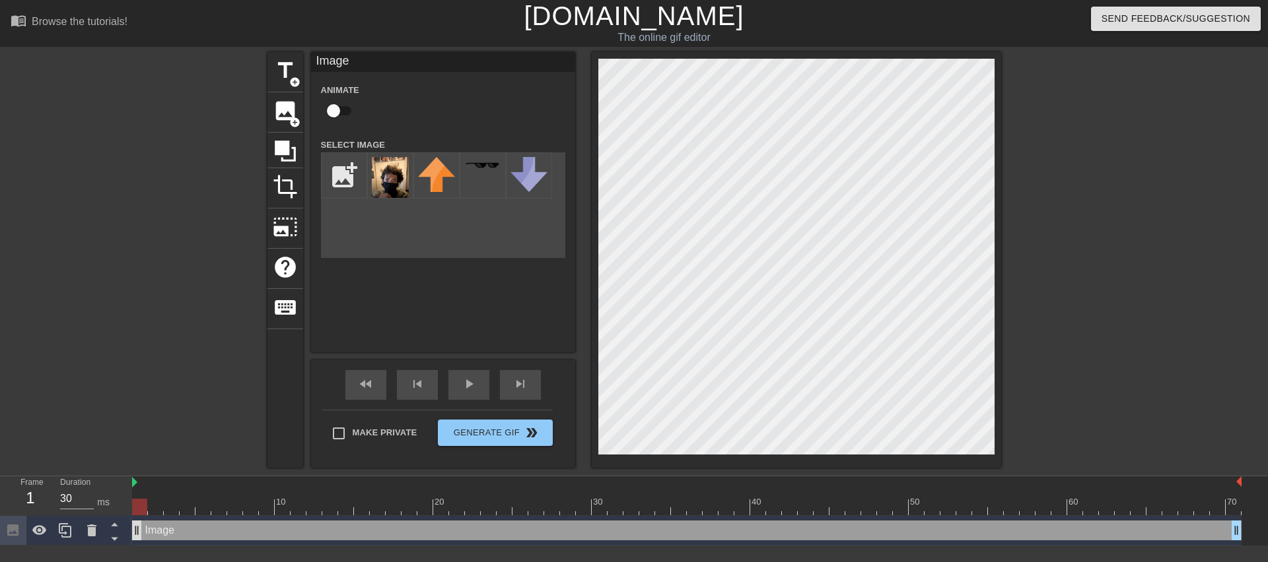
drag, startPoint x: 148, startPoint y: 526, endPoint x: 138, endPoint y: 530, distance: 10.9
drag, startPoint x: 138, startPoint y: 530, endPoint x: 121, endPoint y: 525, distance: 18.0
click at [121, 524] on icon at bounding box center [114, 524] width 17 height 17
click at [116, 545] on icon at bounding box center [114, 539] width 17 height 17
click at [119, 526] on icon at bounding box center [114, 524] width 17 height 17
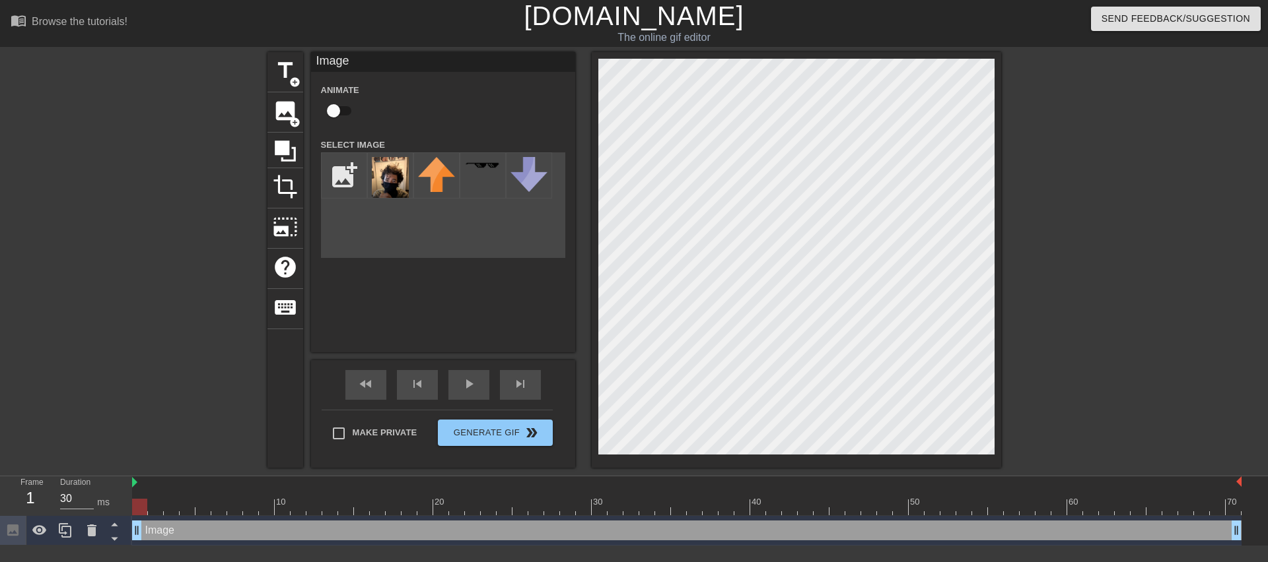
click at [8, 535] on icon at bounding box center [12, 530] width 11 height 11
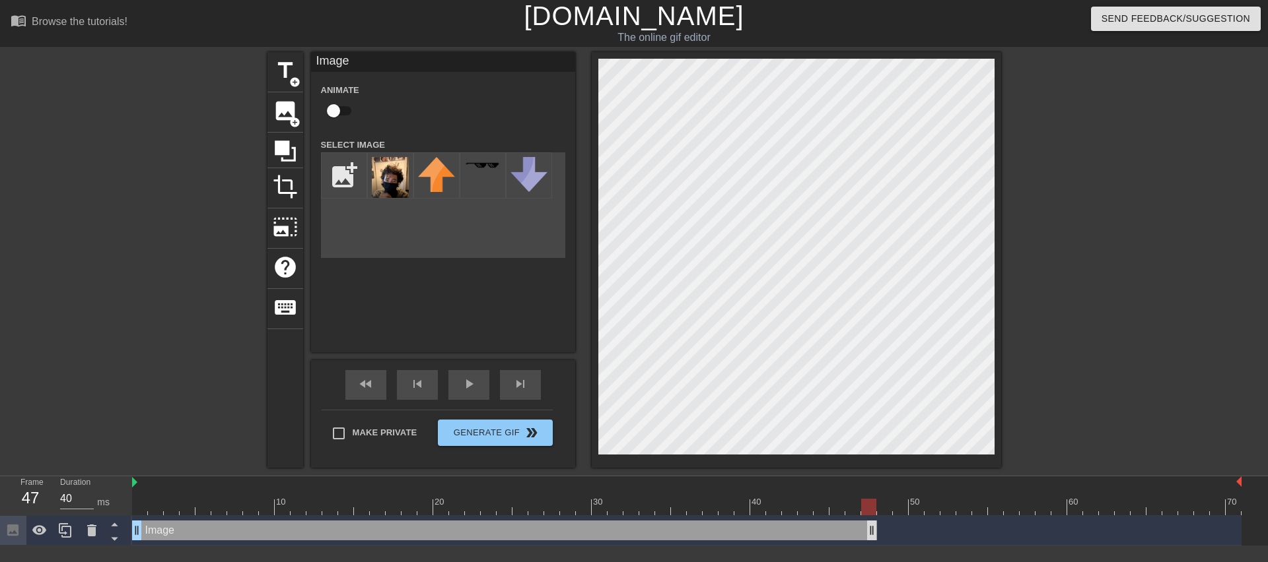
drag, startPoint x: 1233, startPoint y: 531, endPoint x: 856, endPoint y: 535, distance: 377.7
click at [485, 374] on div "play_arrow" at bounding box center [468, 385] width 41 height 30
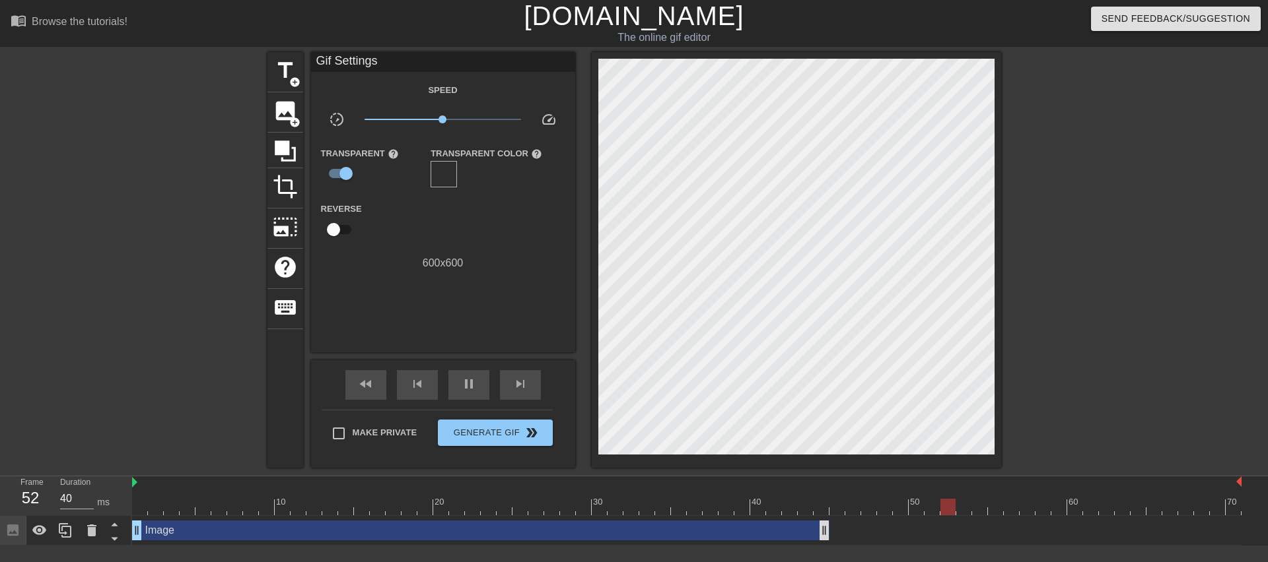
drag, startPoint x: 856, startPoint y: 531, endPoint x: 826, endPoint y: 538, distance: 30.6
click at [830, 537] on div "Image drag_handle drag_handle" at bounding box center [686, 531] width 1109 height 20
type input "30"
click at [479, 383] on div "pause" at bounding box center [468, 385] width 41 height 30
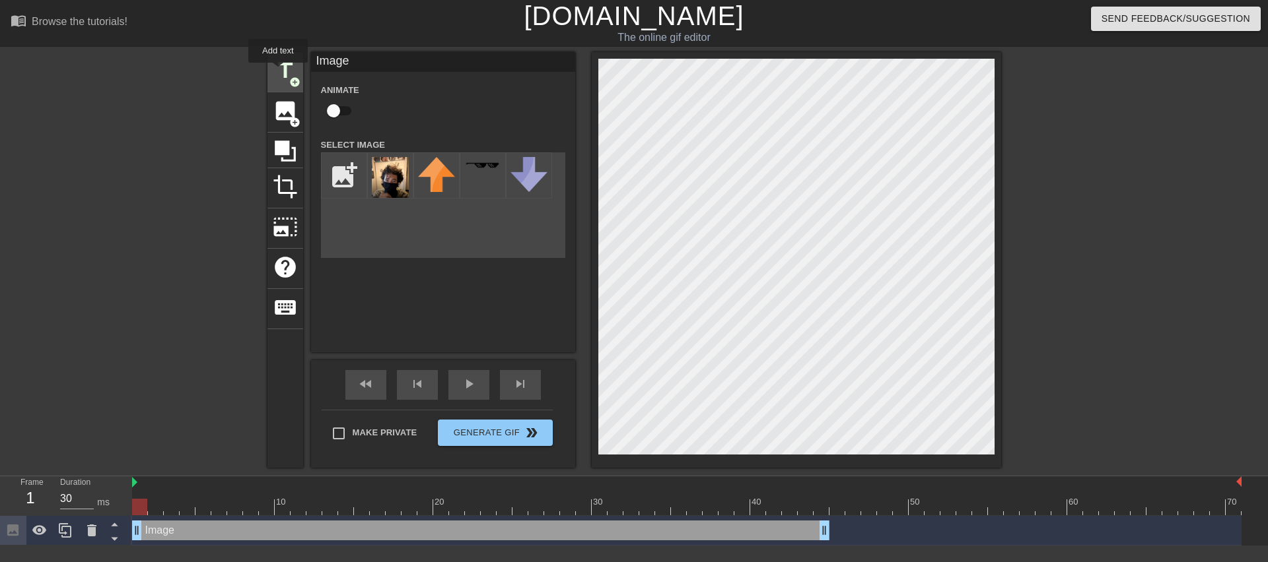
click at [278, 72] on span "title" at bounding box center [285, 70] width 25 height 25
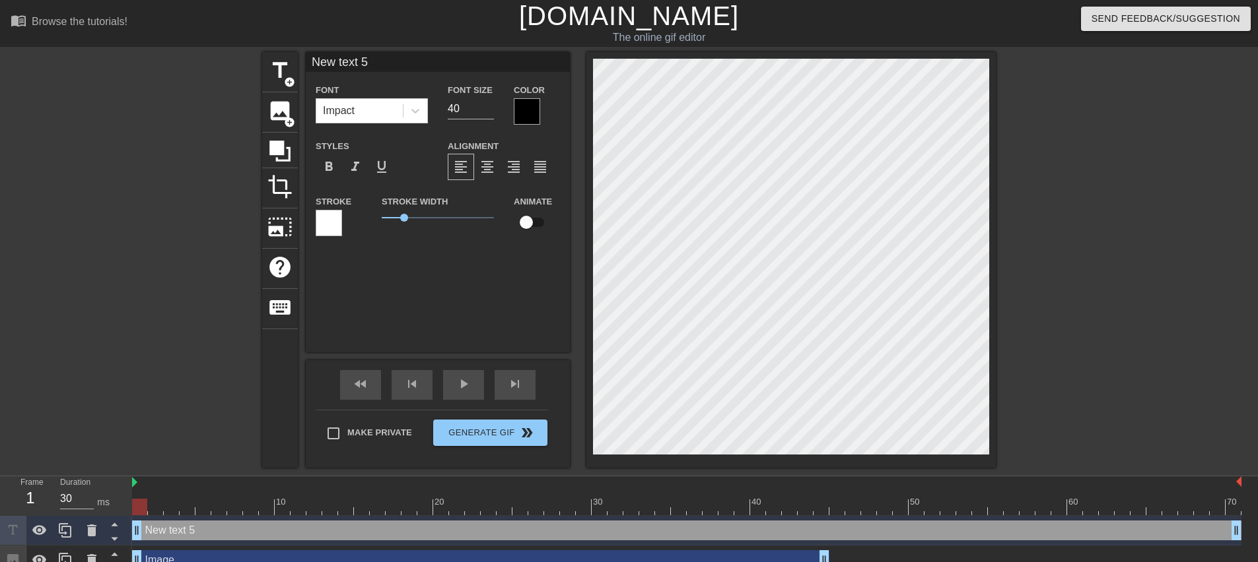
scroll to position [2, 3]
type input "V"
type textarea "V"
type input "VI"
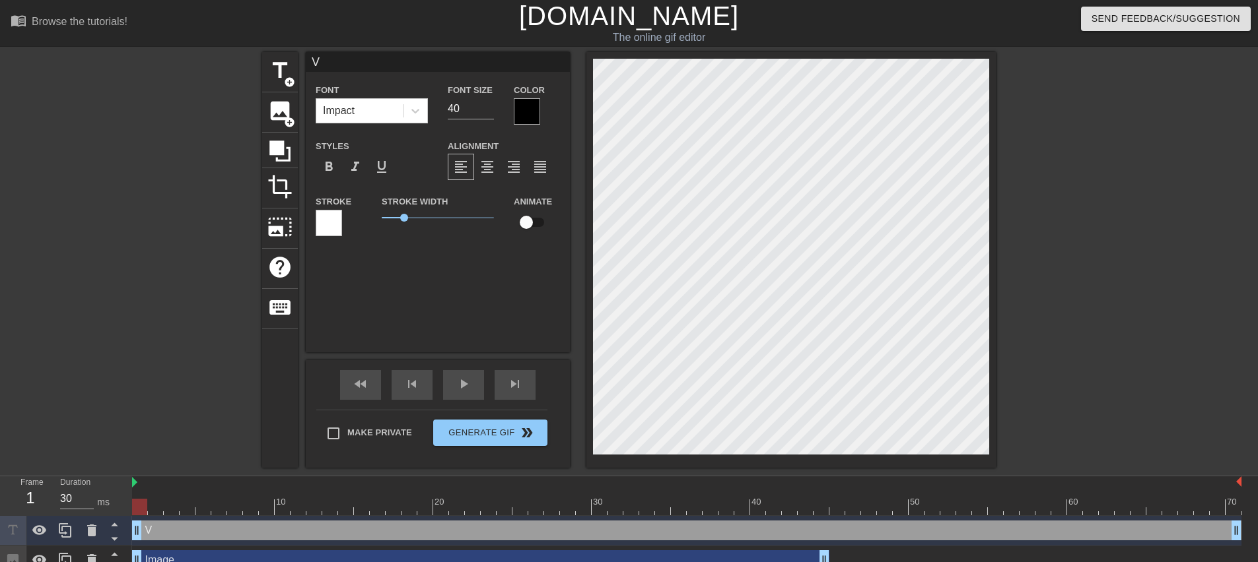
type textarea "VI"
type input "VIP"
type textarea "VIP"
type input "VIPE"
type textarea "VIPE"
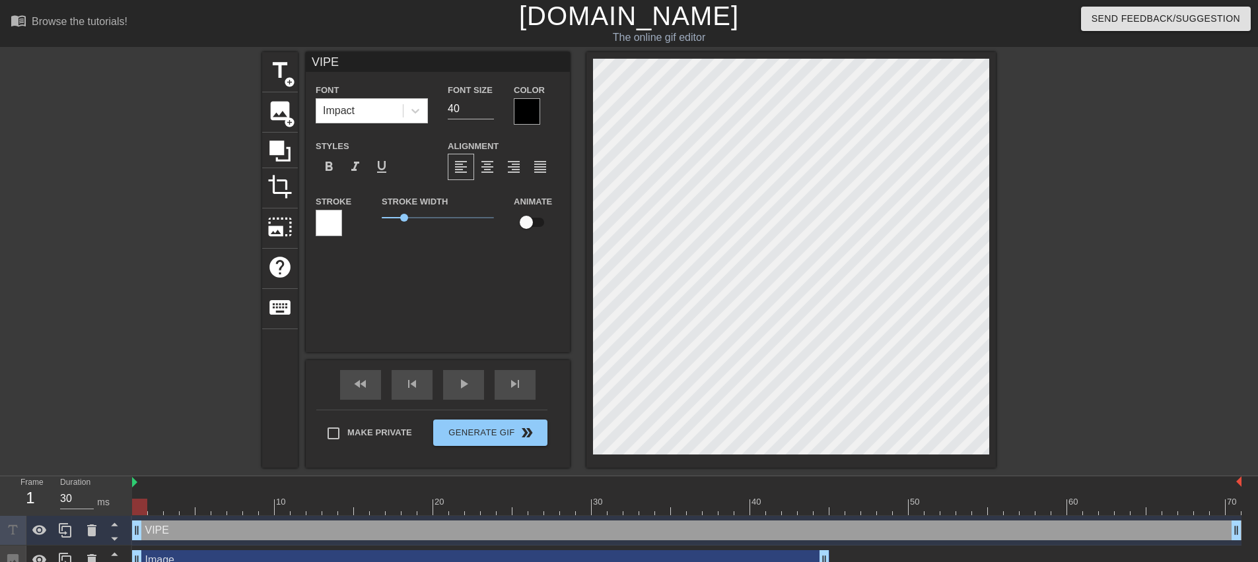
type input "VIPER"
type textarea "VIPER"
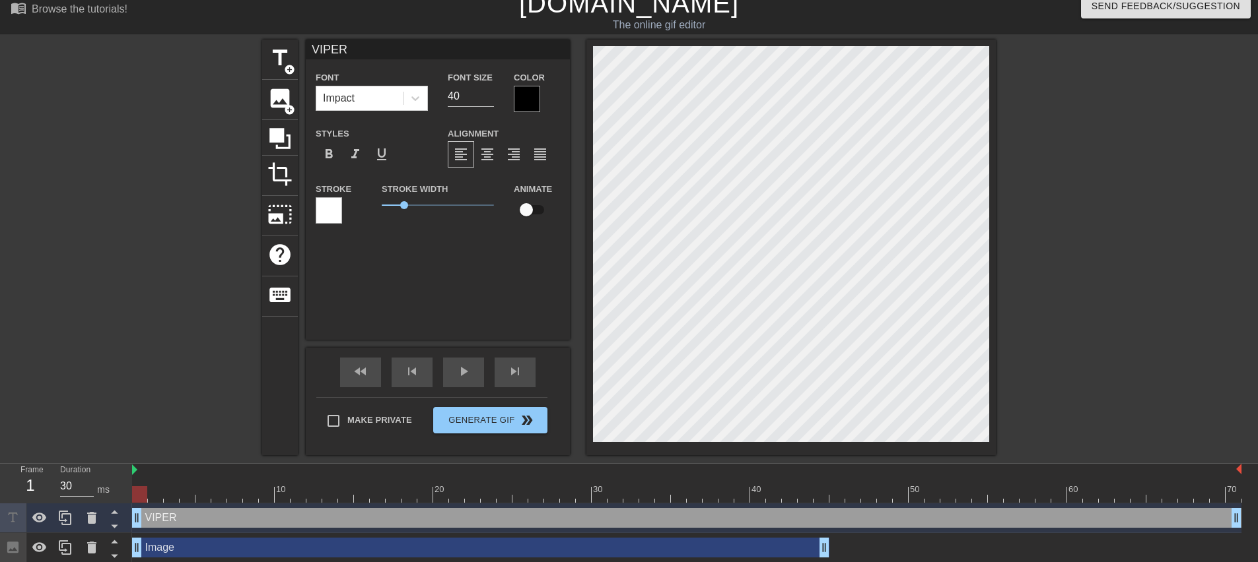
scroll to position [16, 0]
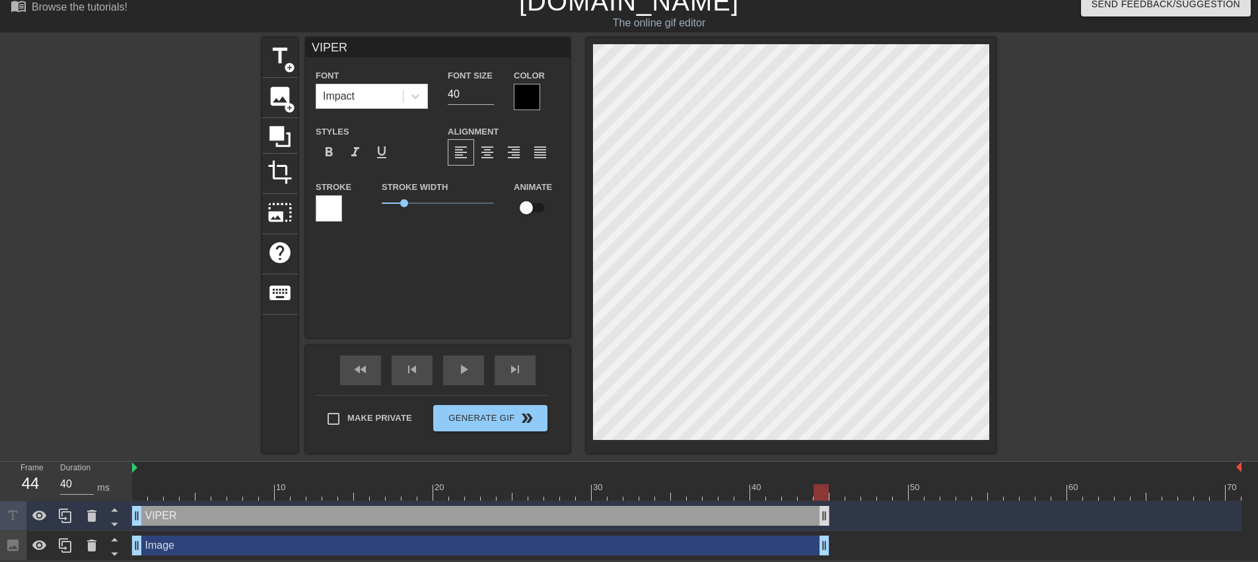
drag, startPoint x: 1233, startPoint y: 512, endPoint x: 827, endPoint y: 514, distance: 405.4
drag, startPoint x: 464, startPoint y: 369, endPoint x: 471, endPoint y: 369, distance: 7.3
click at [470, 369] on span "play_arrow" at bounding box center [464, 370] width 16 height 16
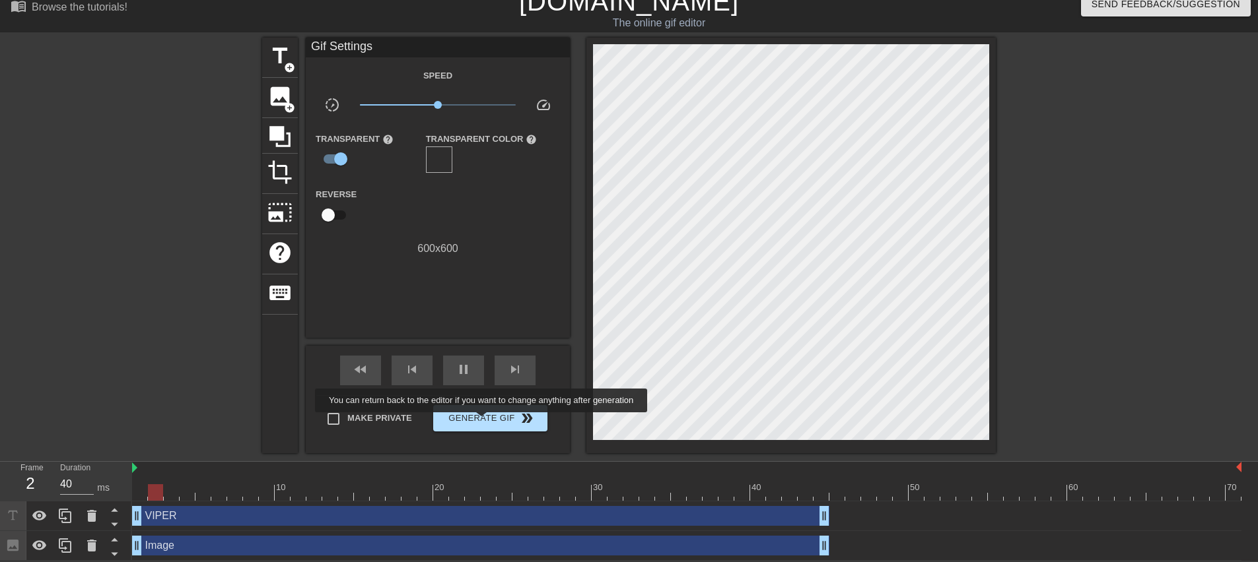
type input "30"
click at [483, 422] on span "Generate Gif double_arrow" at bounding box center [490, 419] width 104 height 16
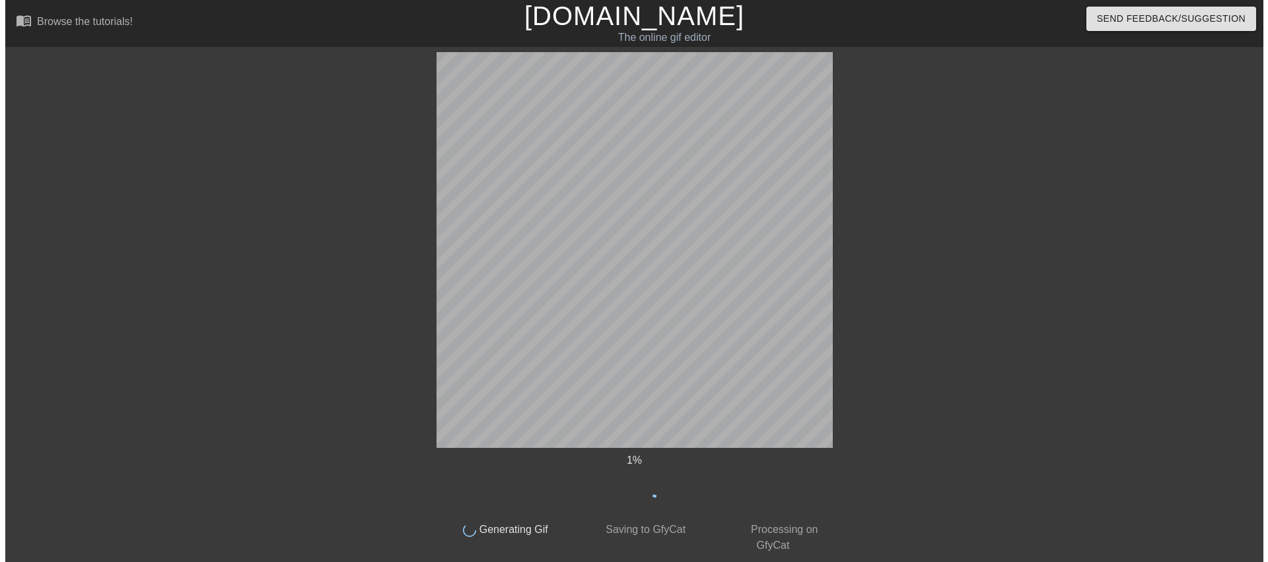
scroll to position [0, 0]
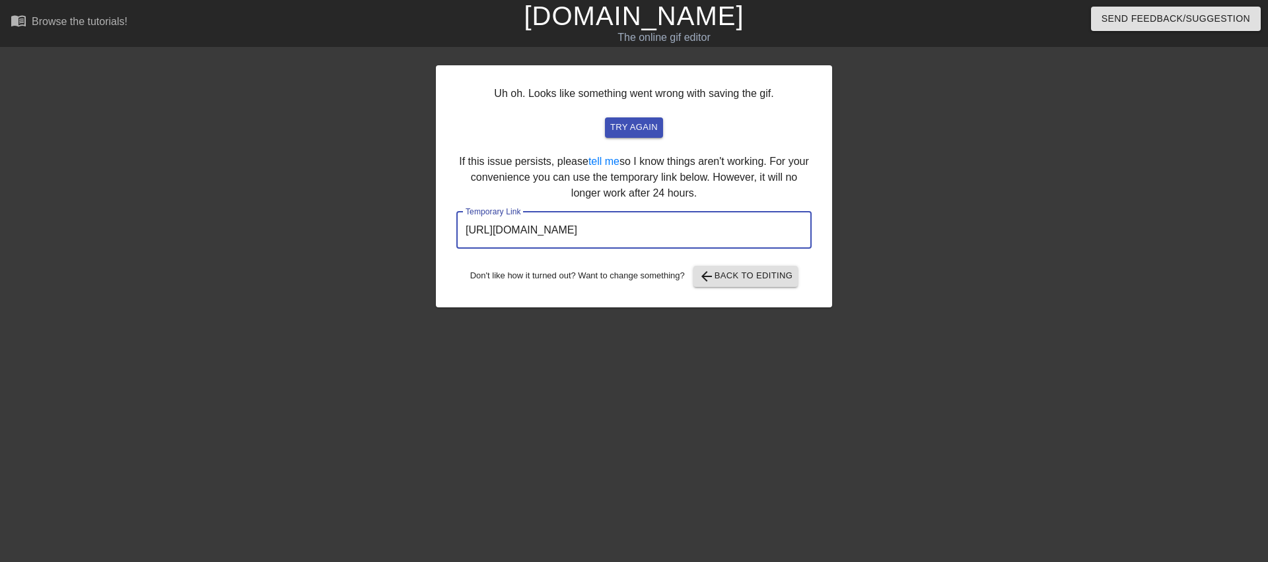
drag, startPoint x: 747, startPoint y: 231, endPoint x: 450, endPoint y: 232, distance: 296.4
click at [448, 232] on div "Uh oh. Looks like something went wrong with saving the gif. try again If this i…" at bounding box center [634, 186] width 396 height 242
click at [781, 214] on input "[URL][DOMAIN_NAME]" at bounding box center [633, 230] width 355 height 37
click at [858, 226] on div at bounding box center [947, 250] width 198 height 396
